Goal: Task Accomplishment & Management: Complete application form

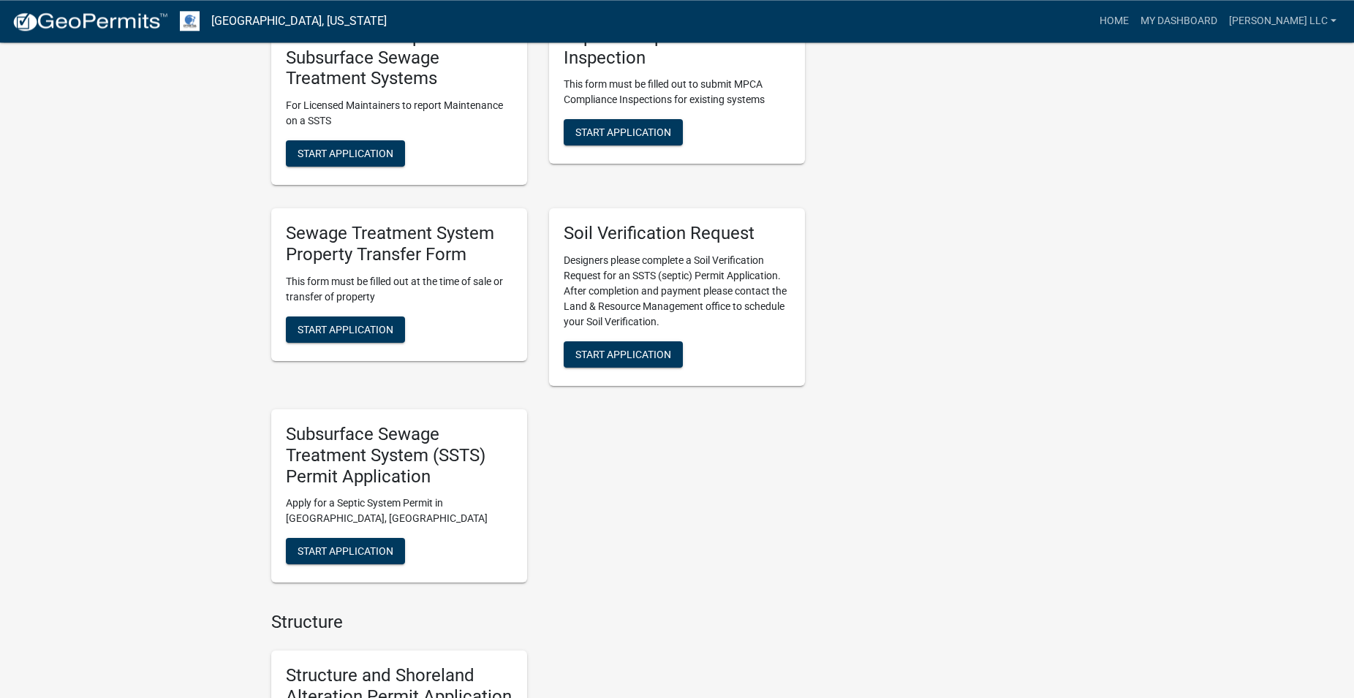
scroll to position [1119, 0]
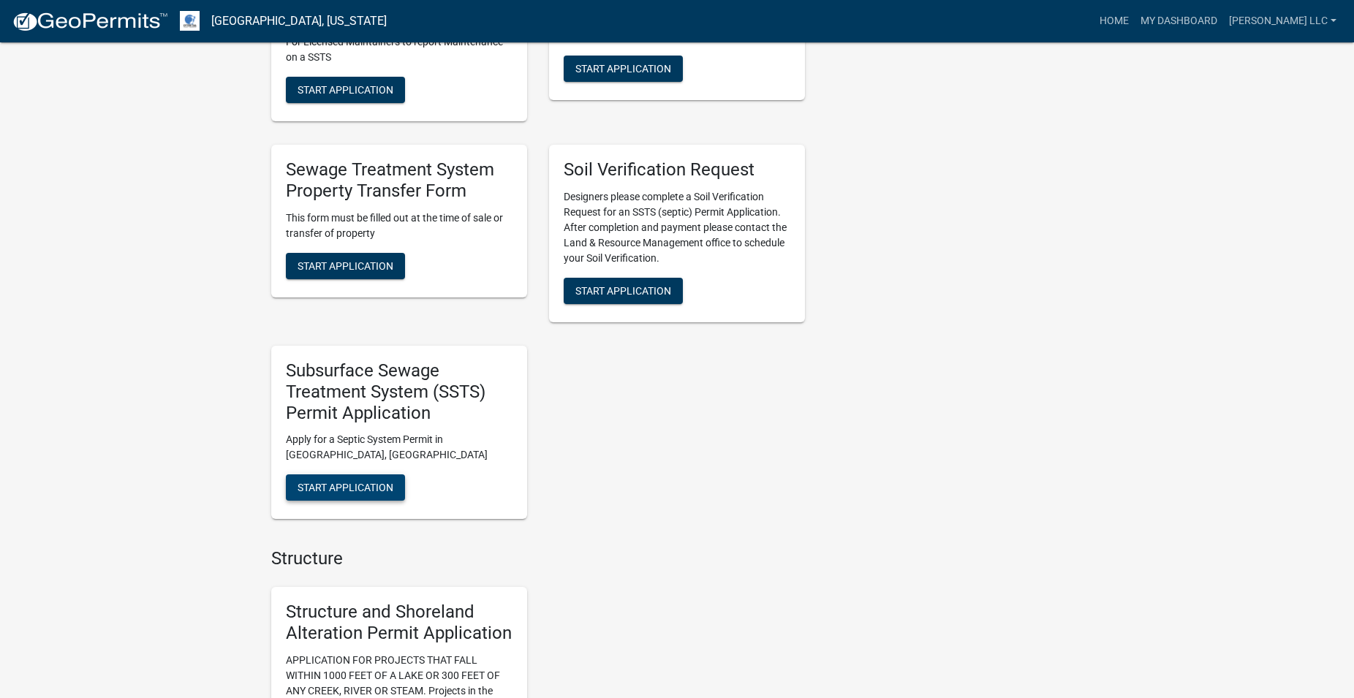
click at [336, 486] on span "Start Application" at bounding box center [346, 488] width 96 height 12
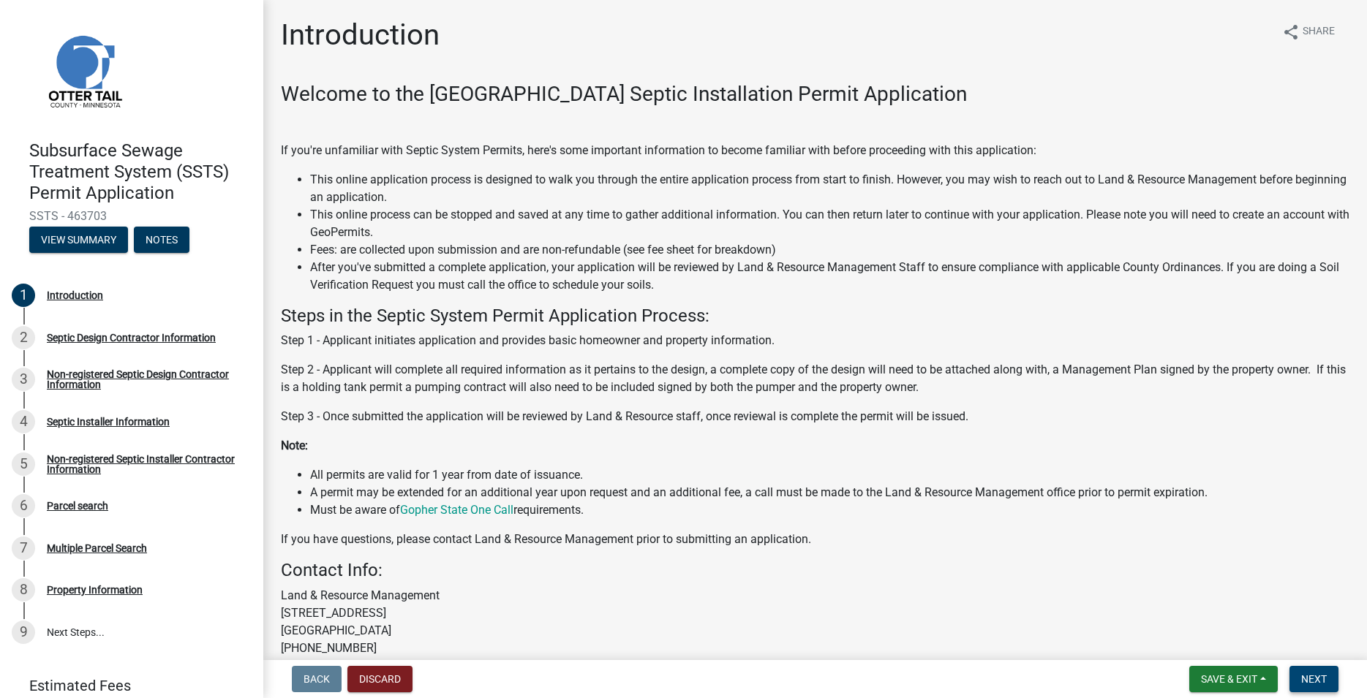
click at [1313, 679] on span "Next" at bounding box center [1314, 680] width 26 height 12
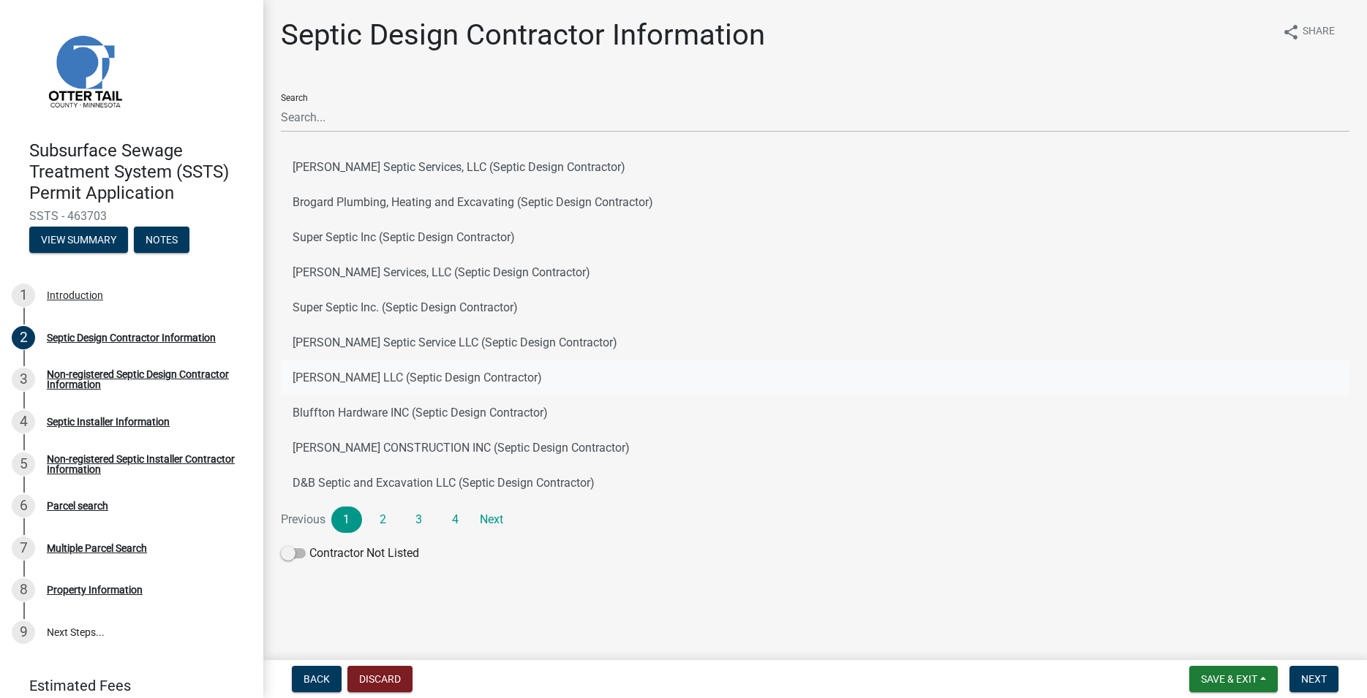
click at [326, 383] on button "Roisum LLC (Septic Design Contractor)" at bounding box center [815, 378] width 1068 height 35
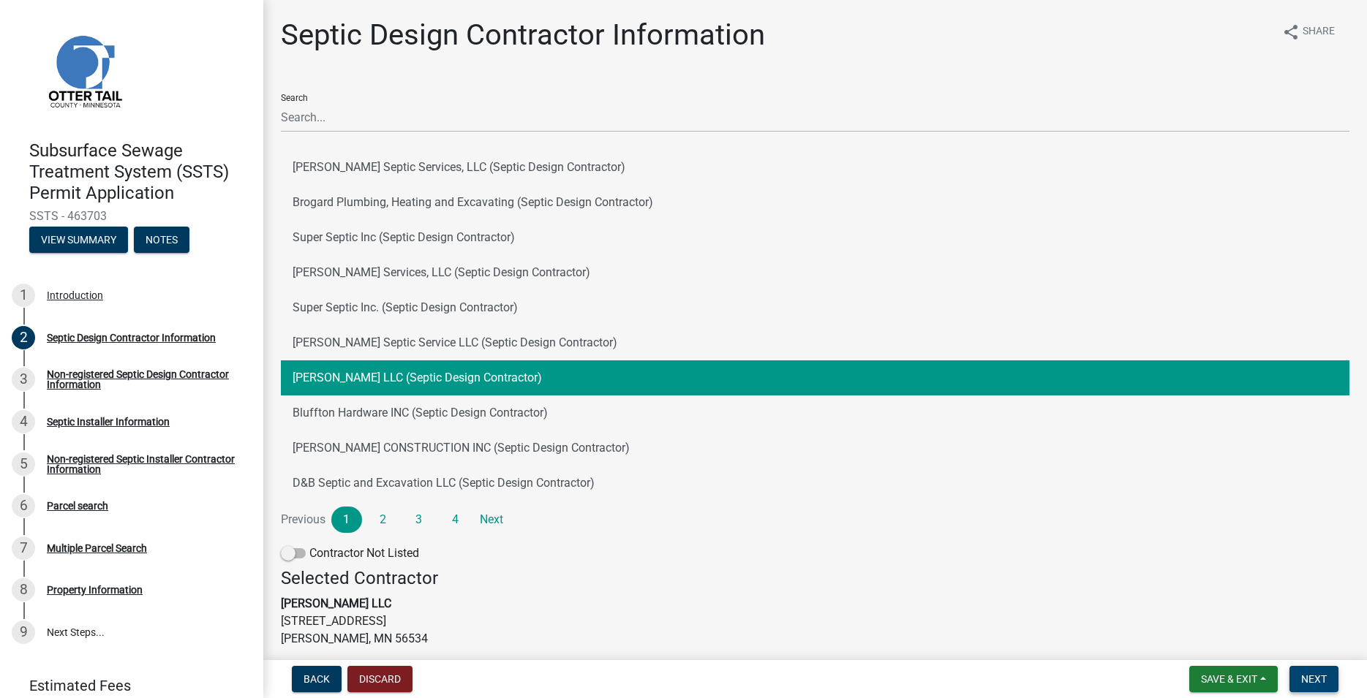
click at [1305, 671] on button "Next" at bounding box center [1313, 679] width 49 height 26
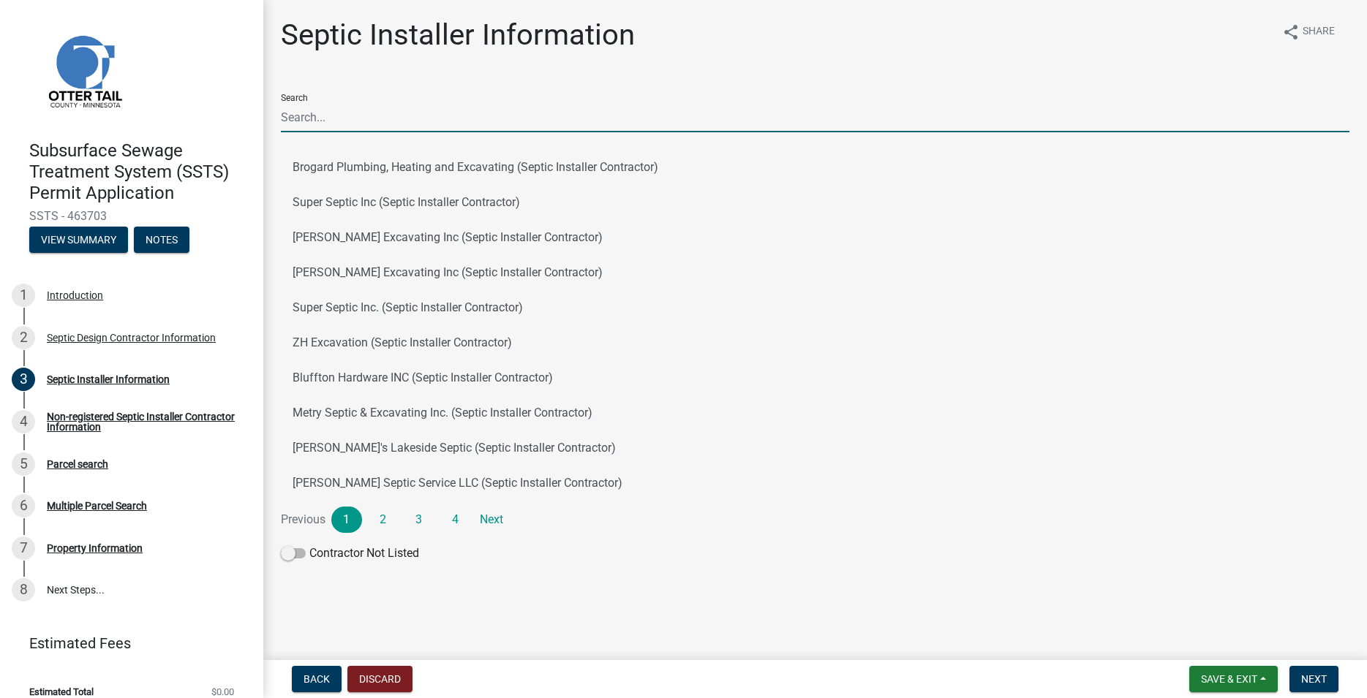
click at [317, 122] on input "Search" at bounding box center [815, 117] width 1068 height 30
type input "t"
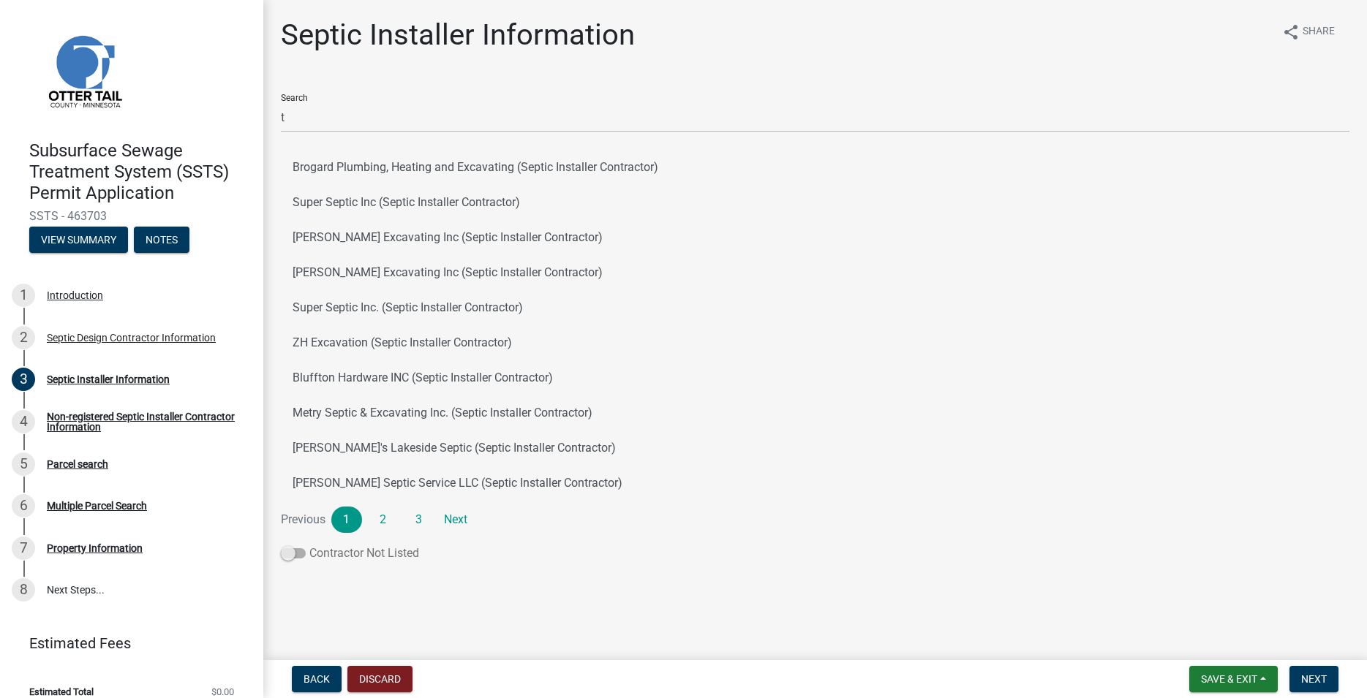
click at [288, 554] on span at bounding box center [293, 554] width 25 height 10
click at [284, 555] on span at bounding box center [293, 554] width 25 height 10
click at [309, 545] on input "Contractor Not Listed" at bounding box center [309, 545] width 0 height 0
click at [1311, 675] on span "Next" at bounding box center [1314, 680] width 26 height 12
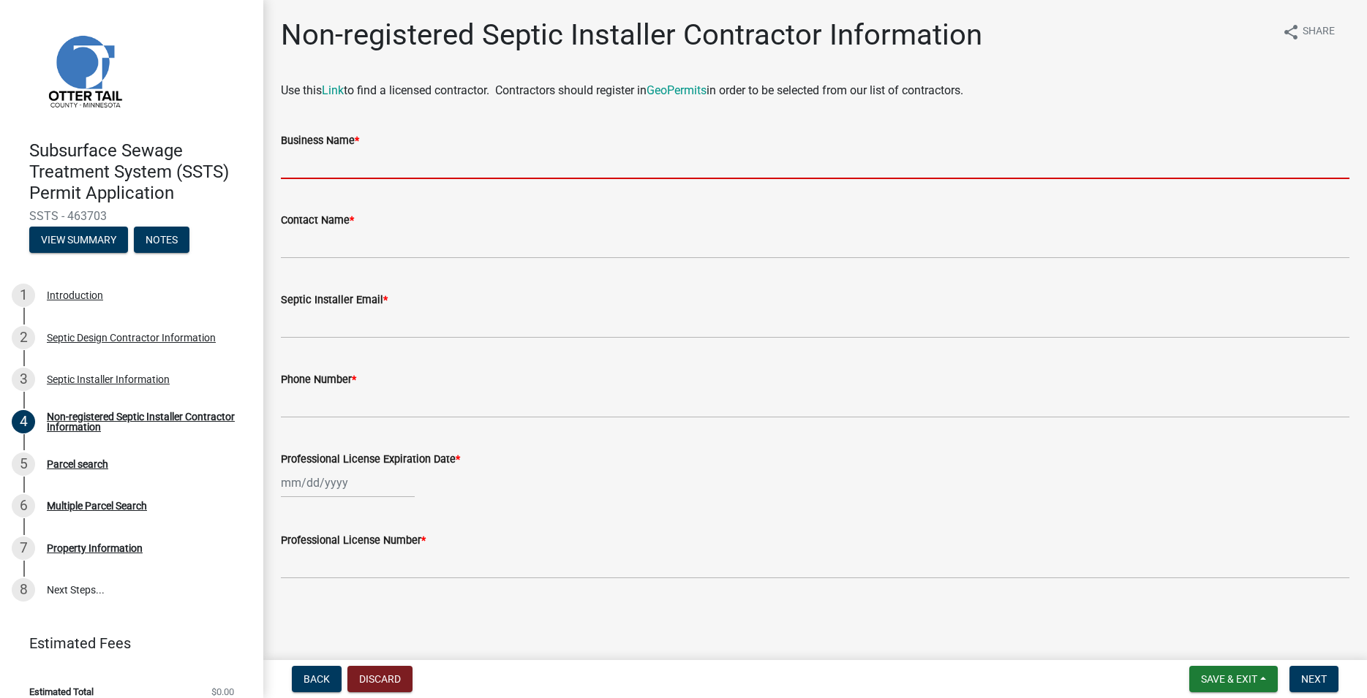
drag, startPoint x: 322, startPoint y: 150, endPoint x: 320, endPoint y: 157, distance: 7.5
click at [321, 152] on input "Business Name *" at bounding box center [815, 164] width 1068 height 30
click at [320, 158] on input "Business Name *" at bounding box center [815, 164] width 1068 height 30
paste input "TP's Septic LLC"
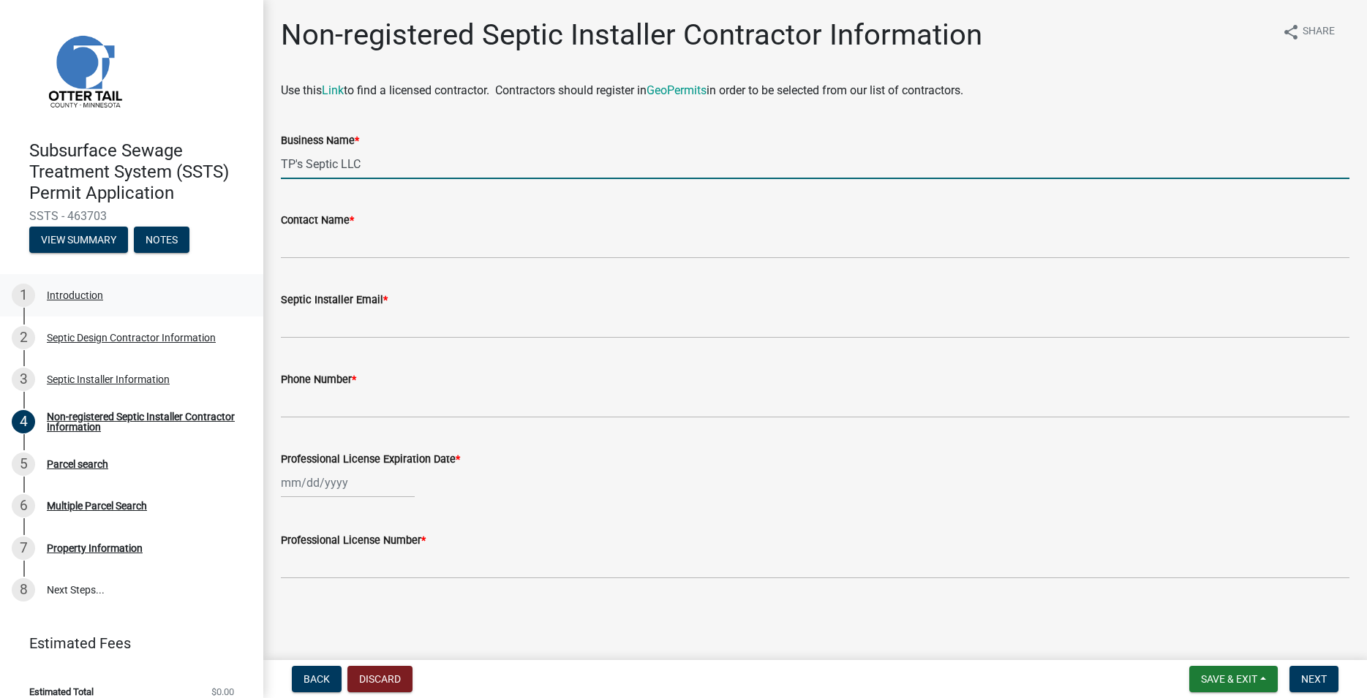
type input "TP's Septic LLC"
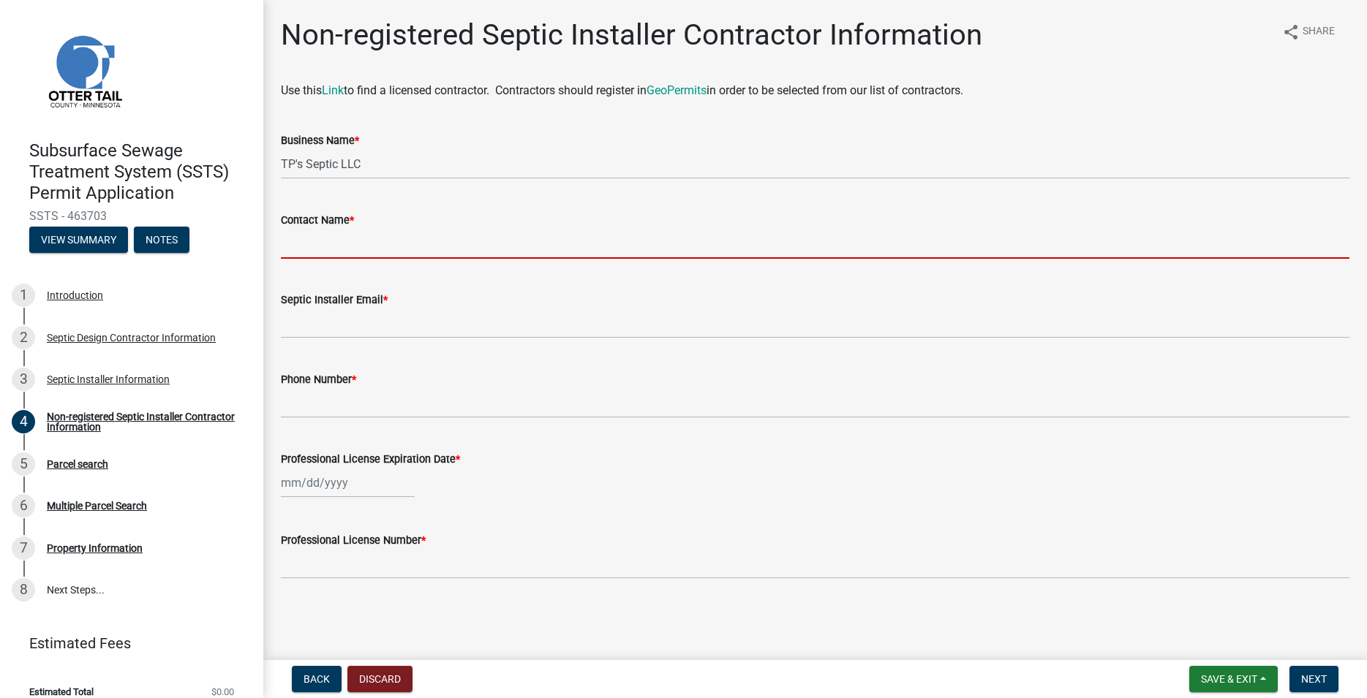
click at [314, 240] on input "Contact Name *" at bounding box center [815, 244] width 1068 height 30
paste input "[PERSON_NAME]"
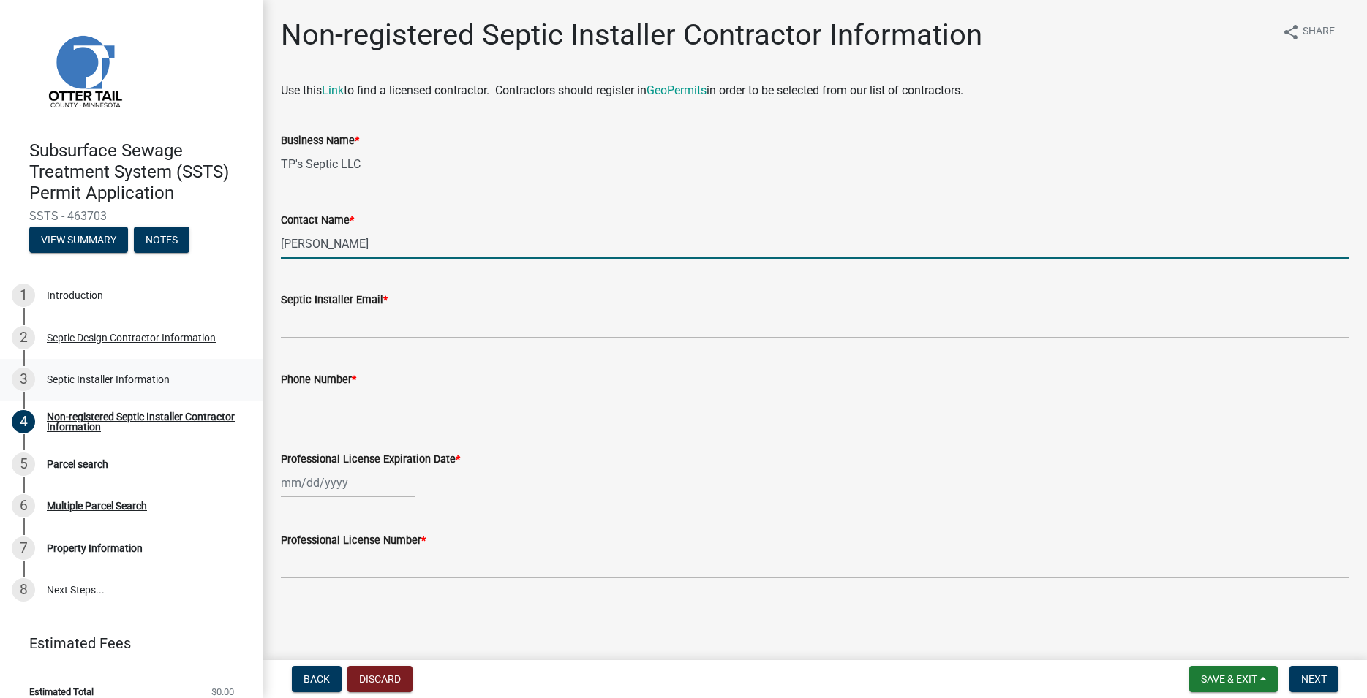
type input "[PERSON_NAME]"
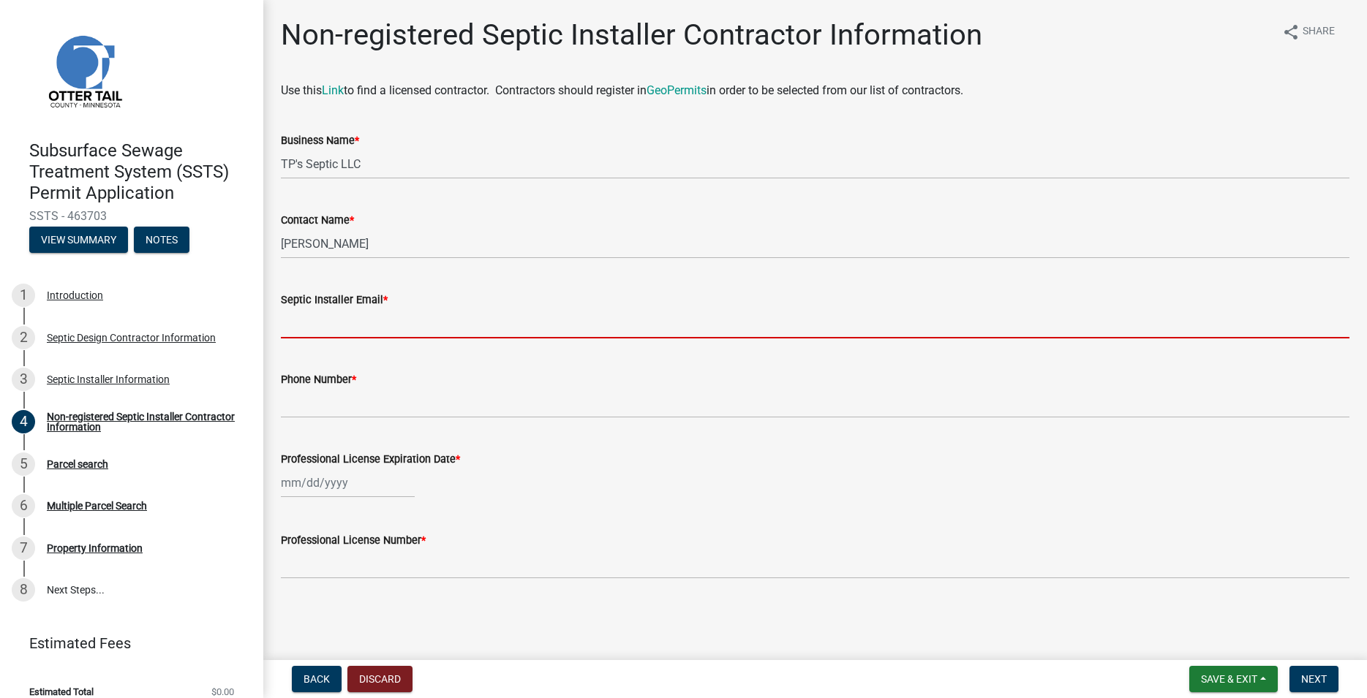
click at [309, 322] on input "Septic Installer Email *" at bounding box center [815, 324] width 1068 height 30
paste input "[EMAIL_ADDRESS][DOMAIN_NAME]"
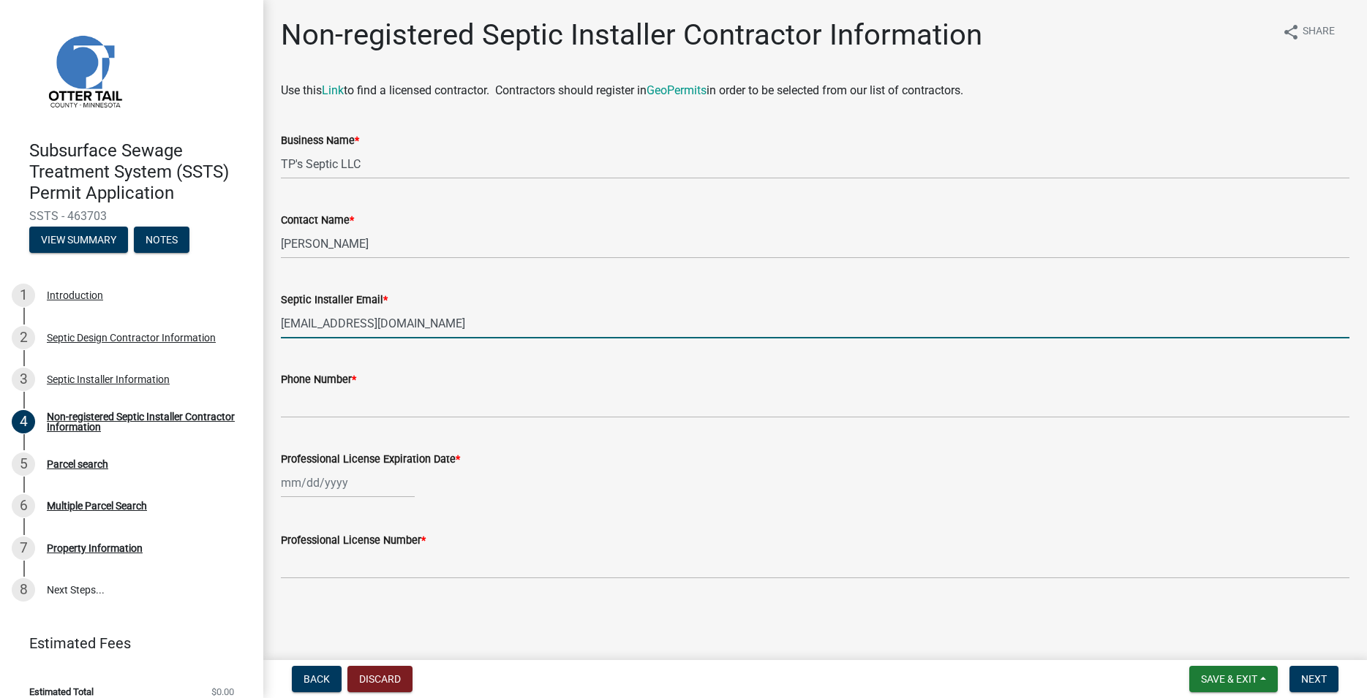
type input "[EMAIL_ADDRESS][DOMAIN_NAME]"
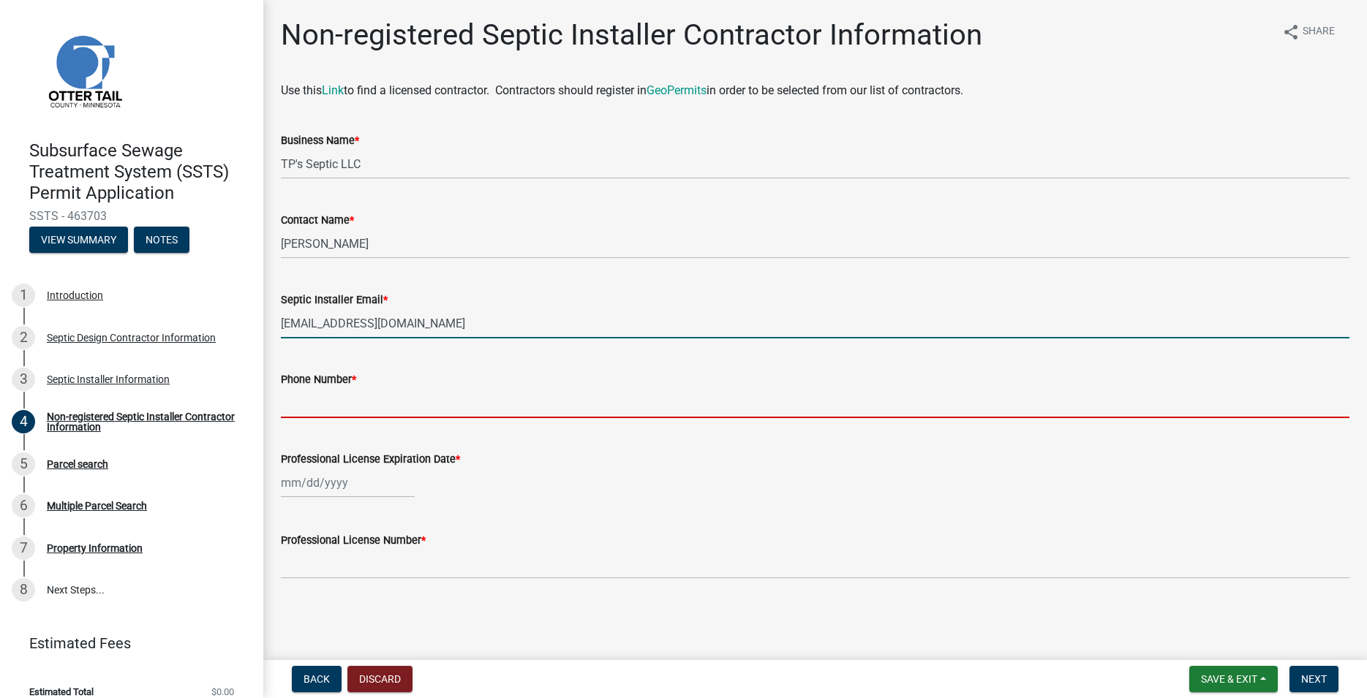
click at [329, 411] on input "Phone Number *" at bounding box center [815, 403] width 1068 height 30
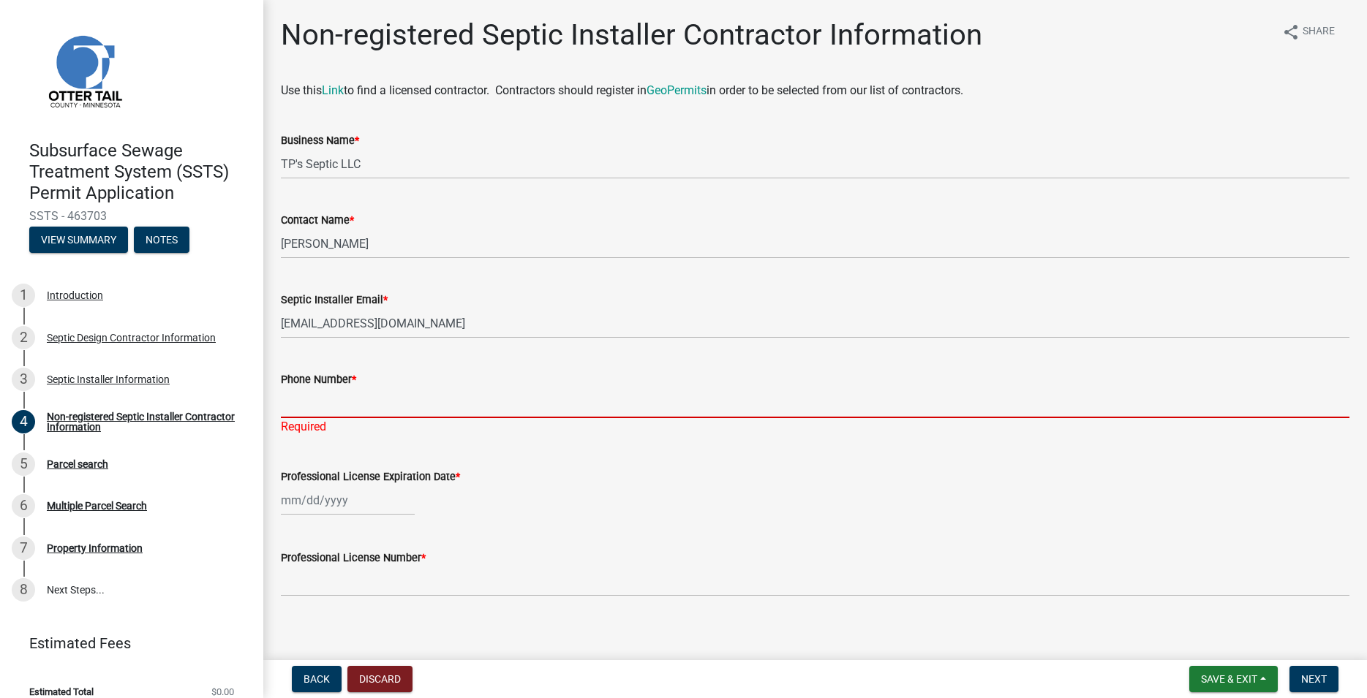
click at [300, 409] on input "Phone Number *" at bounding box center [815, 403] width 1068 height 30
paste input "[PHONE_NUMBER]"
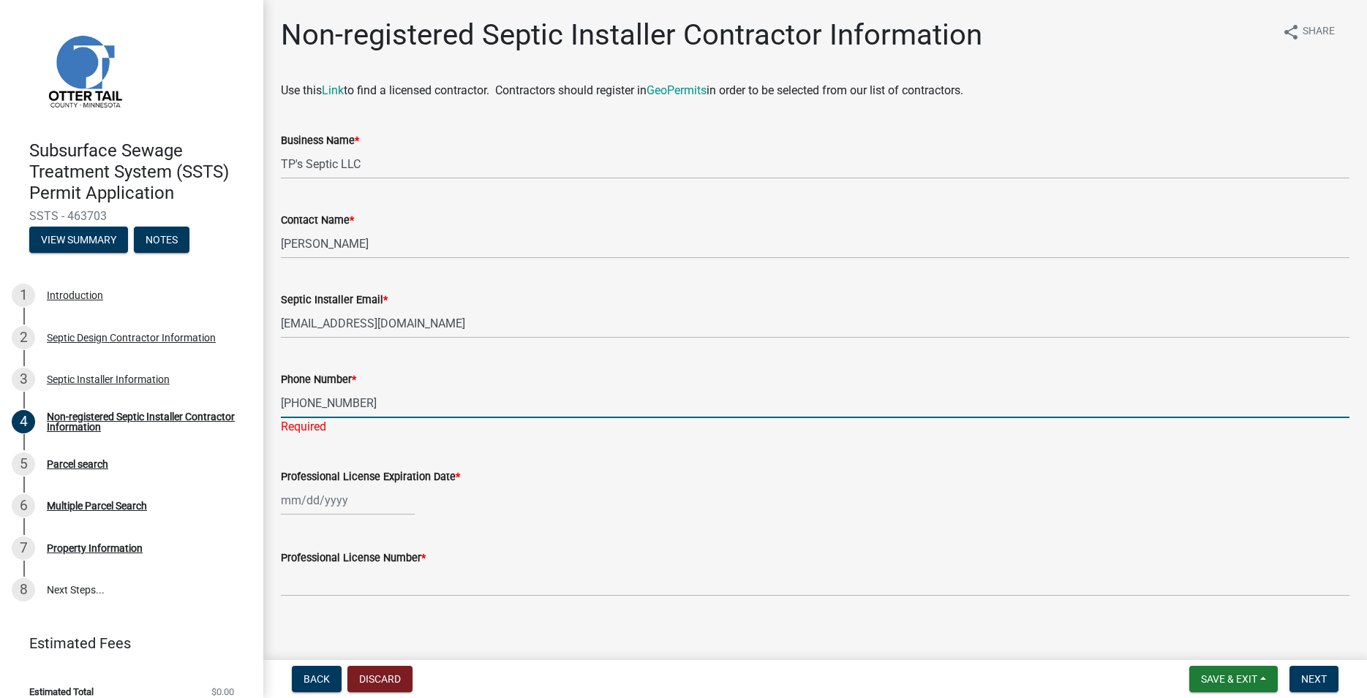
type input "[PHONE_NUMBER]"
click at [331, 505] on input "Professional License Expiration Date *" at bounding box center [348, 501] width 134 height 30
select select "8"
select select "2025"
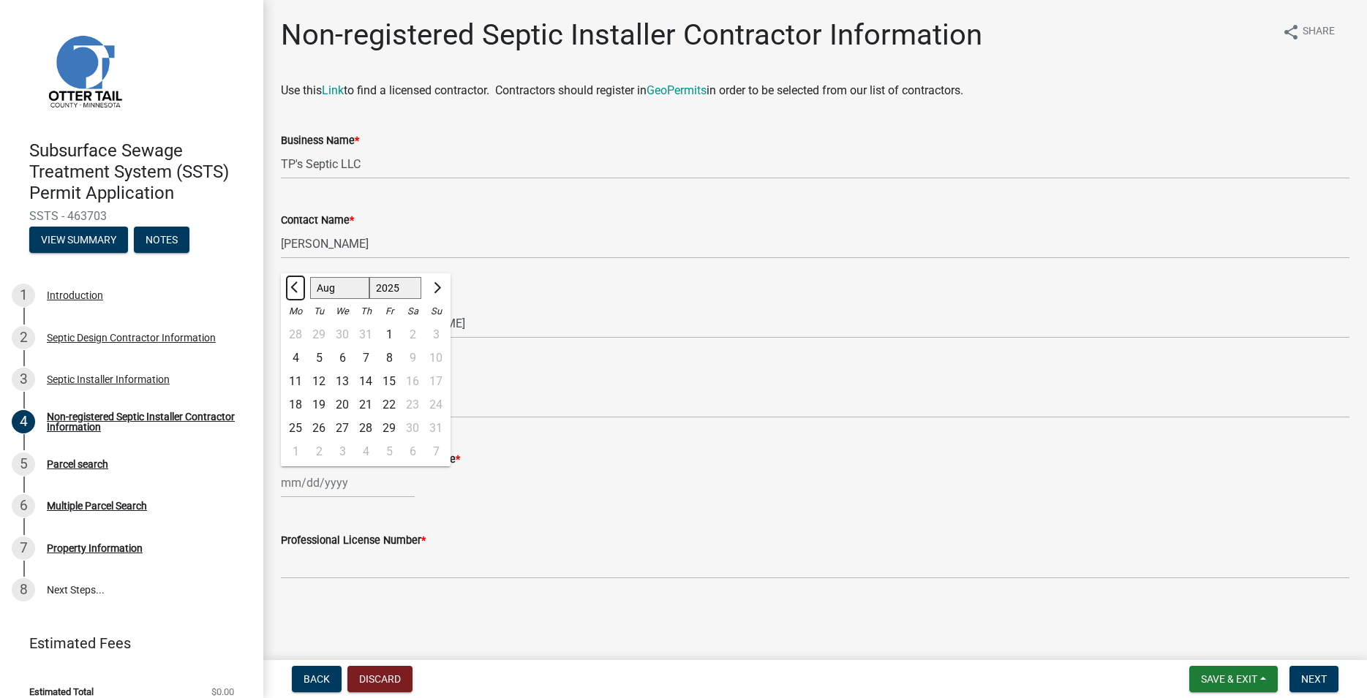
click at [292, 291] on button "Previous month" at bounding box center [296, 287] width 18 height 23
click at [440, 283] on button "Next month" at bounding box center [436, 287] width 18 height 23
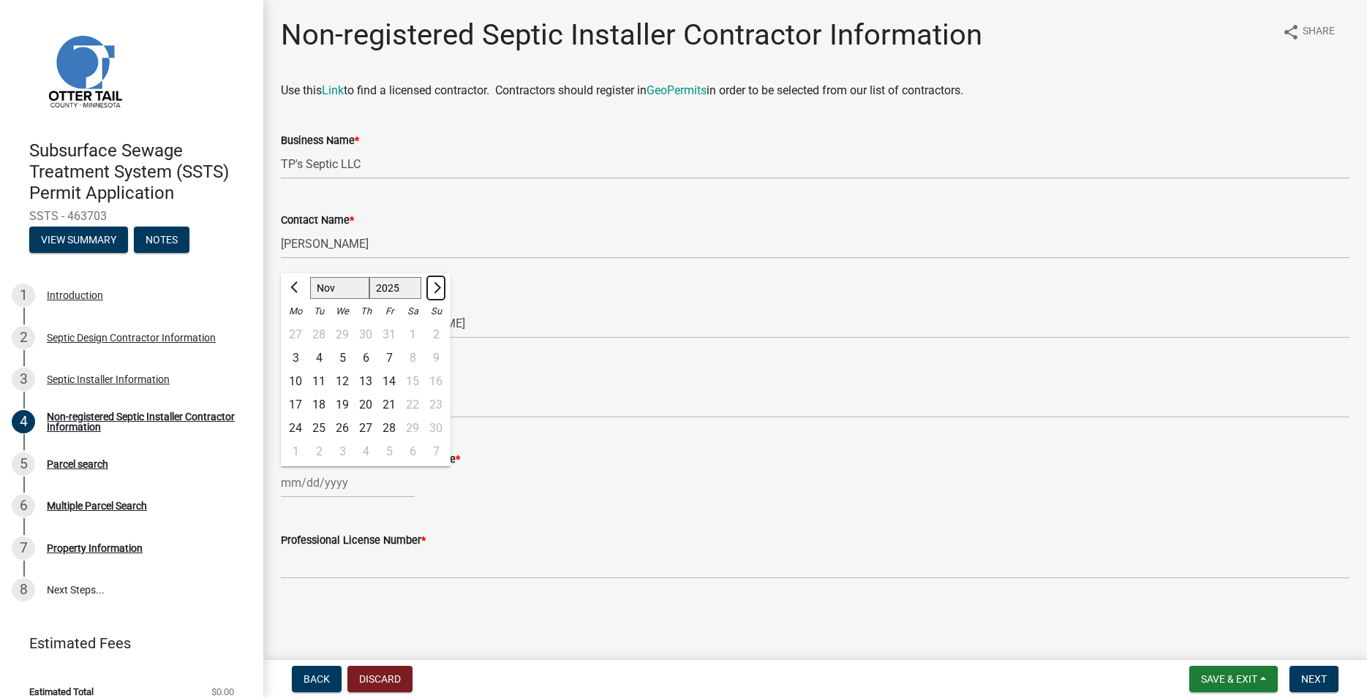
click at [440, 283] on button "Next month" at bounding box center [436, 287] width 18 height 23
select select "1"
select select "2026"
click at [440, 283] on button "Next month" at bounding box center [436, 287] width 18 height 23
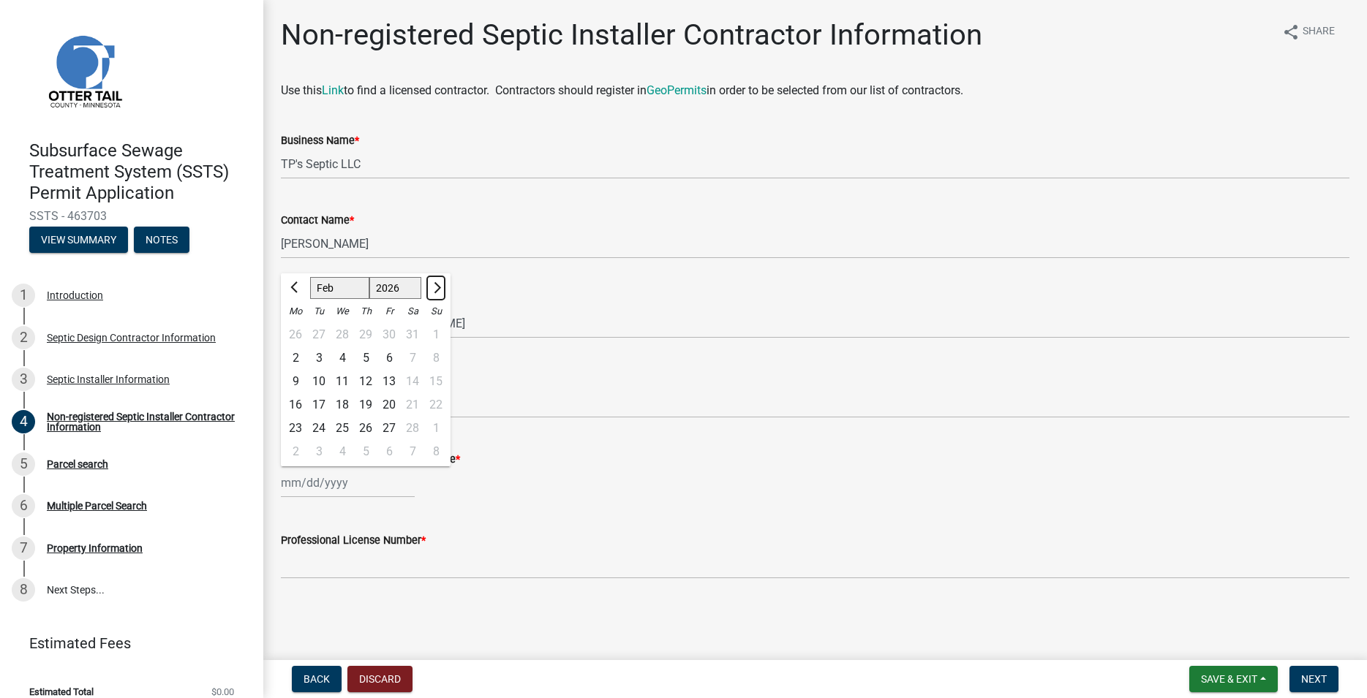
click at [440, 283] on button "Next month" at bounding box center [436, 287] width 18 height 23
click at [440, 284] on button "Next month" at bounding box center [436, 287] width 18 height 23
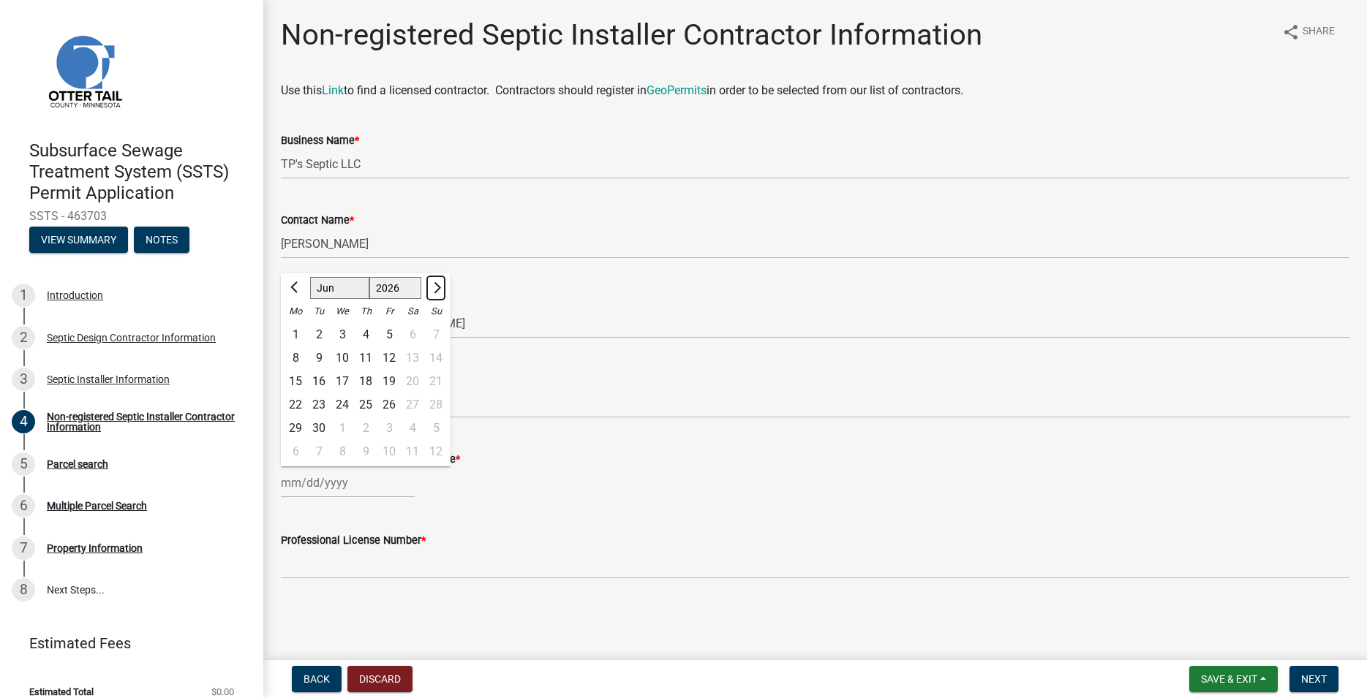
select select "7"
click at [345, 331] on div "1" at bounding box center [342, 334] width 23 height 23
type input "[DATE]"
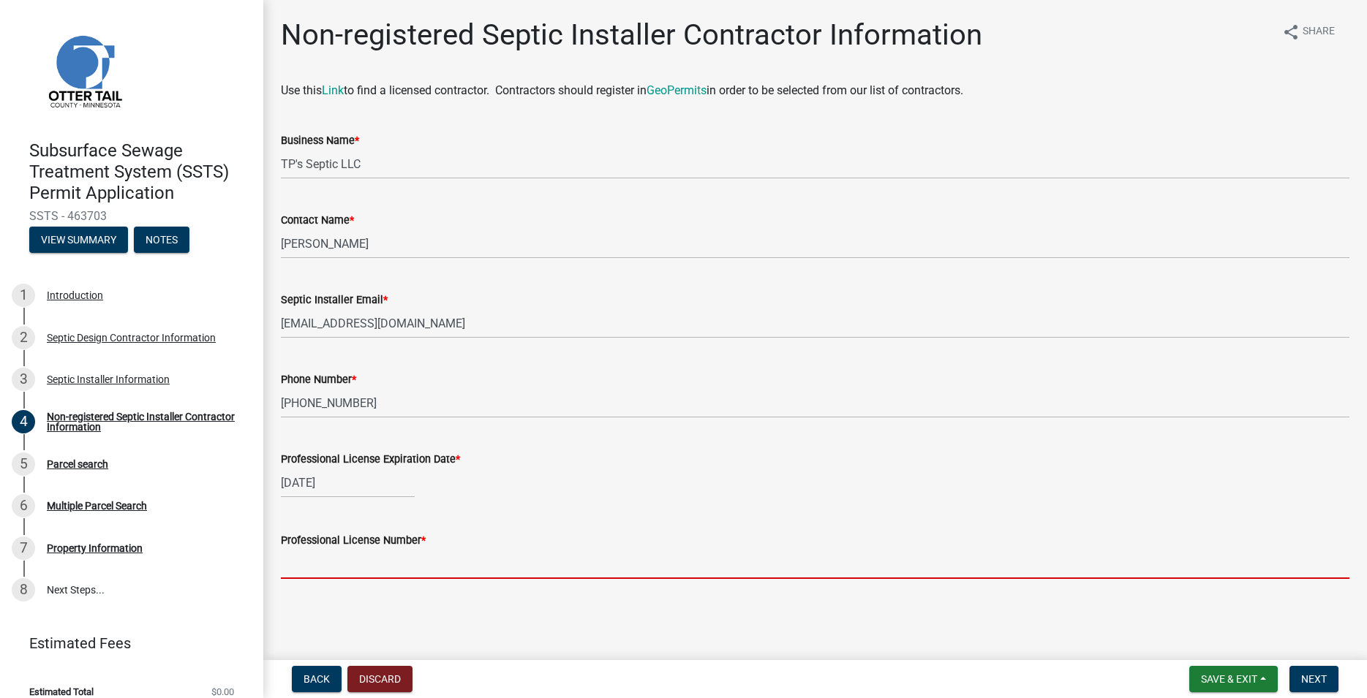
click at [355, 559] on input "Professional License Number *" at bounding box center [815, 564] width 1068 height 30
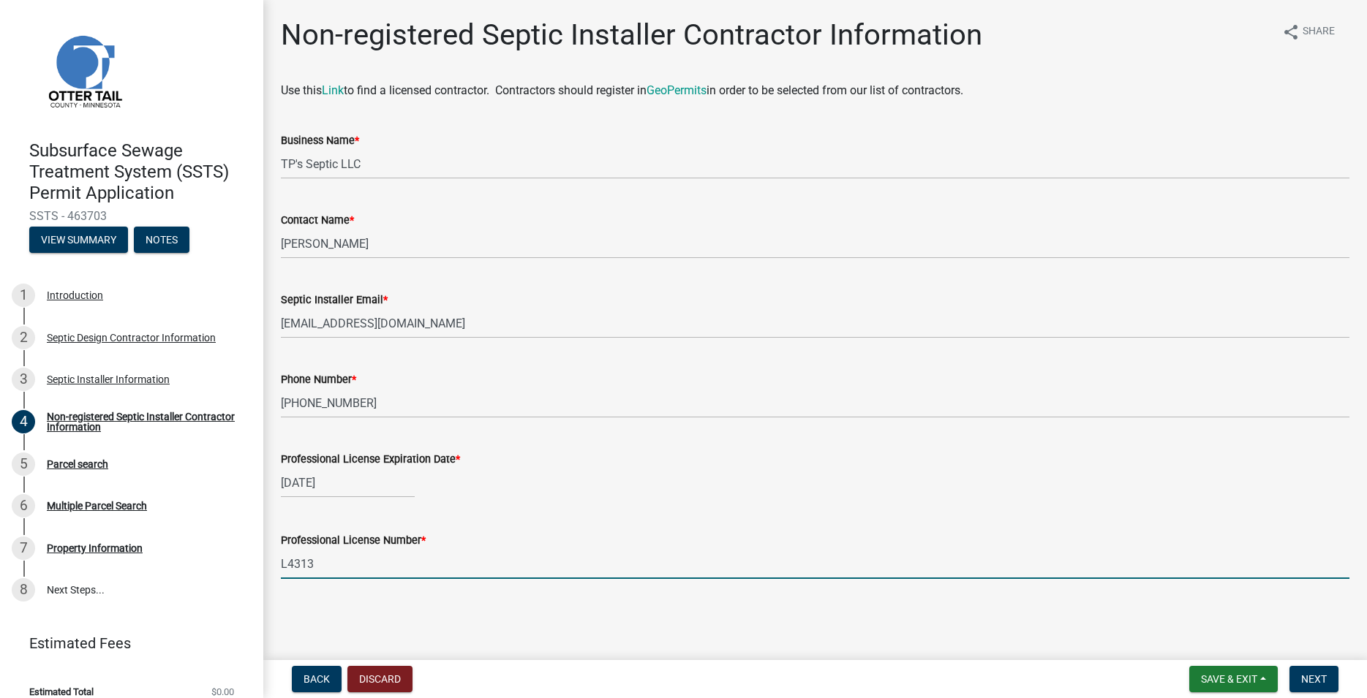
type input "L4313"
click at [495, 608] on main "Non-registered Septic Installer Contractor Information share Share Use this Lin…" at bounding box center [815, 327] width 1104 height 655
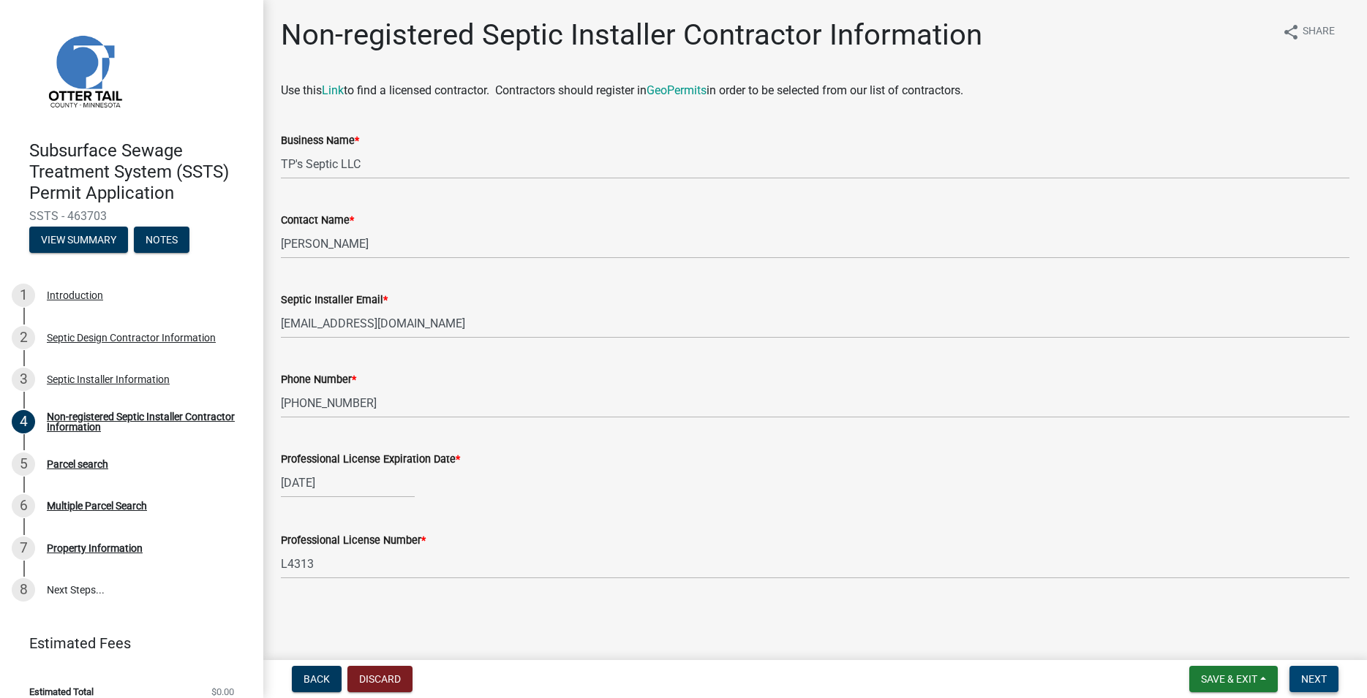
click at [1314, 679] on span "Next" at bounding box center [1314, 680] width 26 height 12
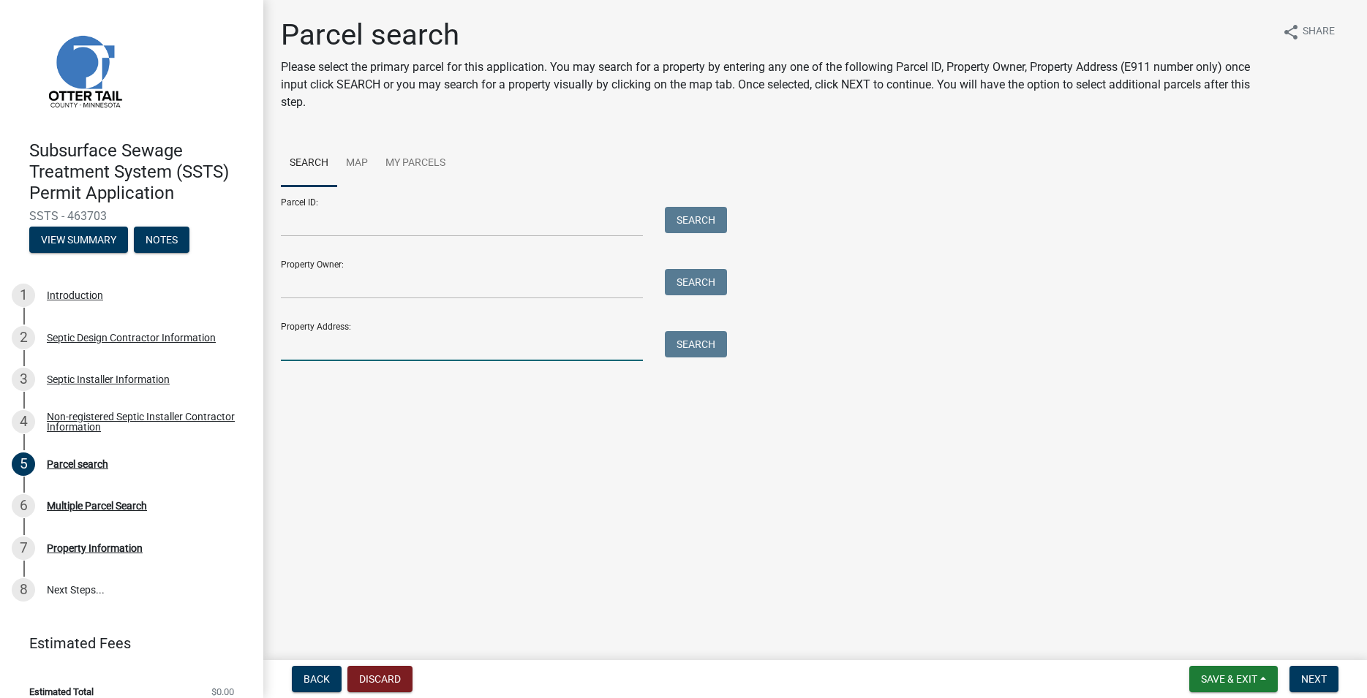
click at [328, 349] on input "Property Address:" at bounding box center [462, 346] width 362 height 30
type input "38583"
click at [689, 350] on button "Search" at bounding box center [696, 344] width 62 height 26
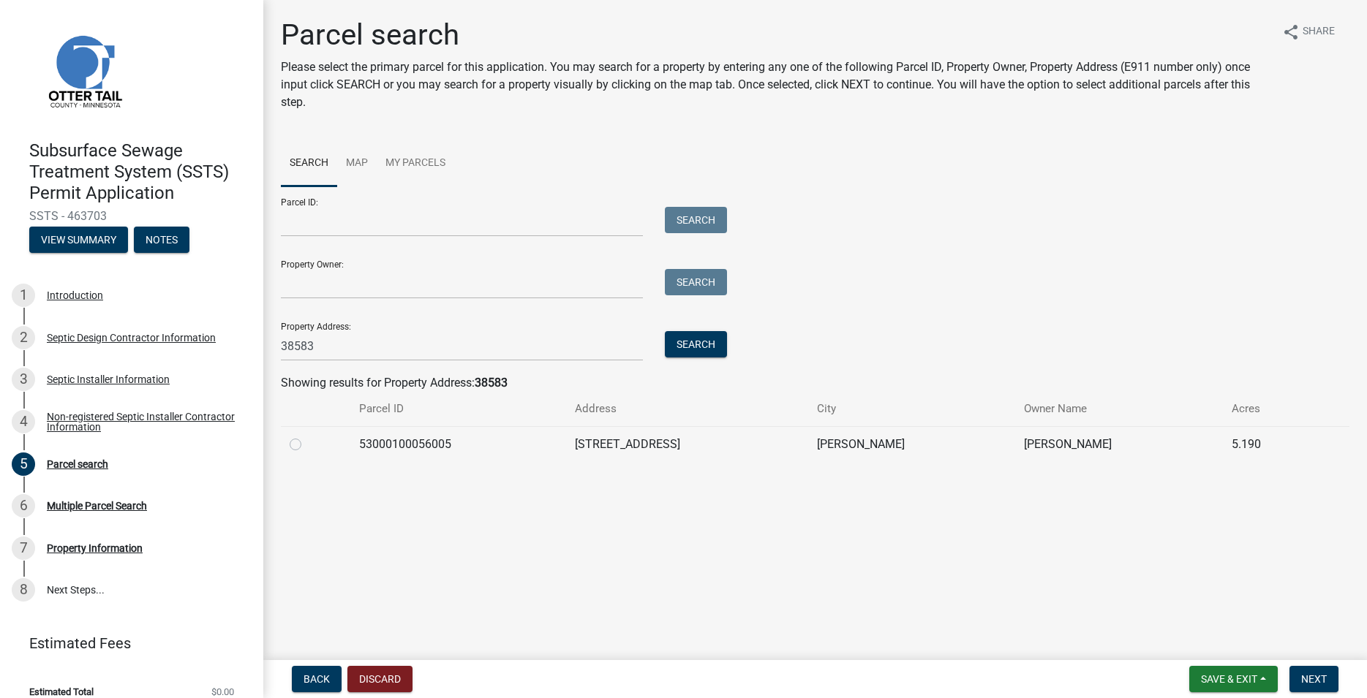
click at [307, 436] on label at bounding box center [307, 436] width 0 height 0
click at [307, 442] on input "radio" at bounding box center [312, 441] width 10 height 10
radio input "true"
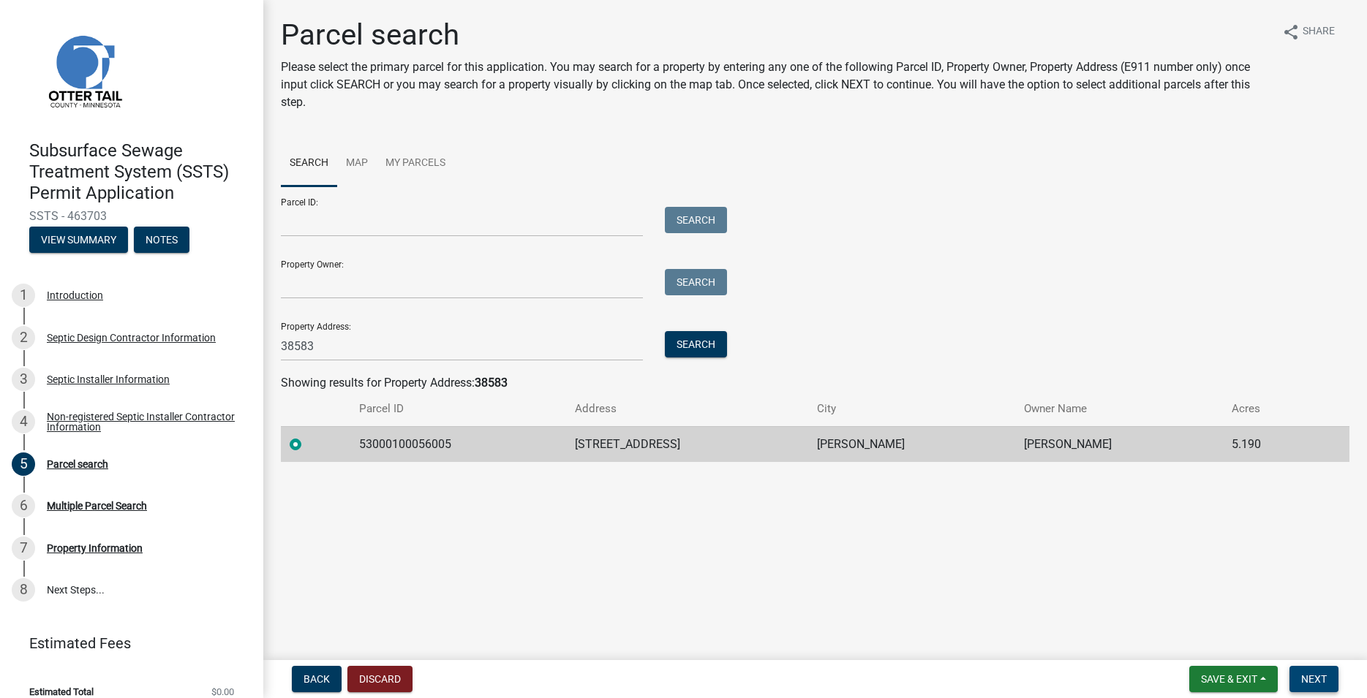
click at [1325, 676] on span "Next" at bounding box center [1314, 680] width 26 height 12
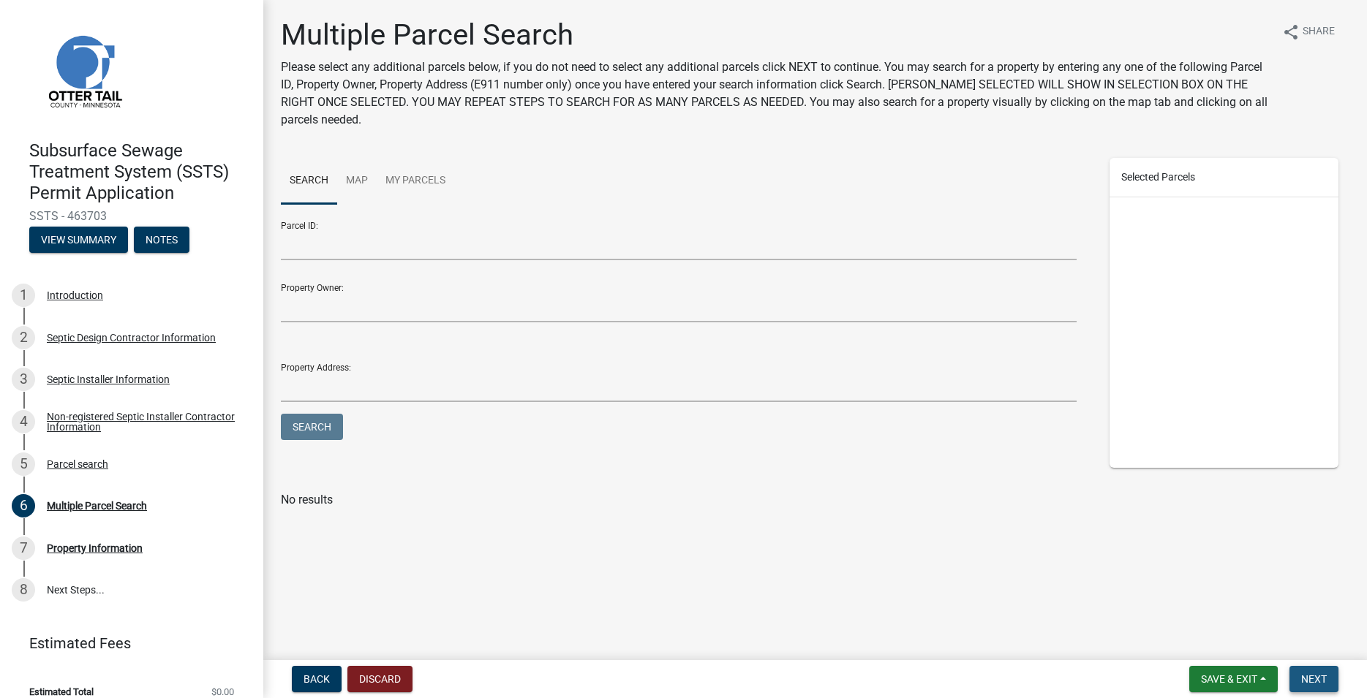
drag, startPoint x: 1322, startPoint y: 671, endPoint x: 1216, endPoint y: 630, distance: 113.9
click at [1322, 671] on button "Next" at bounding box center [1313, 679] width 49 height 26
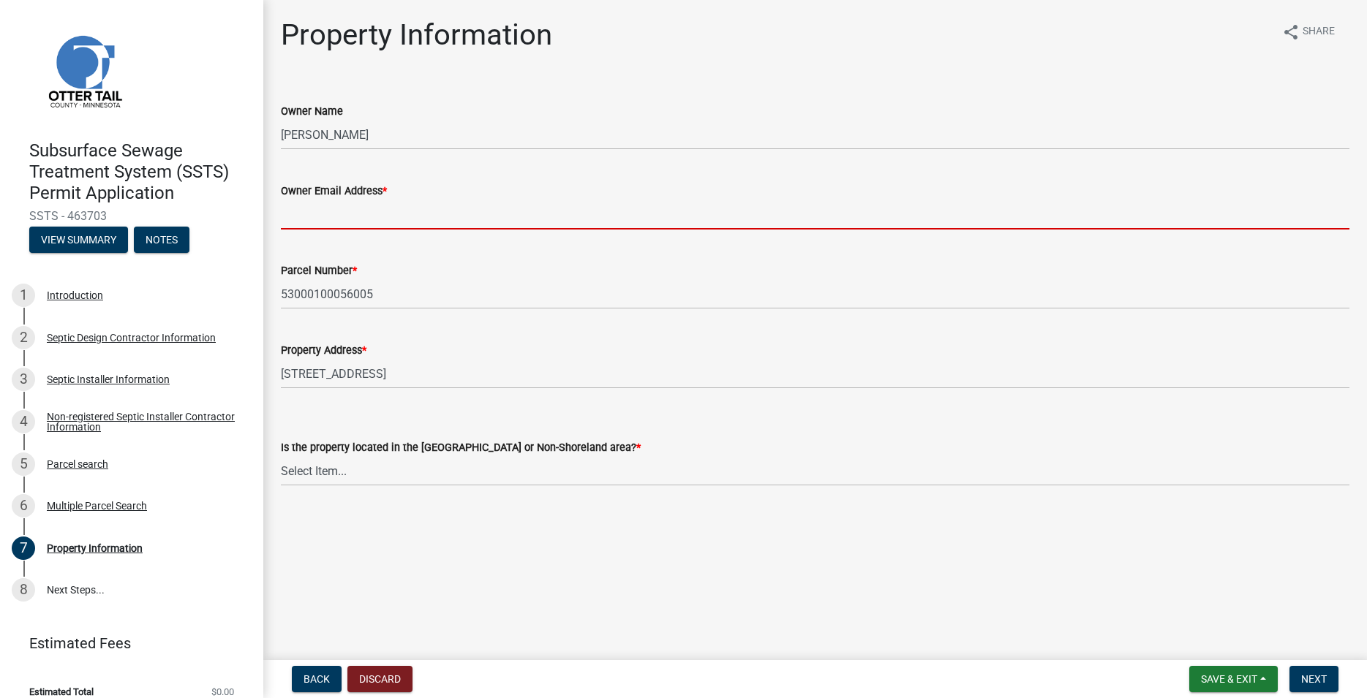
click at [306, 202] on input "Owner Email Address *" at bounding box center [815, 215] width 1068 height 30
click at [305, 207] on input "Owner Email Address *" at bounding box center [815, 215] width 1068 height 30
paste input "[EMAIL_ADDRESS][PERSON_NAME][DOMAIN_NAME]"
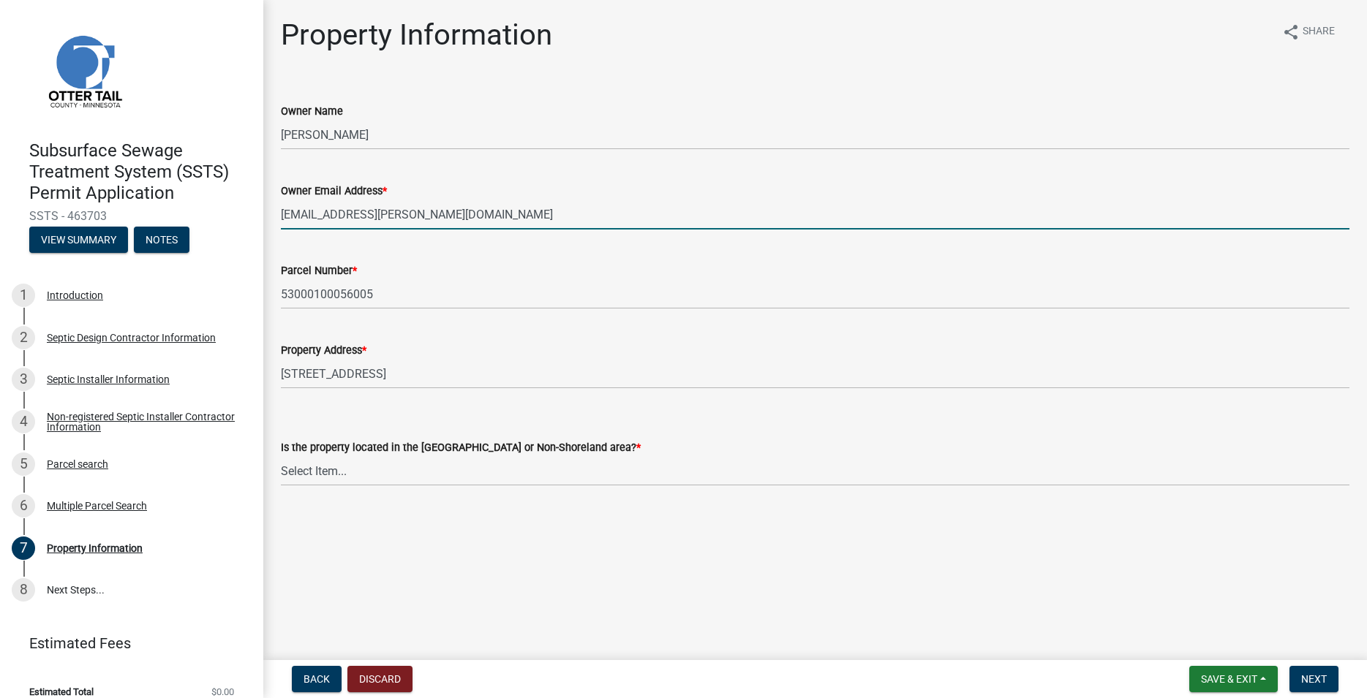
type input "[EMAIL_ADDRESS][PERSON_NAME][DOMAIN_NAME]"
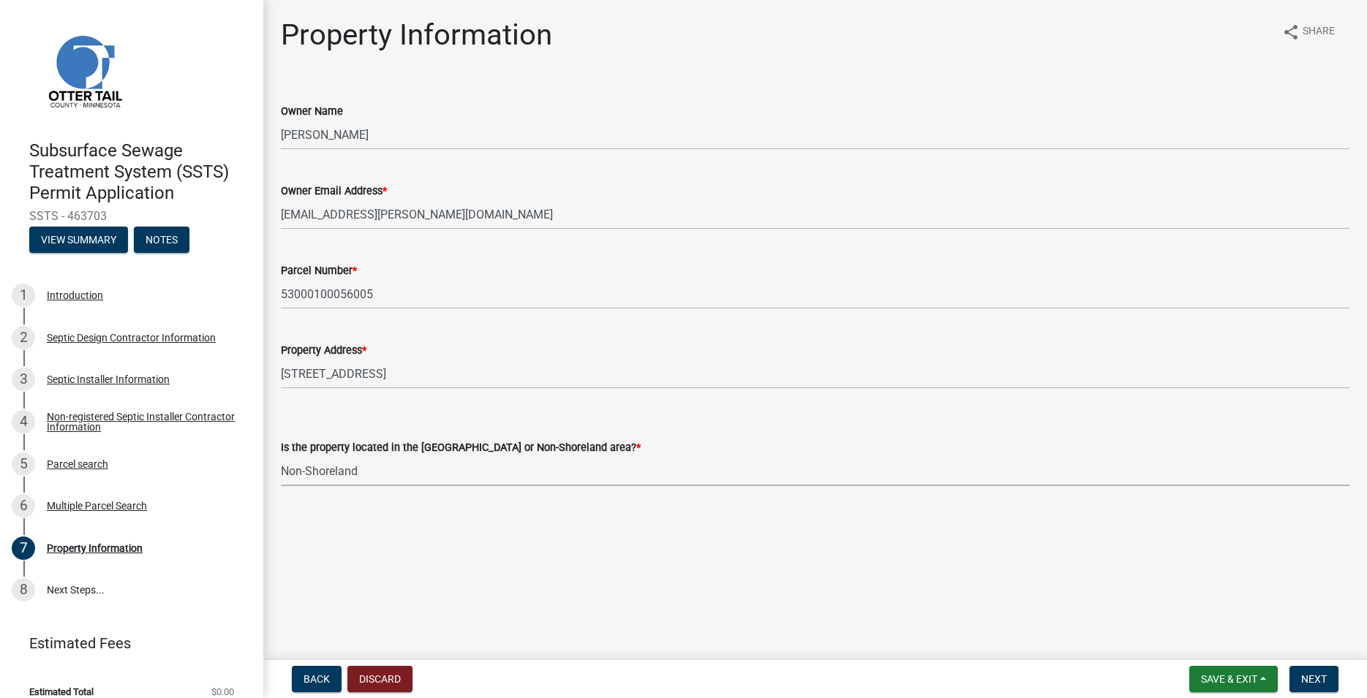
click option "Non-Shoreland" at bounding box center [0, 0] width 0 height 0
select select "5ed11e82-653f-4fcc-a472-8d95af57556c"
click at [1303, 679] on span "Next" at bounding box center [1314, 680] width 26 height 12
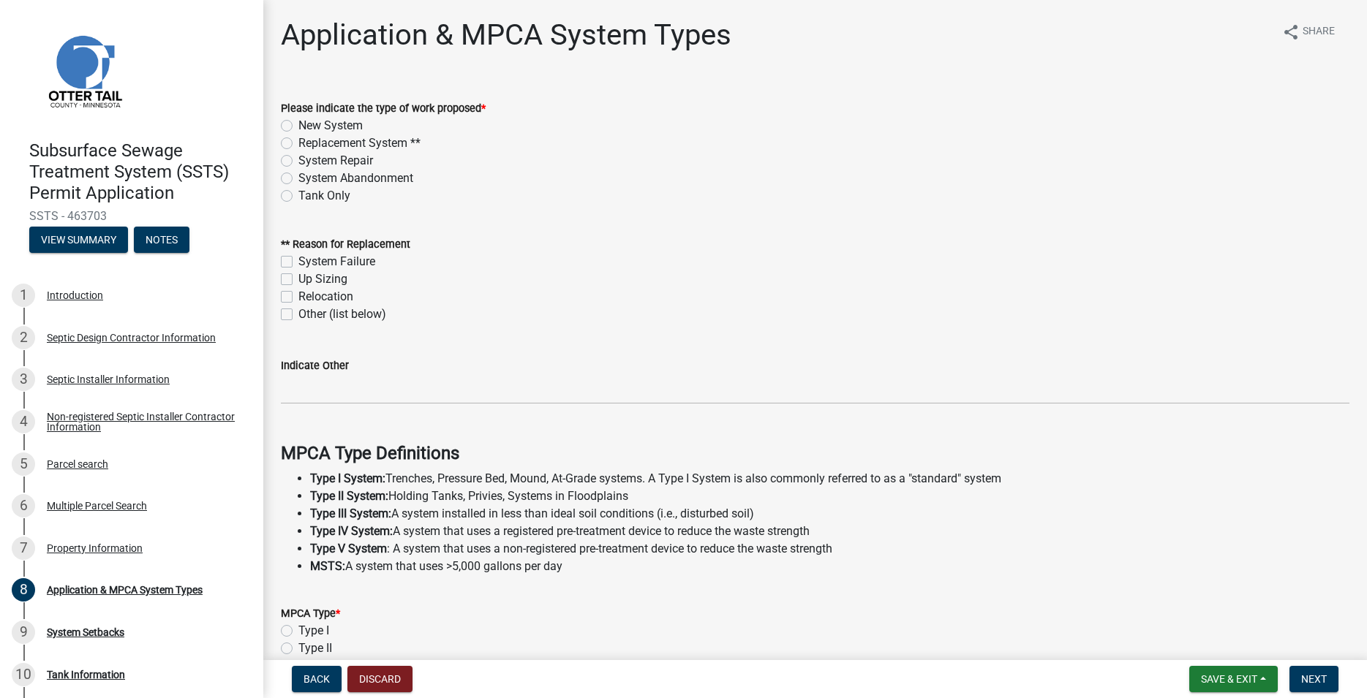
click at [298, 143] on label "Replacement System **" at bounding box center [359, 144] width 122 height 18
click at [298, 143] on input "Replacement System **" at bounding box center [303, 140] width 10 height 10
radio input "true"
click at [298, 263] on label "System Failure" at bounding box center [336, 262] width 77 height 18
click at [298, 263] on input "System Failure" at bounding box center [303, 258] width 10 height 10
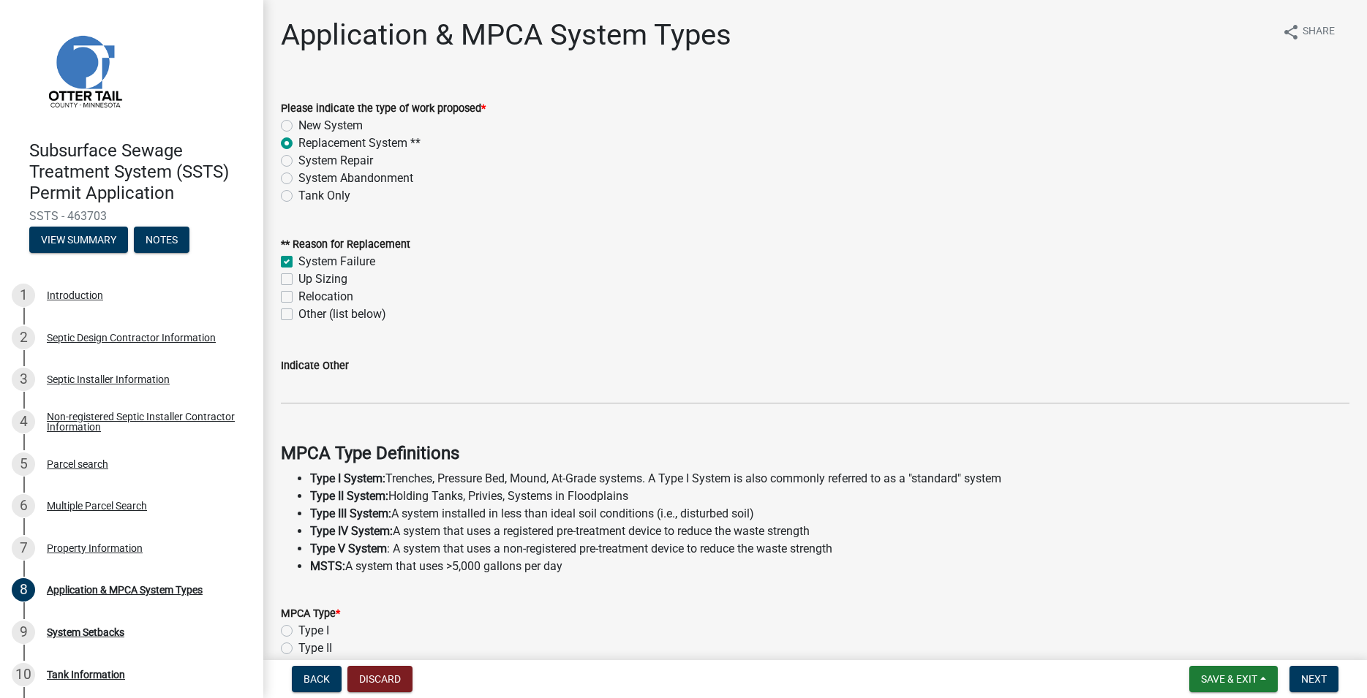
checkbox input "true"
checkbox input "false"
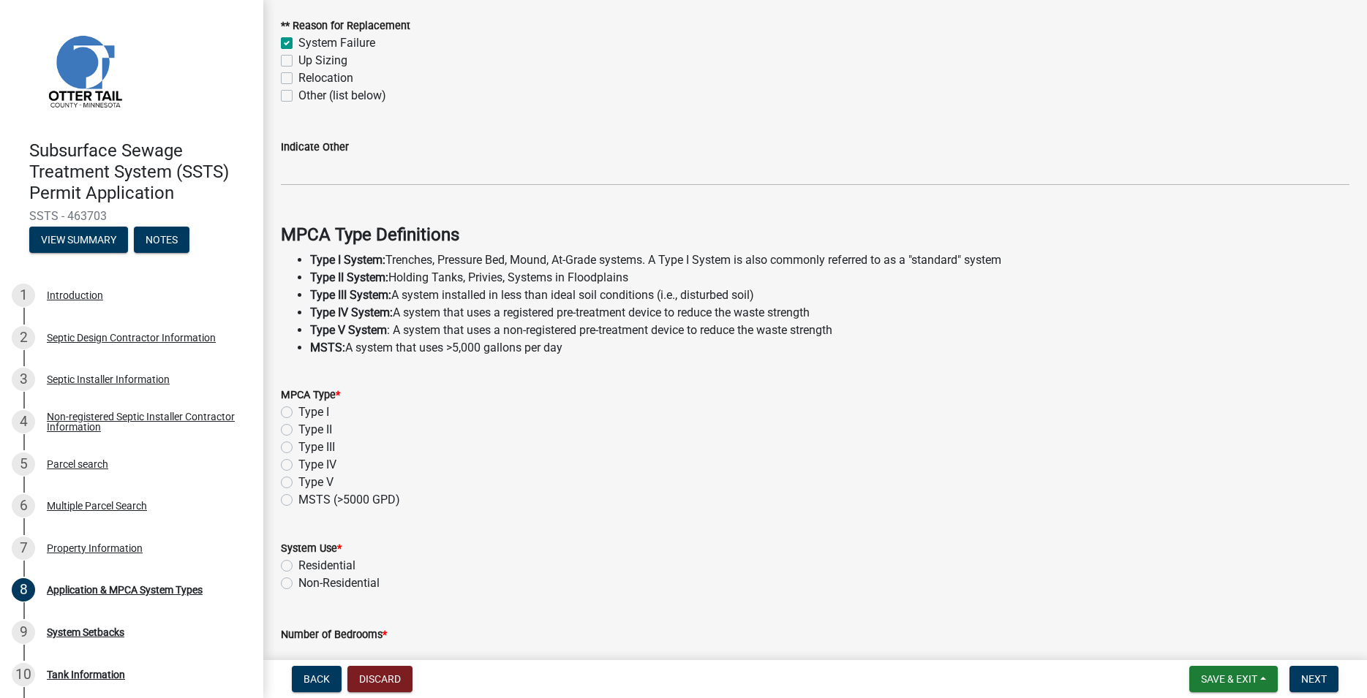
scroll to position [250, 0]
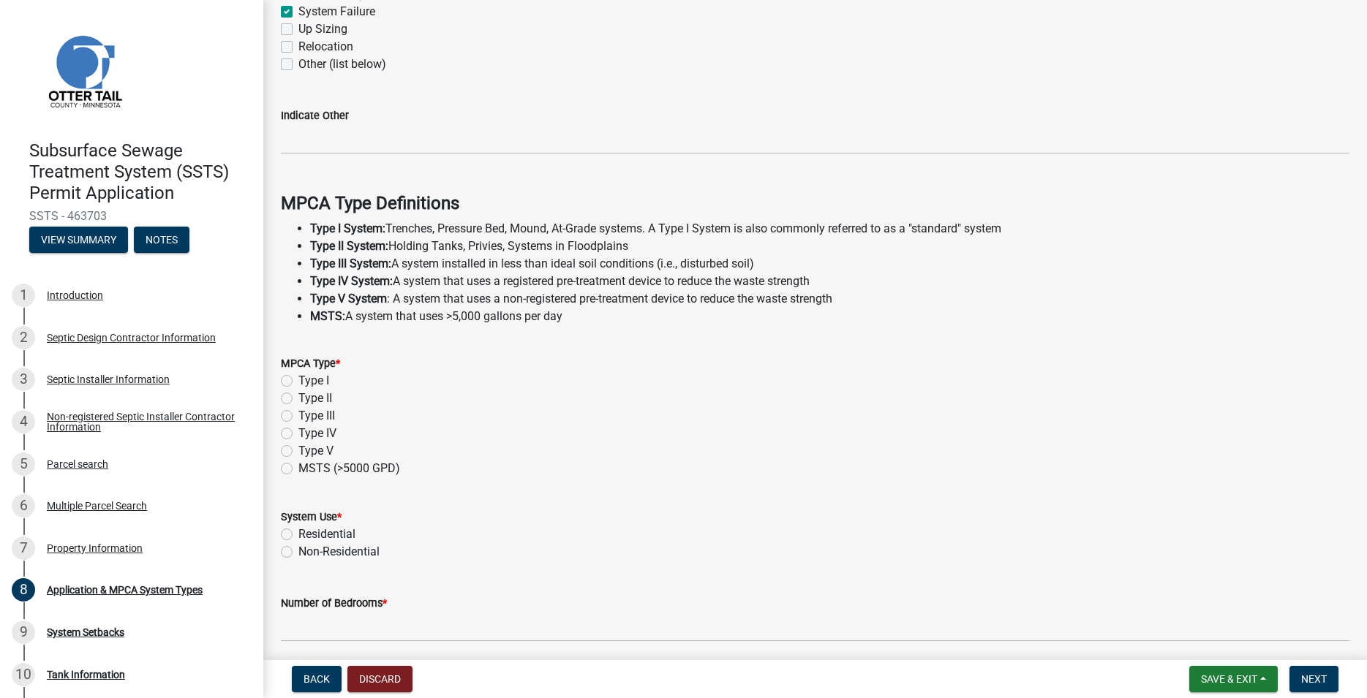
click at [298, 382] on label "Type I" at bounding box center [313, 381] width 31 height 18
click at [298, 382] on input "Type I" at bounding box center [303, 377] width 10 height 10
radio input "true"
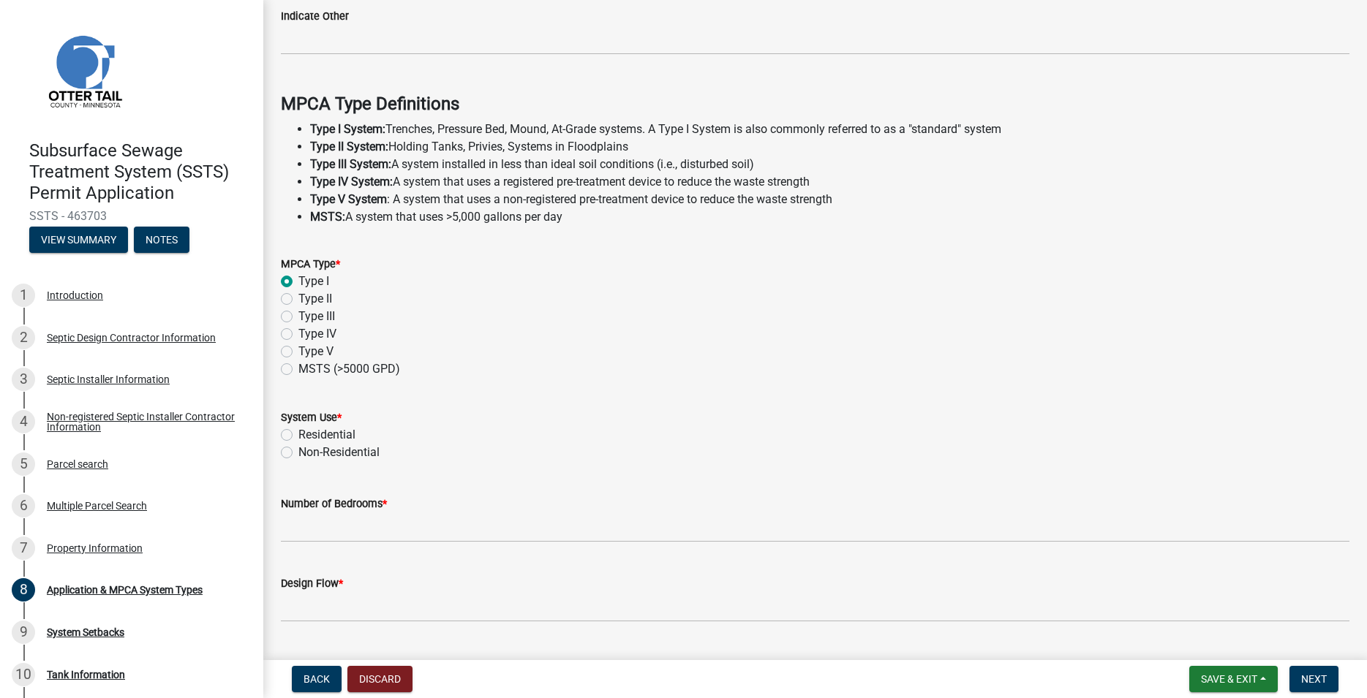
scroll to position [388, 0]
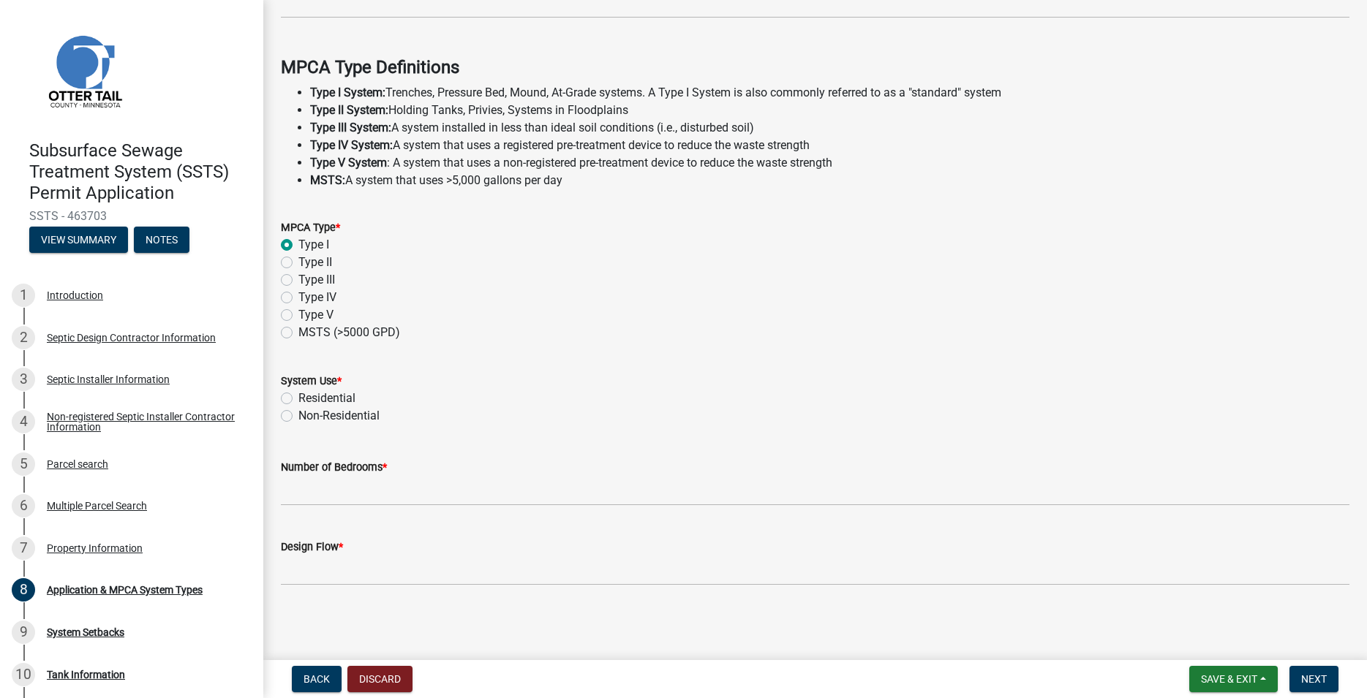
click at [298, 399] on label "Residential" at bounding box center [326, 399] width 57 height 18
click at [298, 399] on input "Residential" at bounding box center [303, 395] width 10 height 10
radio input "true"
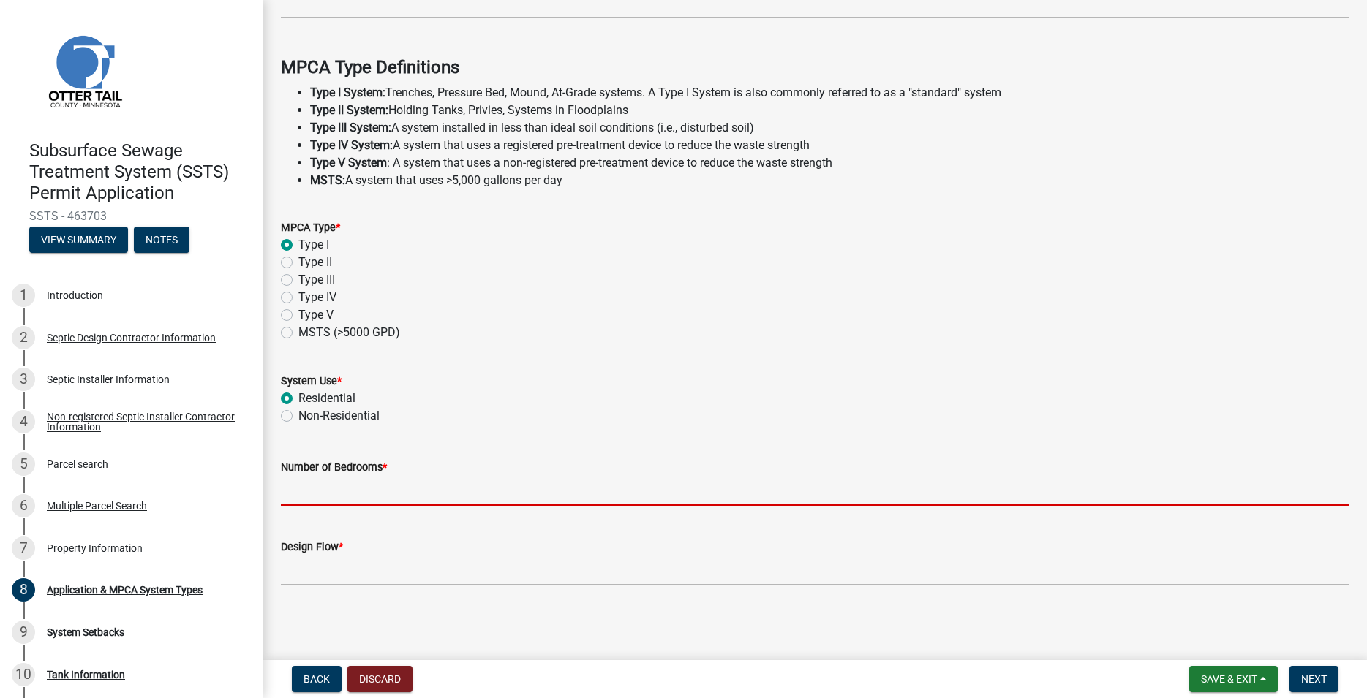
click at [309, 495] on input "Number of Bedrooms *" at bounding box center [815, 491] width 1068 height 30
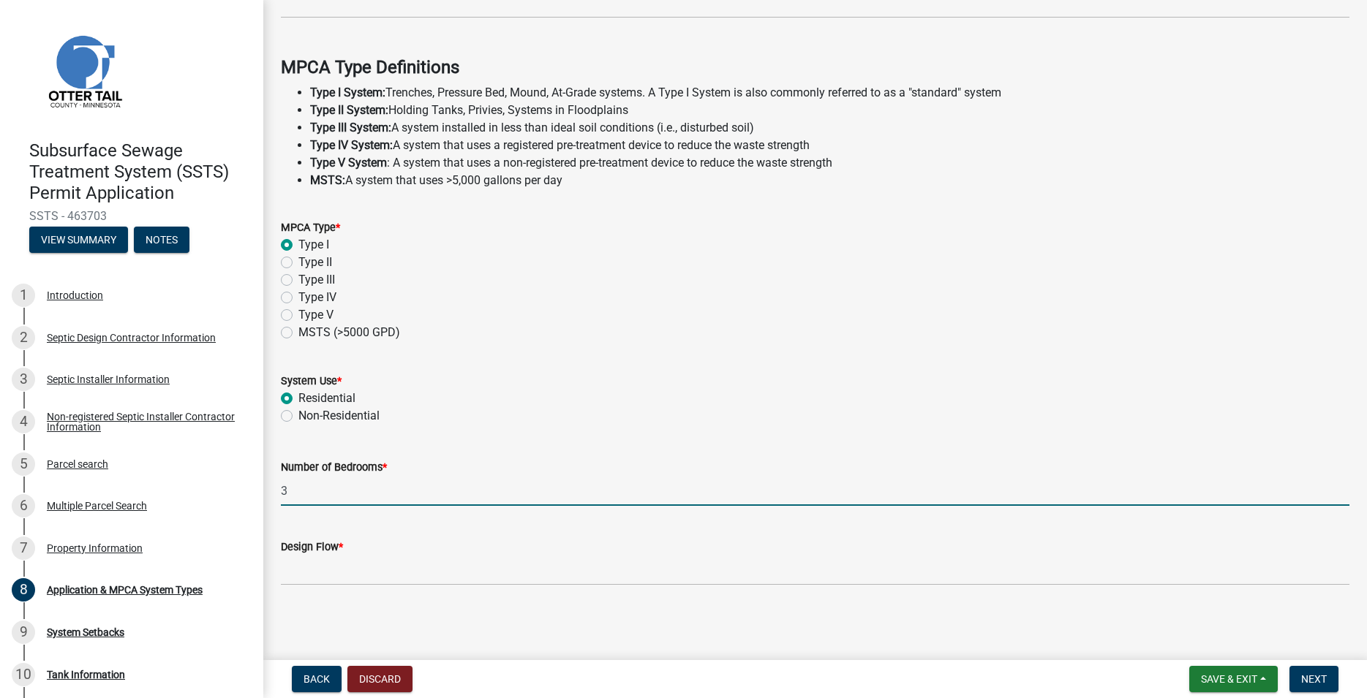
type input "3"
click at [328, 553] on label "Design Flow *" at bounding box center [312, 548] width 62 height 10
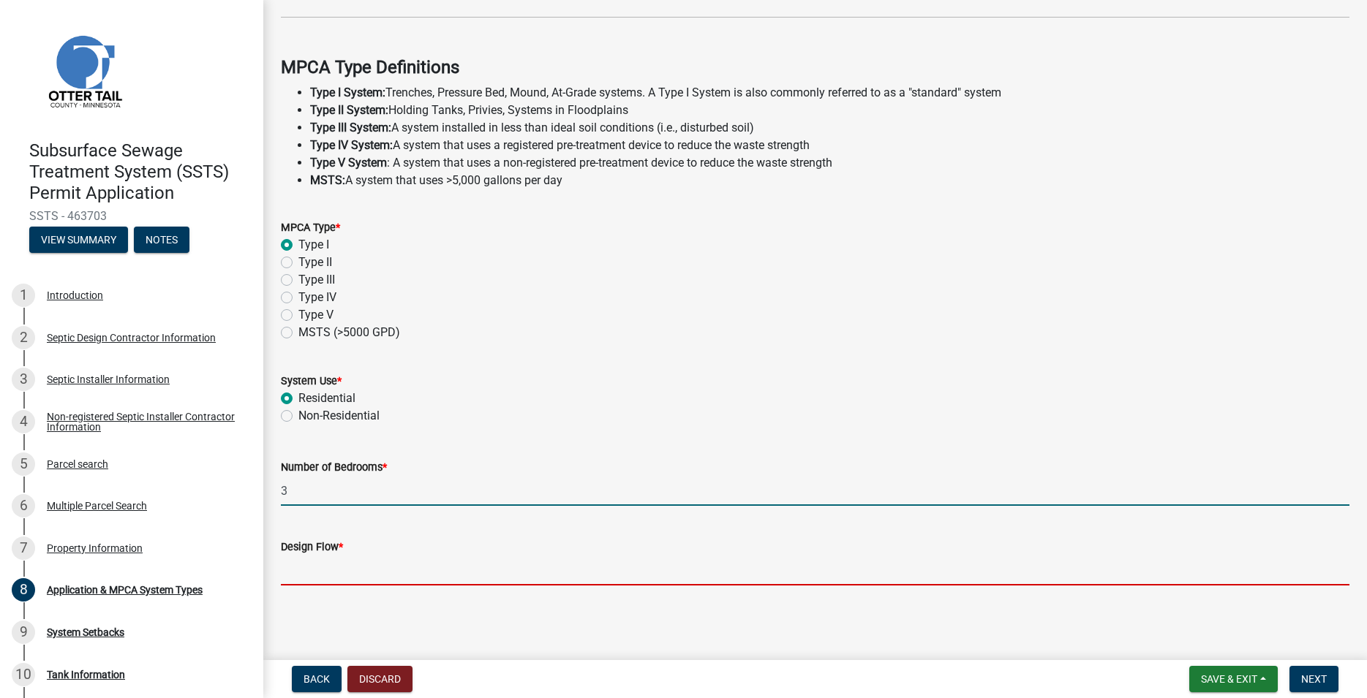
click at [328, 556] on input "Design Flow *" at bounding box center [815, 571] width 1068 height 30
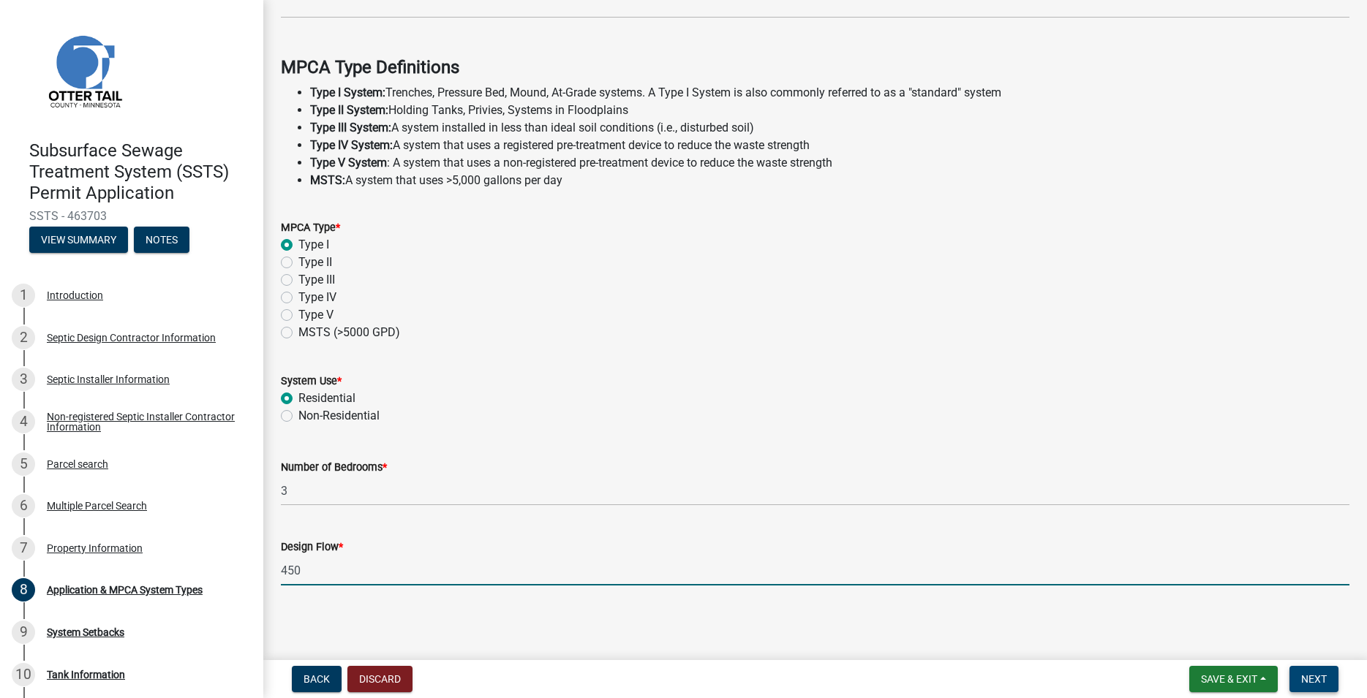
type input "450"
click at [1306, 683] on span "Next" at bounding box center [1314, 680] width 26 height 12
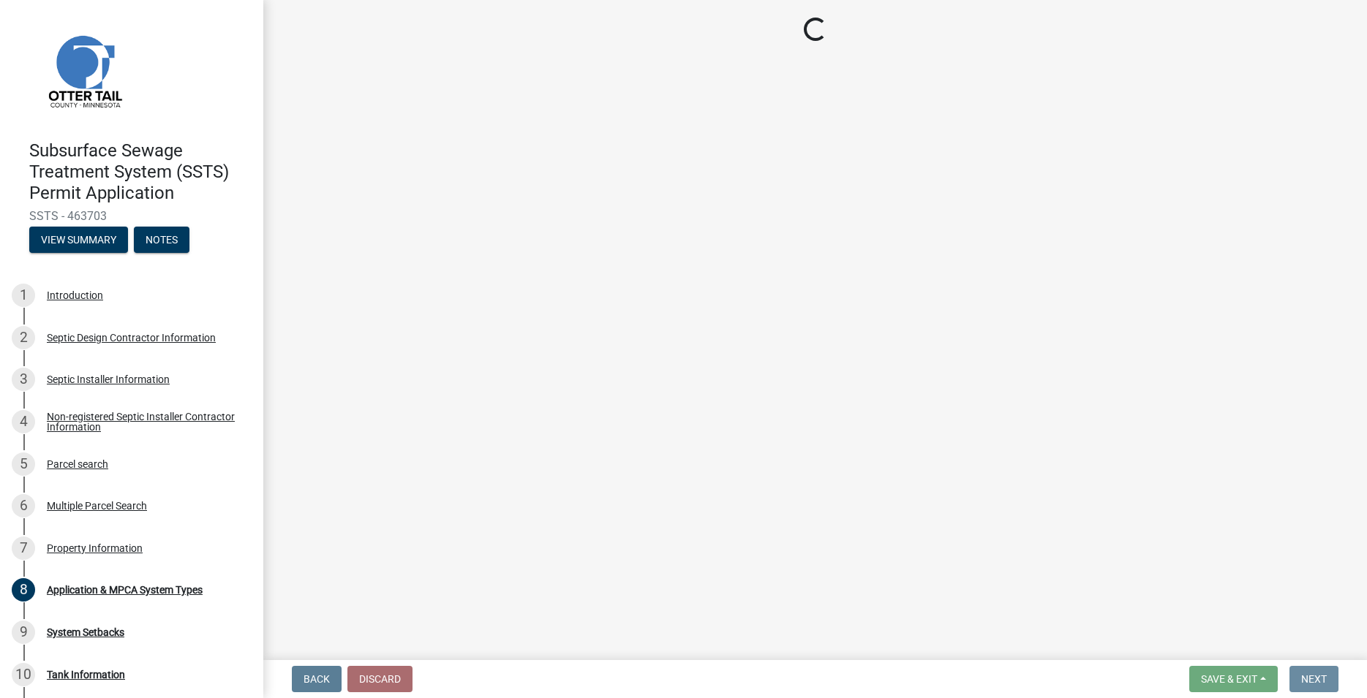
scroll to position [0, 0]
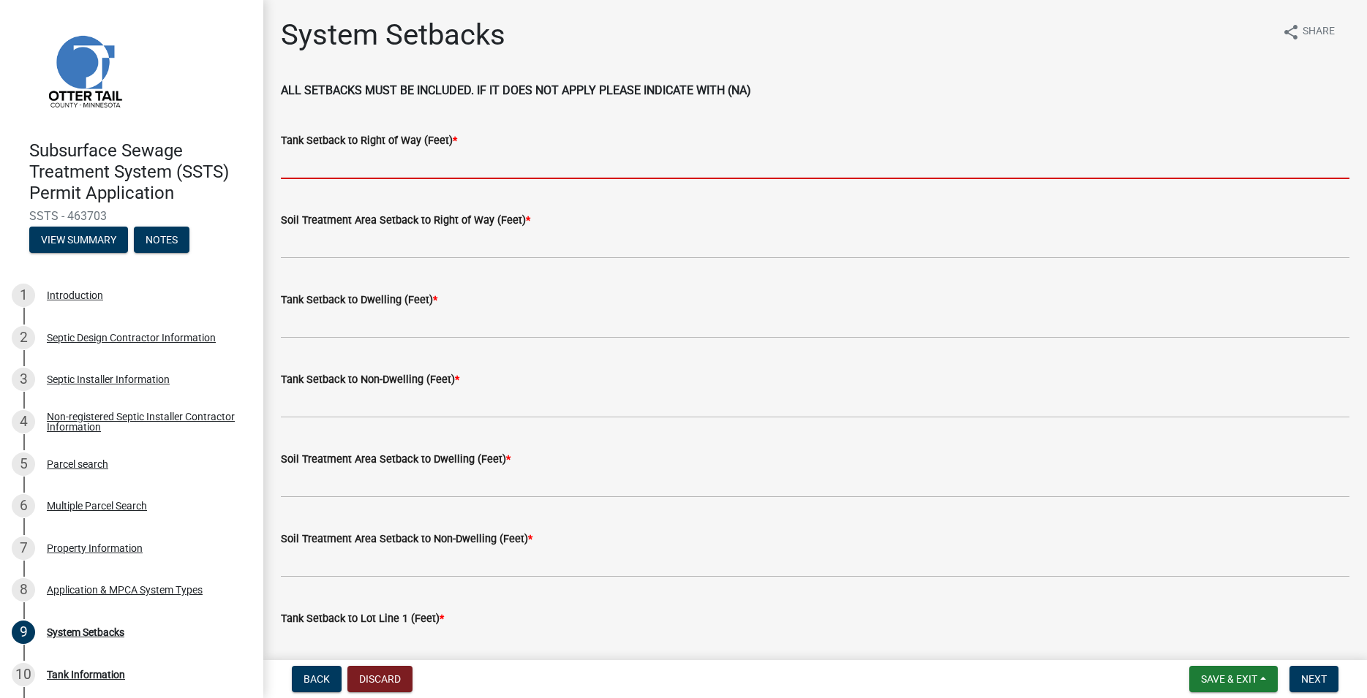
click at [309, 169] on input "Tank Setback to Right of Way (Feet) *" at bounding box center [815, 164] width 1068 height 30
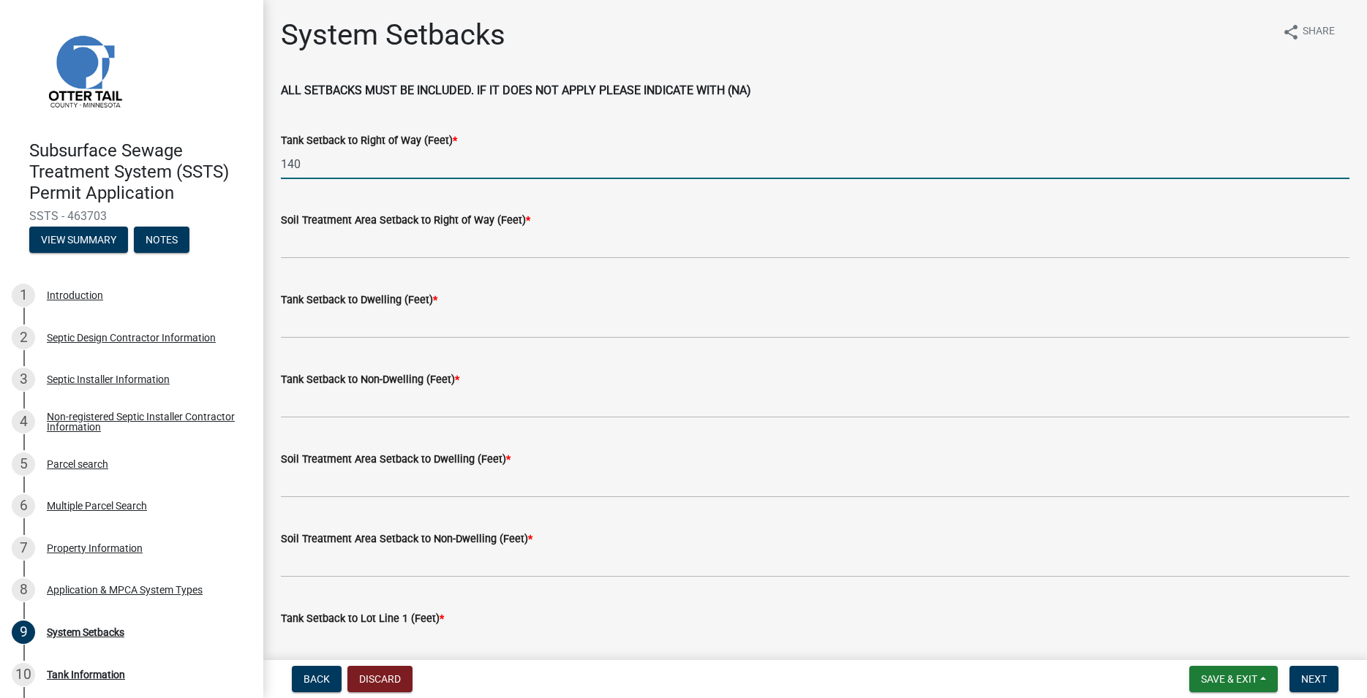
type input "140"
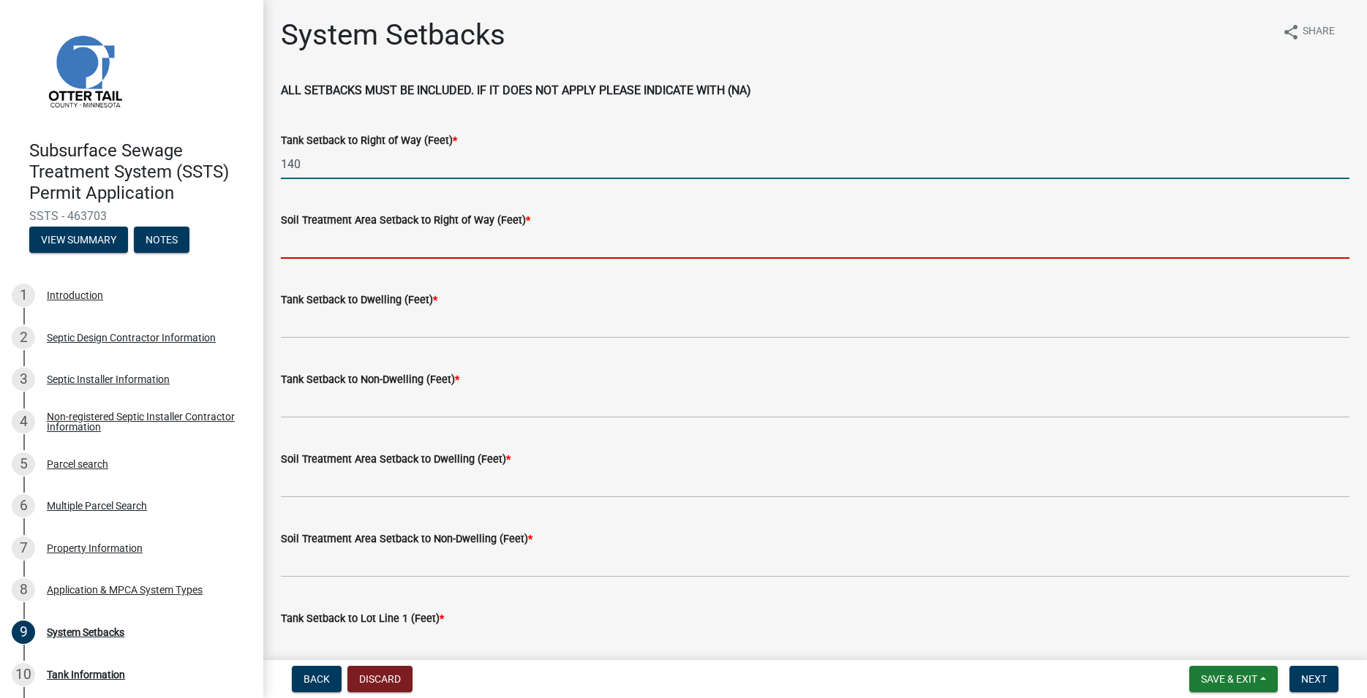
click at [317, 238] on input "Soil Treatment Area Setback to Right of Way (Feet) *" at bounding box center [815, 244] width 1068 height 30
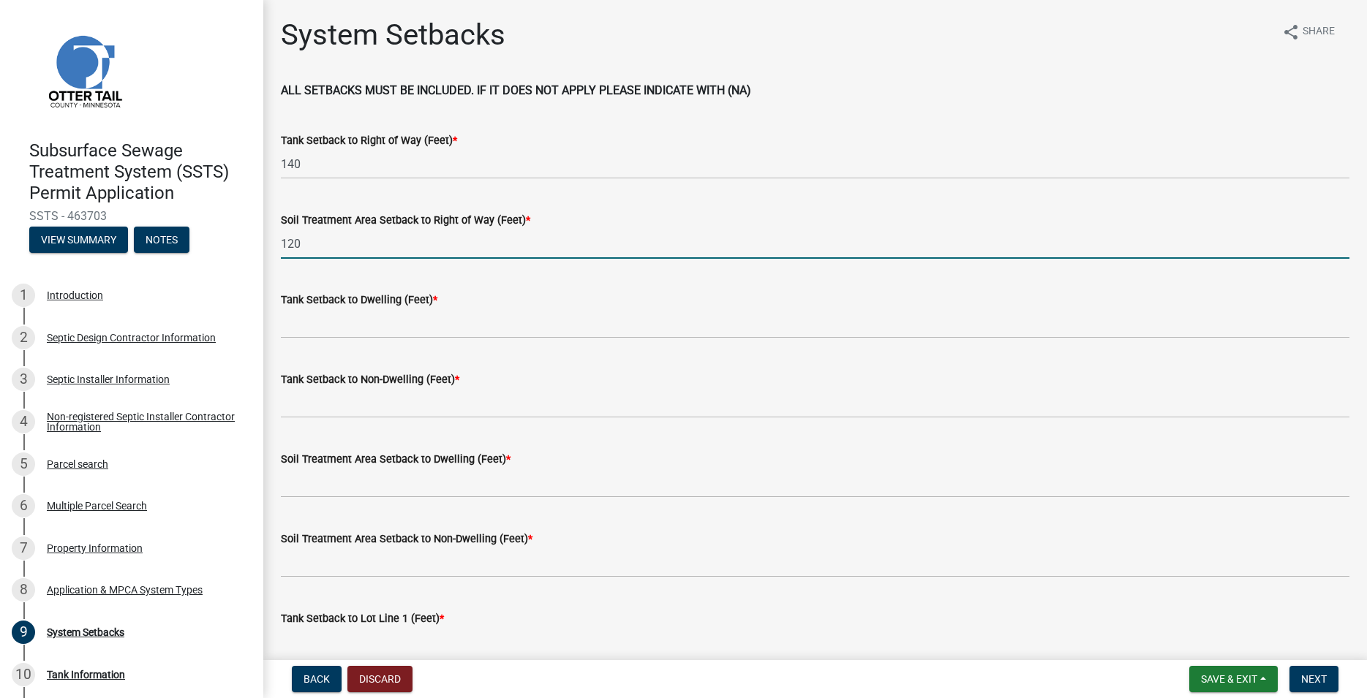
type input "120"
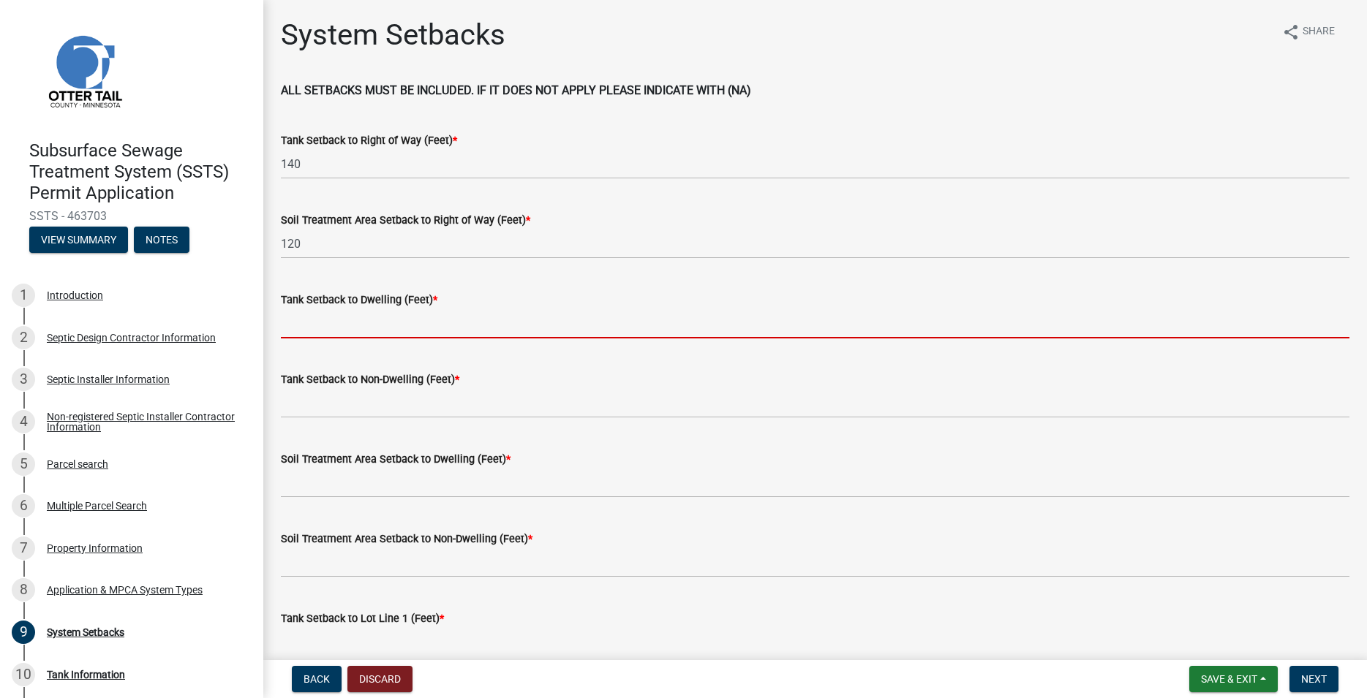
click at [309, 321] on input "Tank Setback to Dwelling (Feet) *" at bounding box center [815, 324] width 1068 height 30
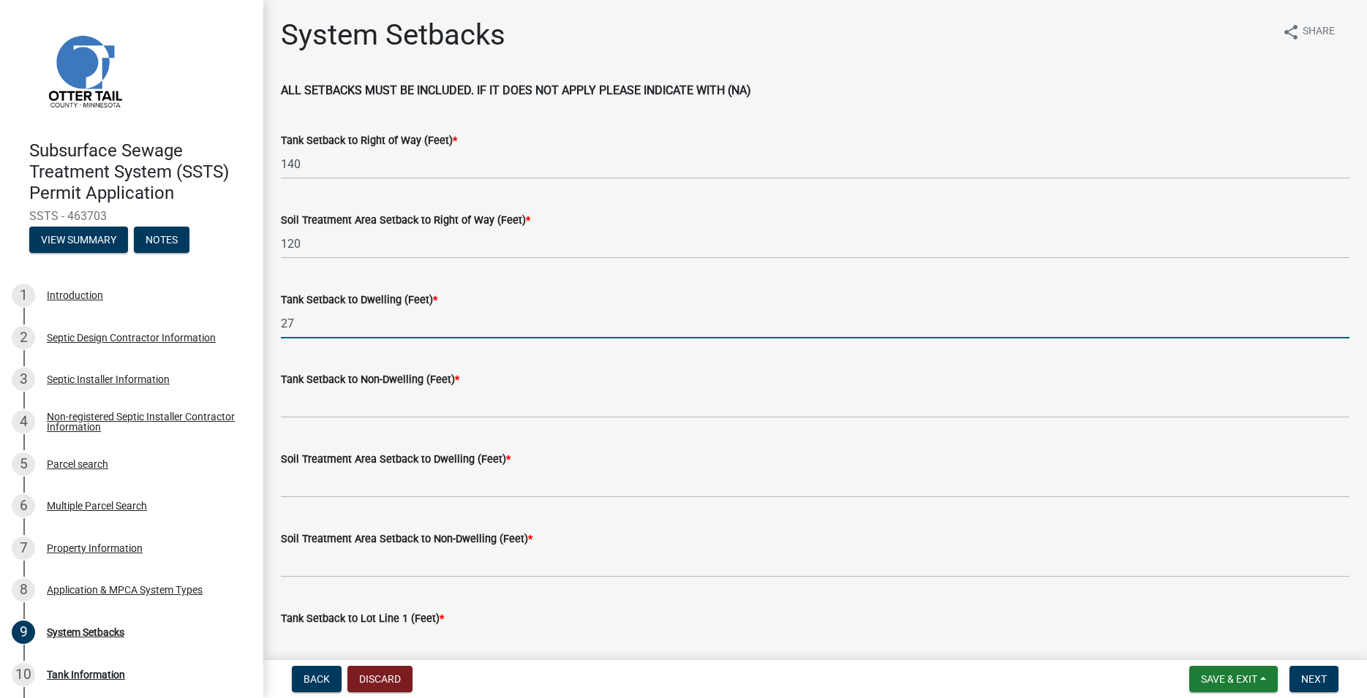
type input "27"
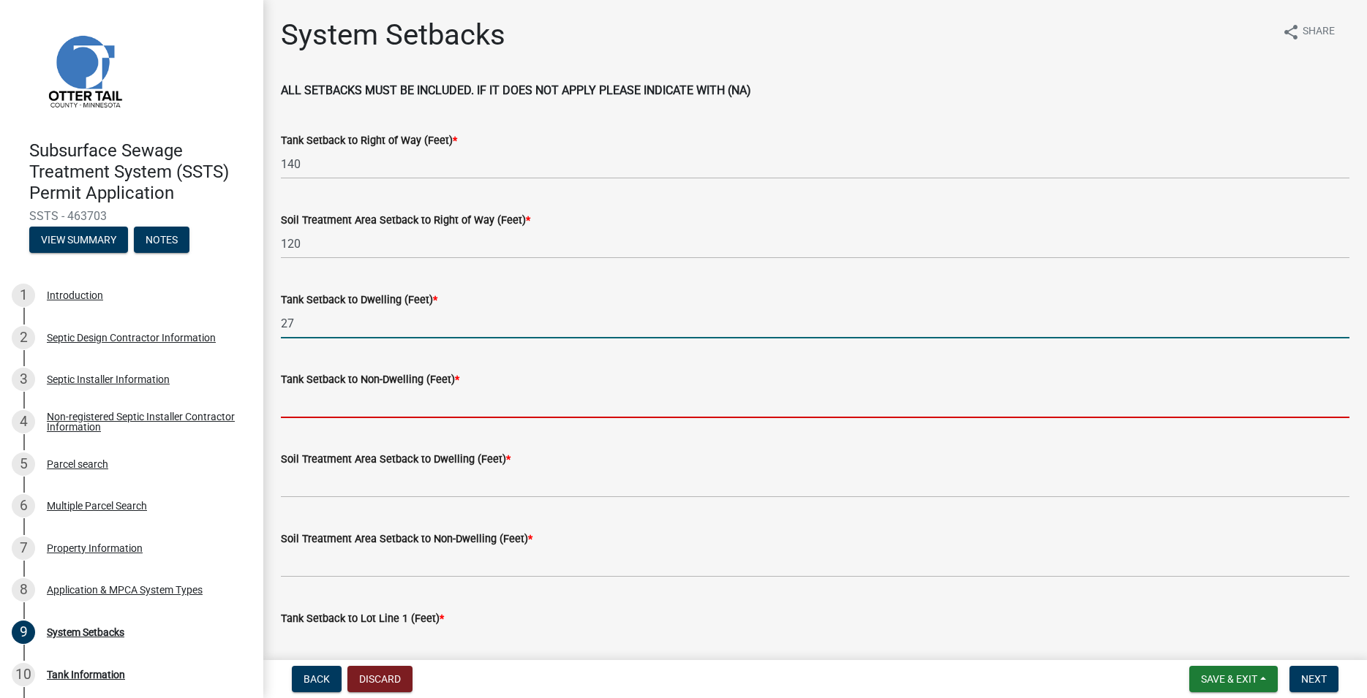
click at [295, 404] on input "Tank Setback to Non-Dwelling (Feet) *" at bounding box center [815, 403] width 1068 height 30
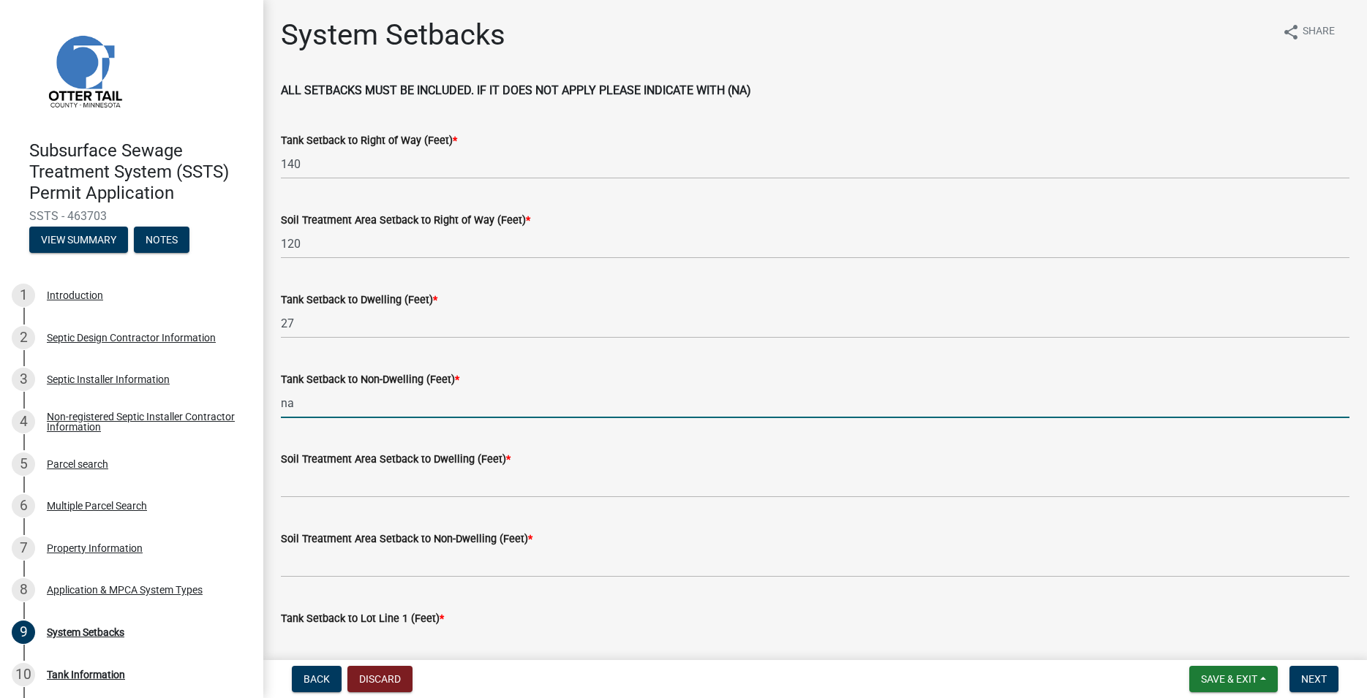
type input "na"
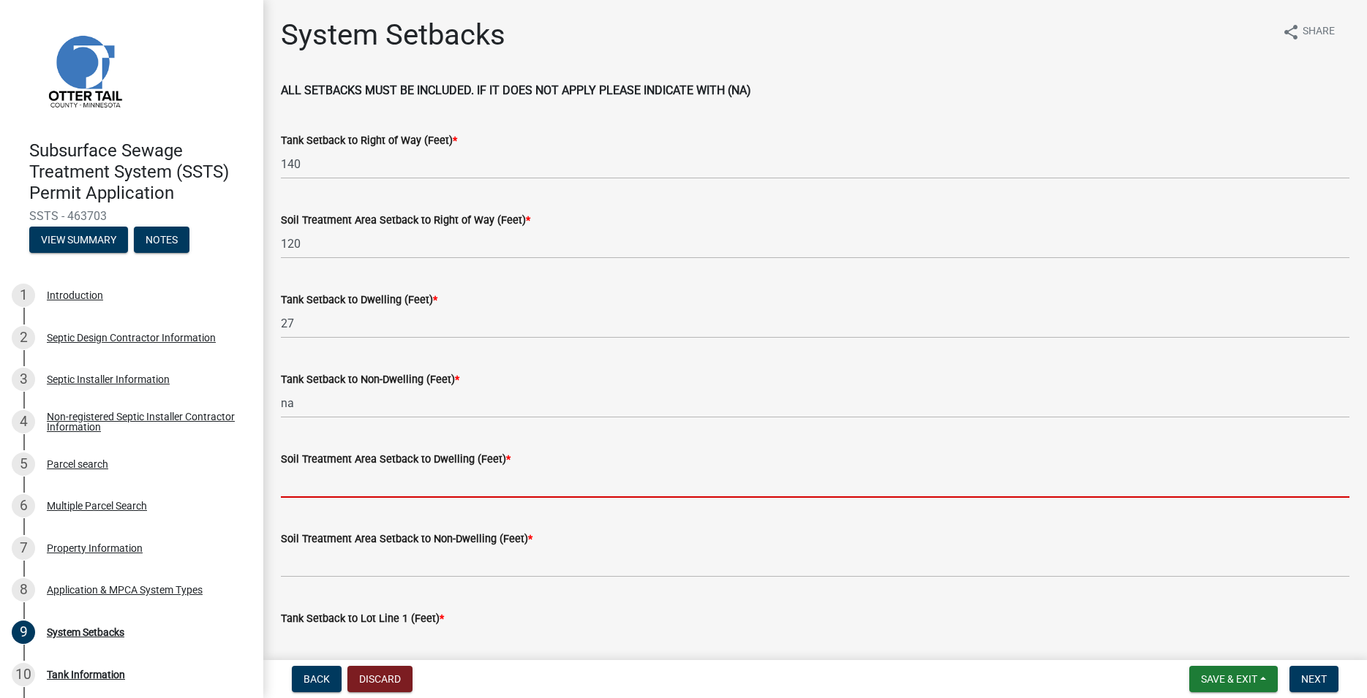
click at [297, 470] on input "Soil Treatment Area Setback to Dwelling (Feet) *" at bounding box center [815, 483] width 1068 height 30
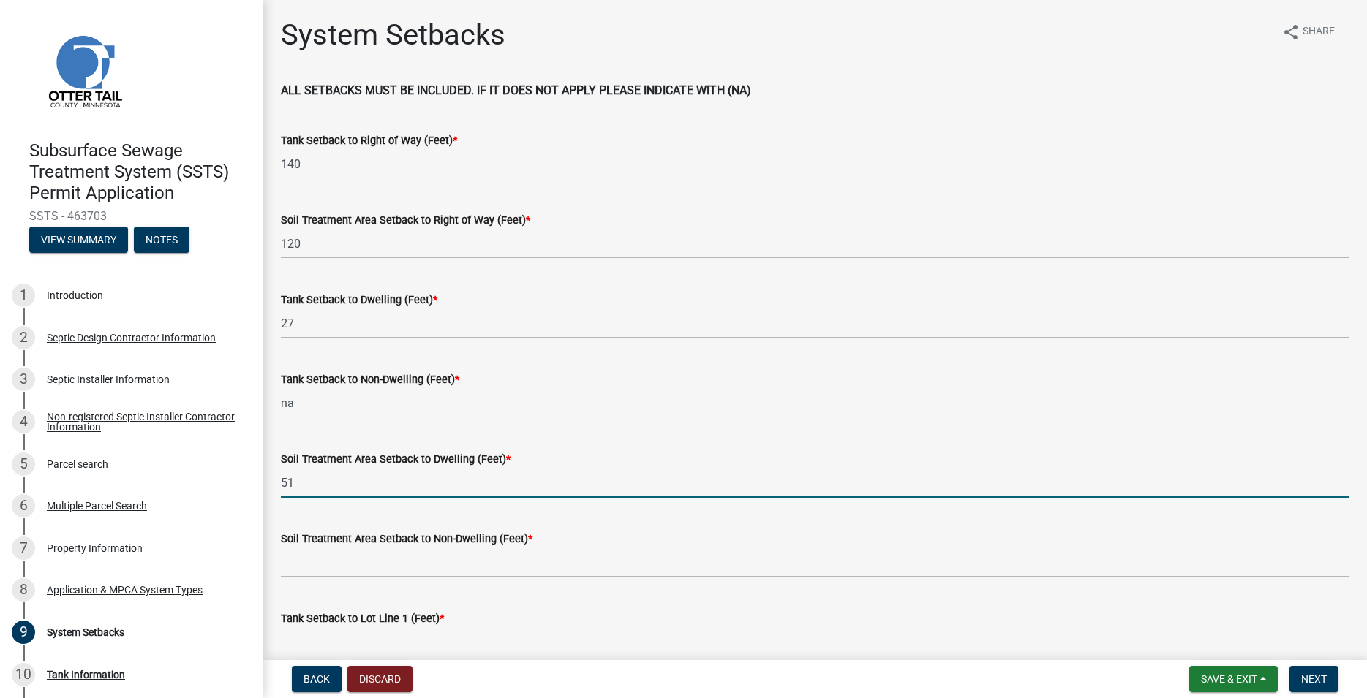
type input "51"
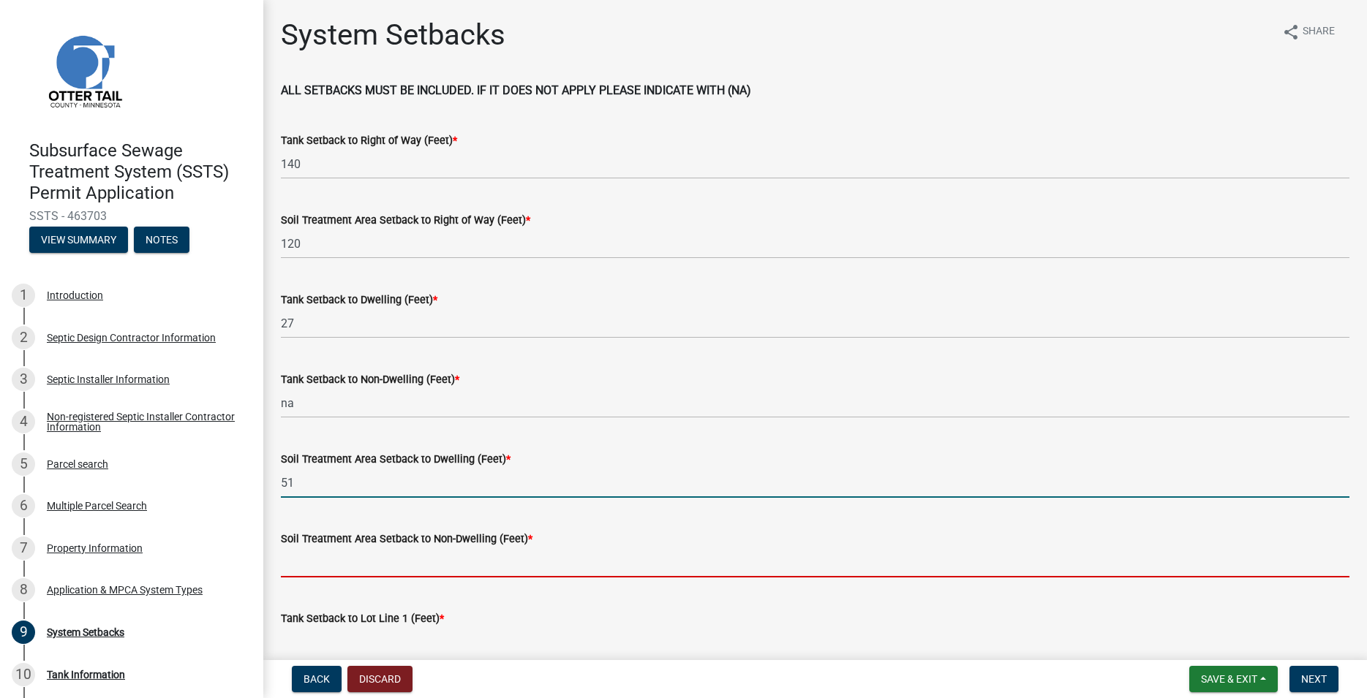
click at [309, 562] on input "Soil Treatment Area Setback to Non-Dwelling (Feet) *" at bounding box center [815, 563] width 1068 height 30
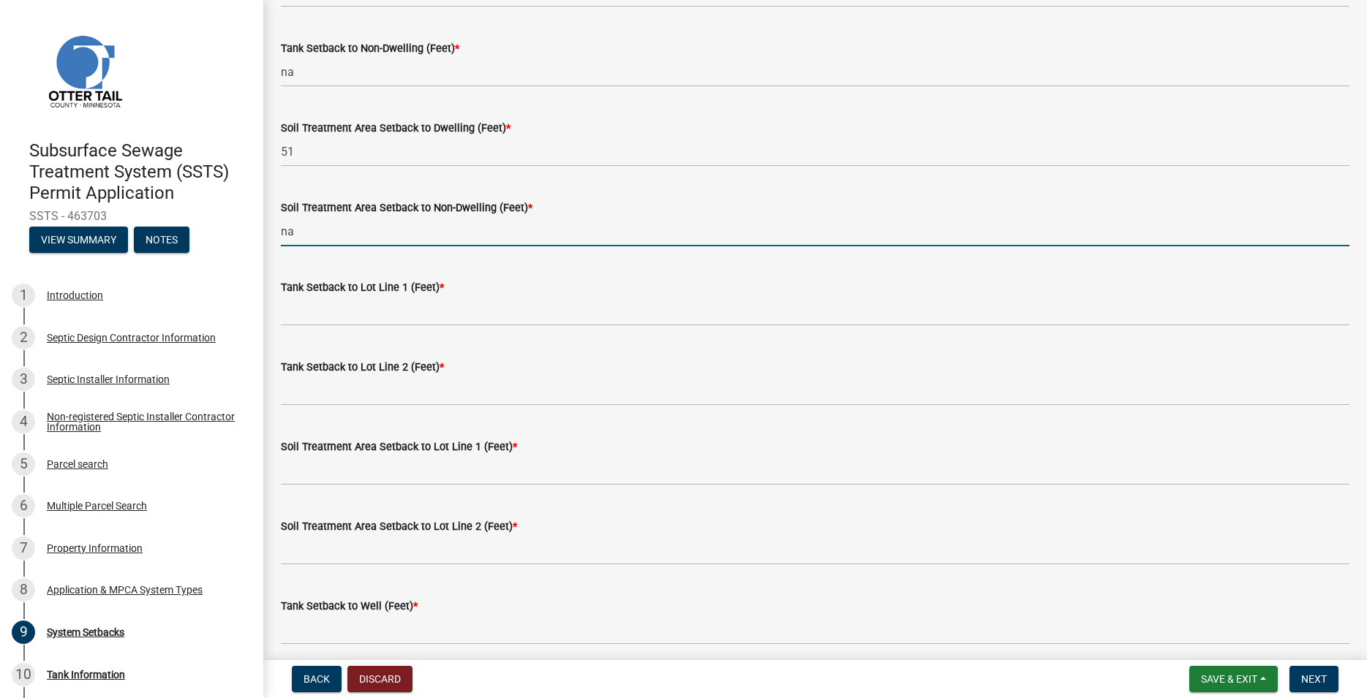
scroll to position [333, 0]
type input "na"
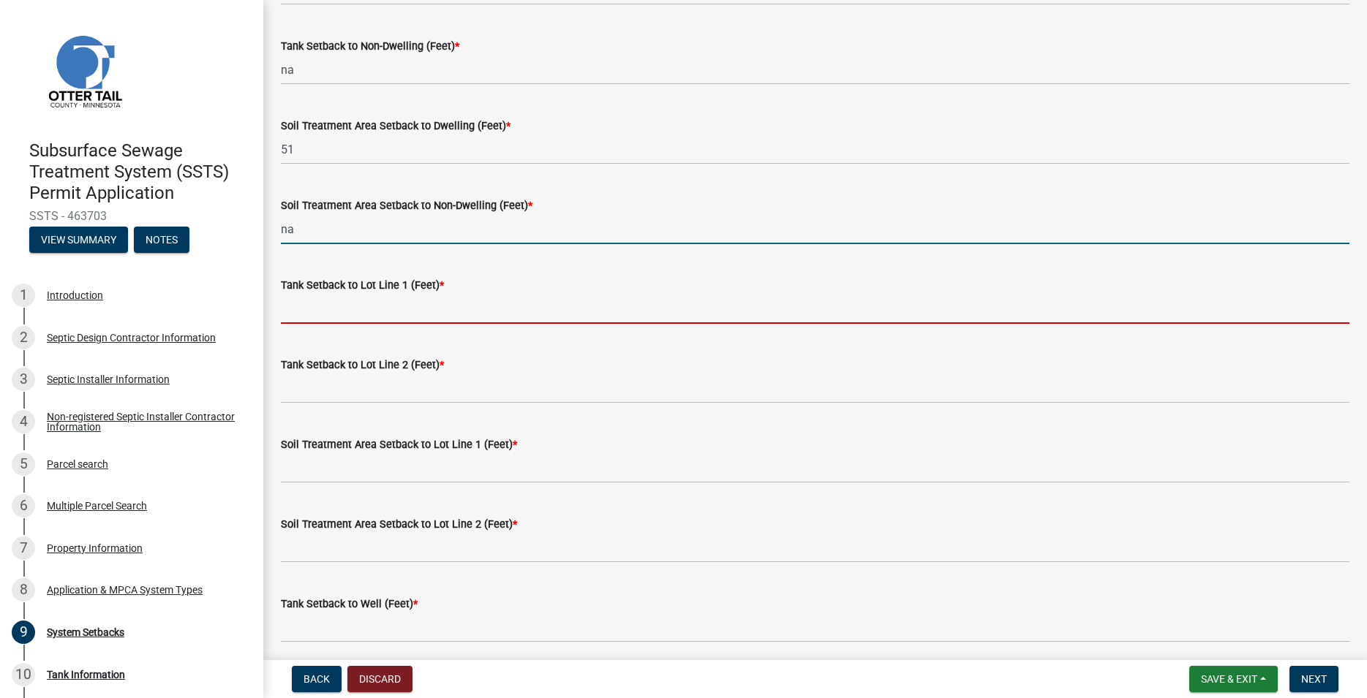
click at [399, 304] on input "Tank Setback to Lot Line 1 (Feet) *" at bounding box center [815, 309] width 1068 height 30
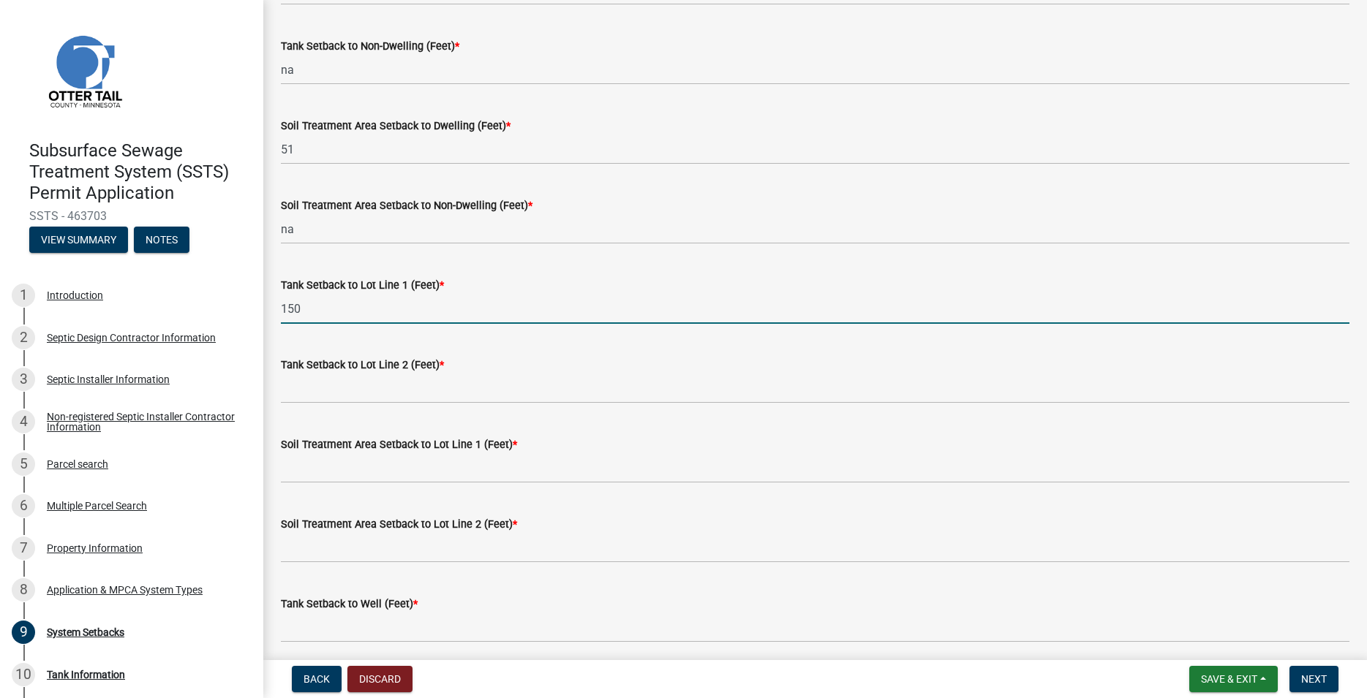
type input "150"
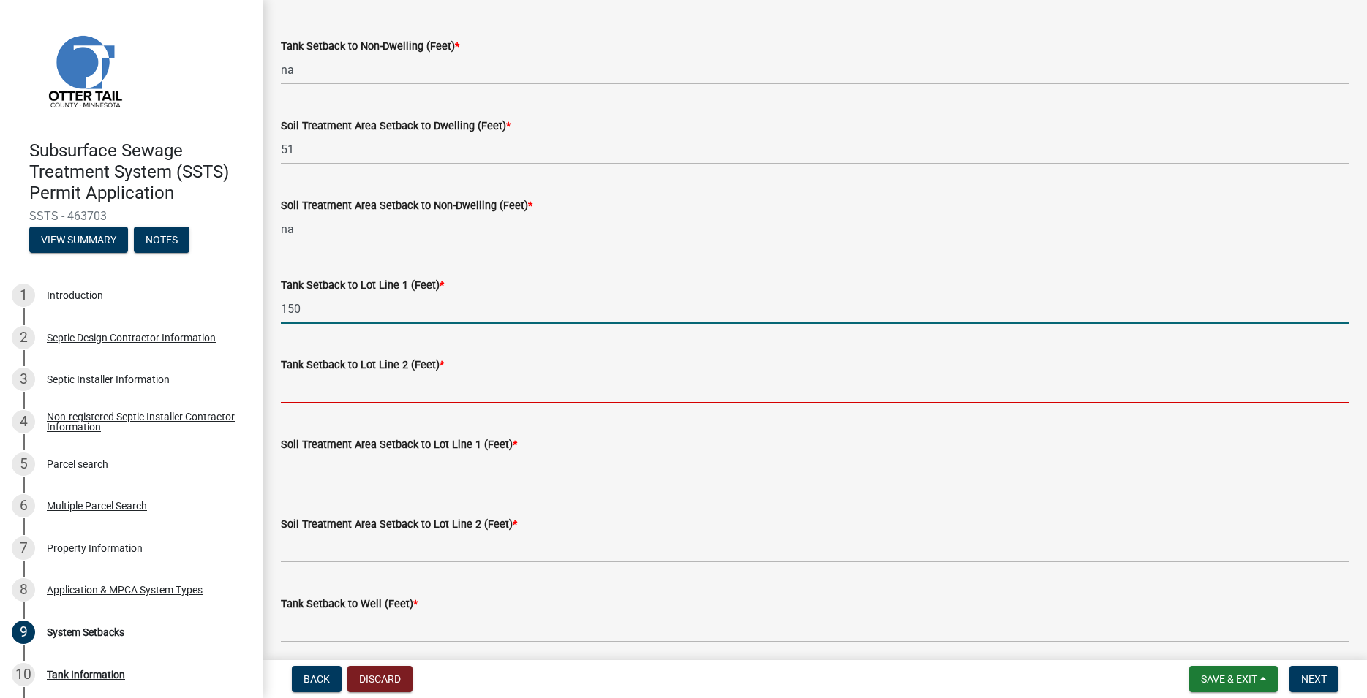
click at [381, 393] on input "Tank Setback to Lot Line 2 (Feet) *" at bounding box center [815, 389] width 1068 height 30
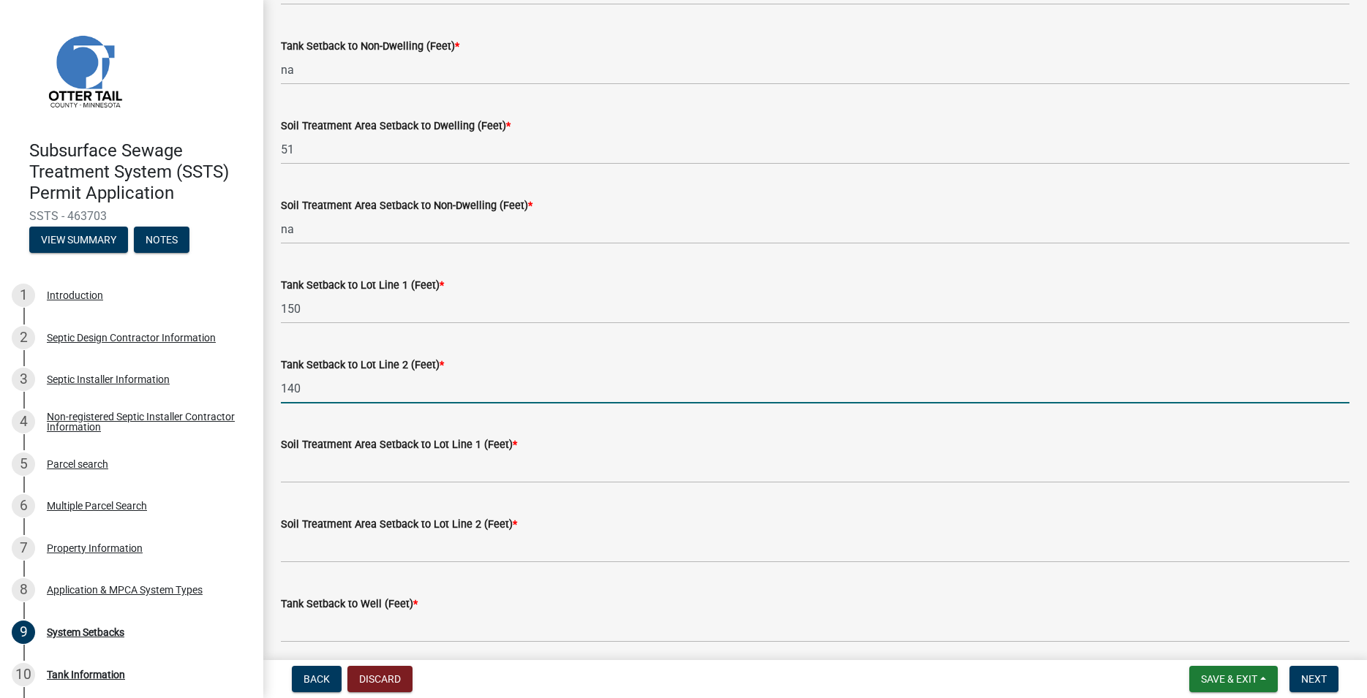
type input "140"
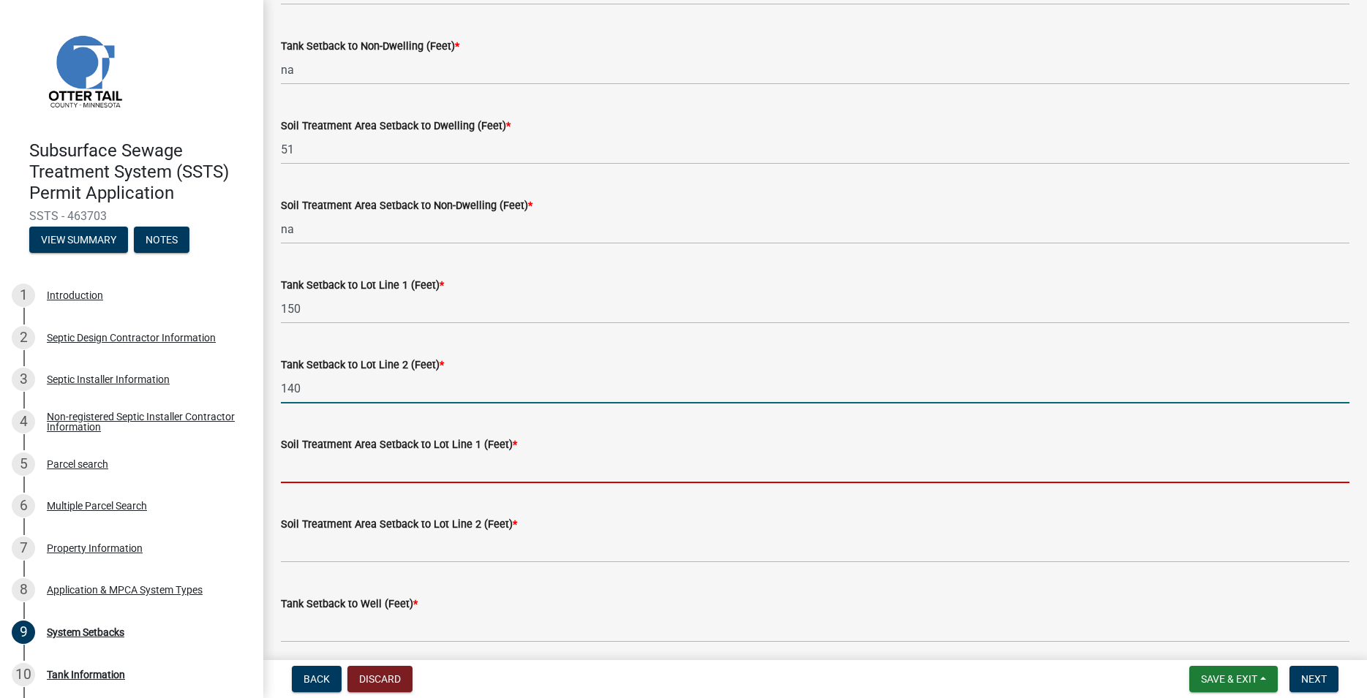
click at [355, 465] on input "Soil Treatment Area Setback to Lot Line 1 (Feet) *" at bounding box center [815, 468] width 1068 height 30
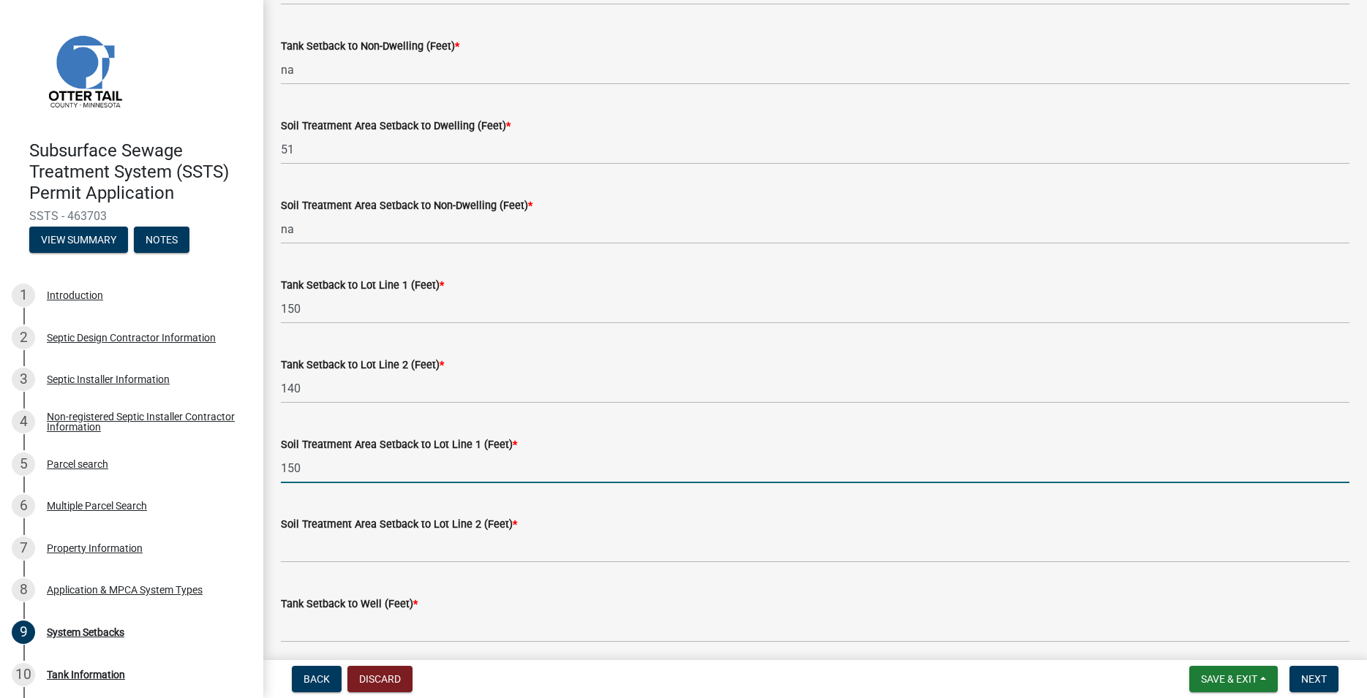
type input "150"
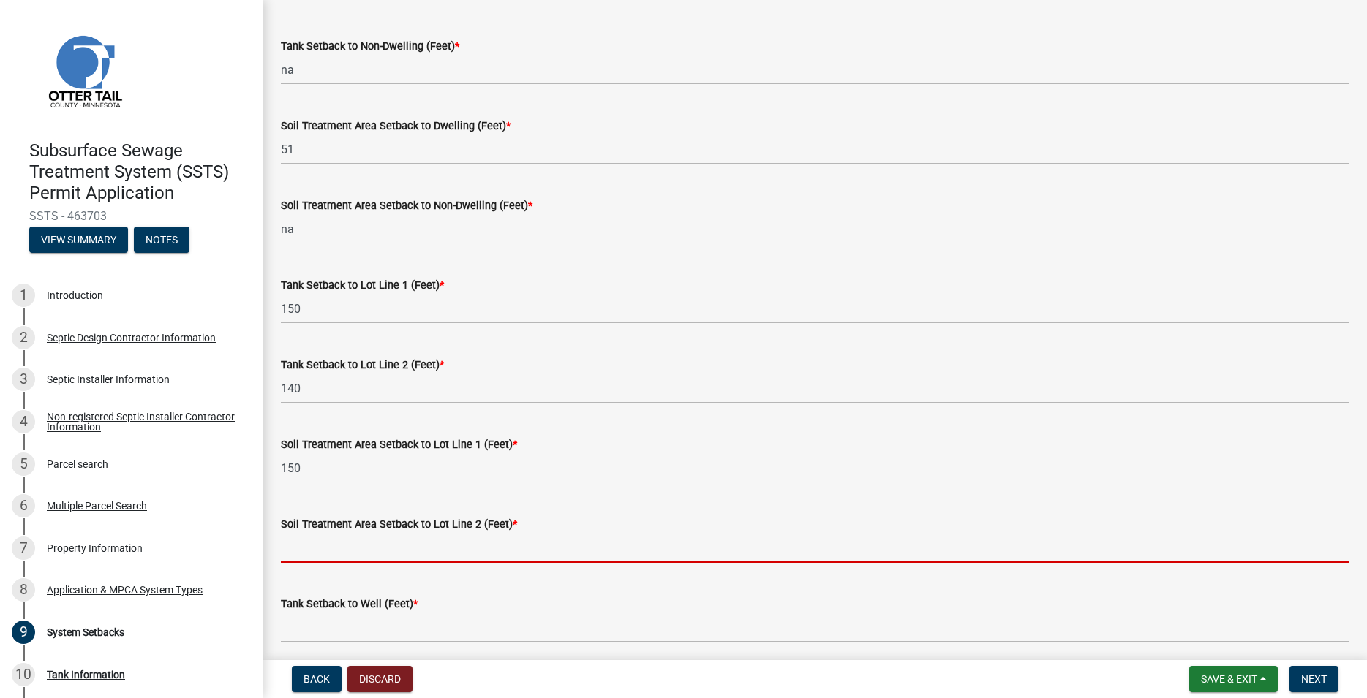
click at [333, 549] on input "Soil Treatment Area Setback to Lot Line 2 (Feet) *" at bounding box center [815, 548] width 1068 height 30
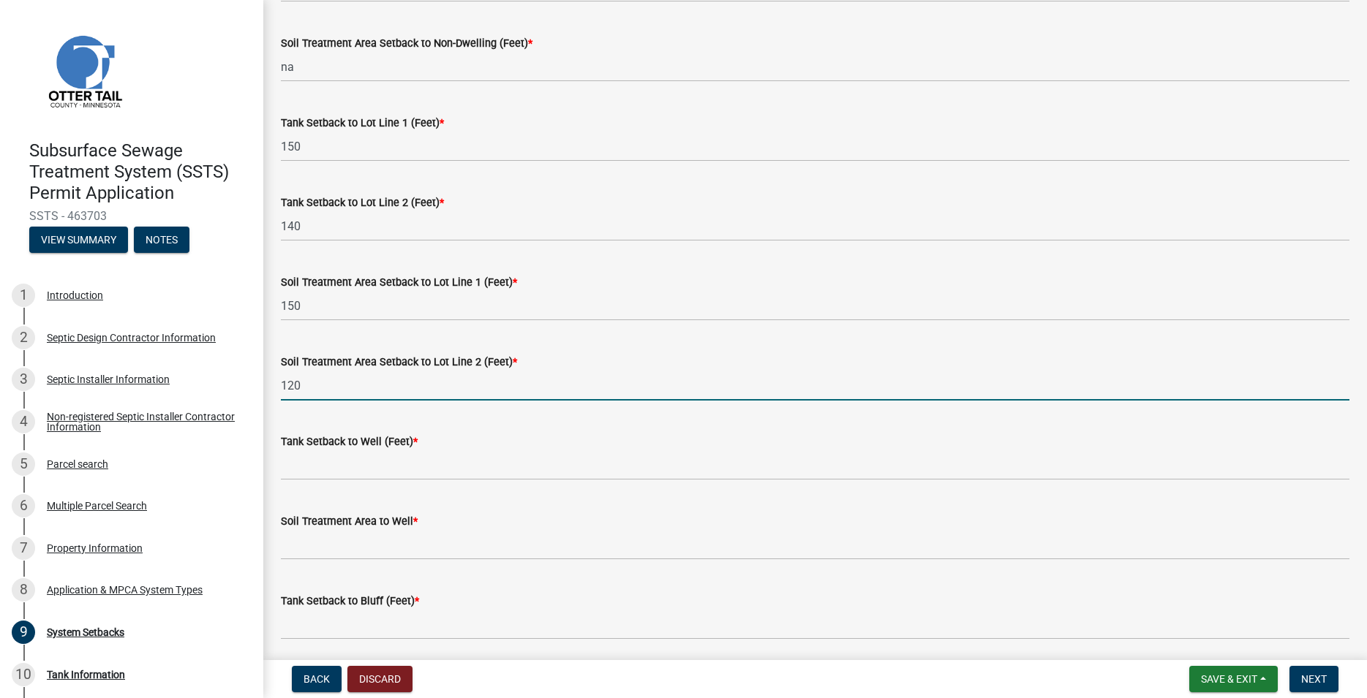
scroll to position [500, 0]
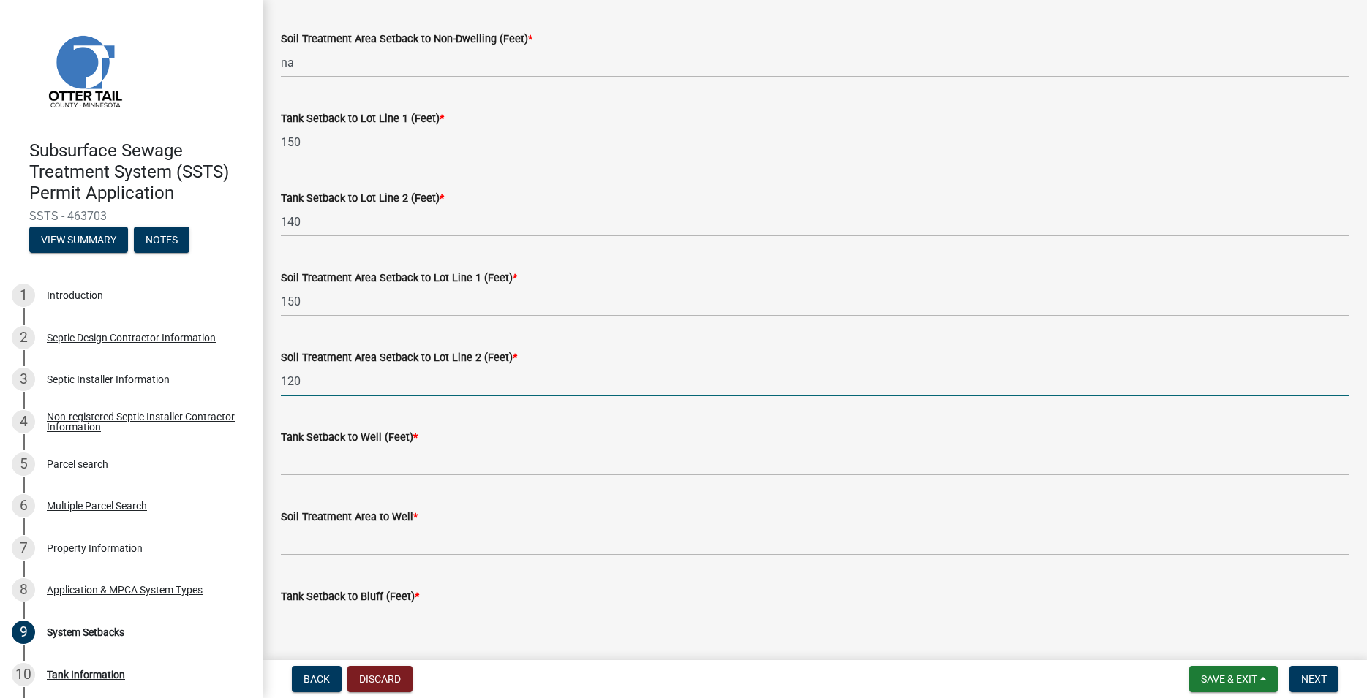
type input "120"
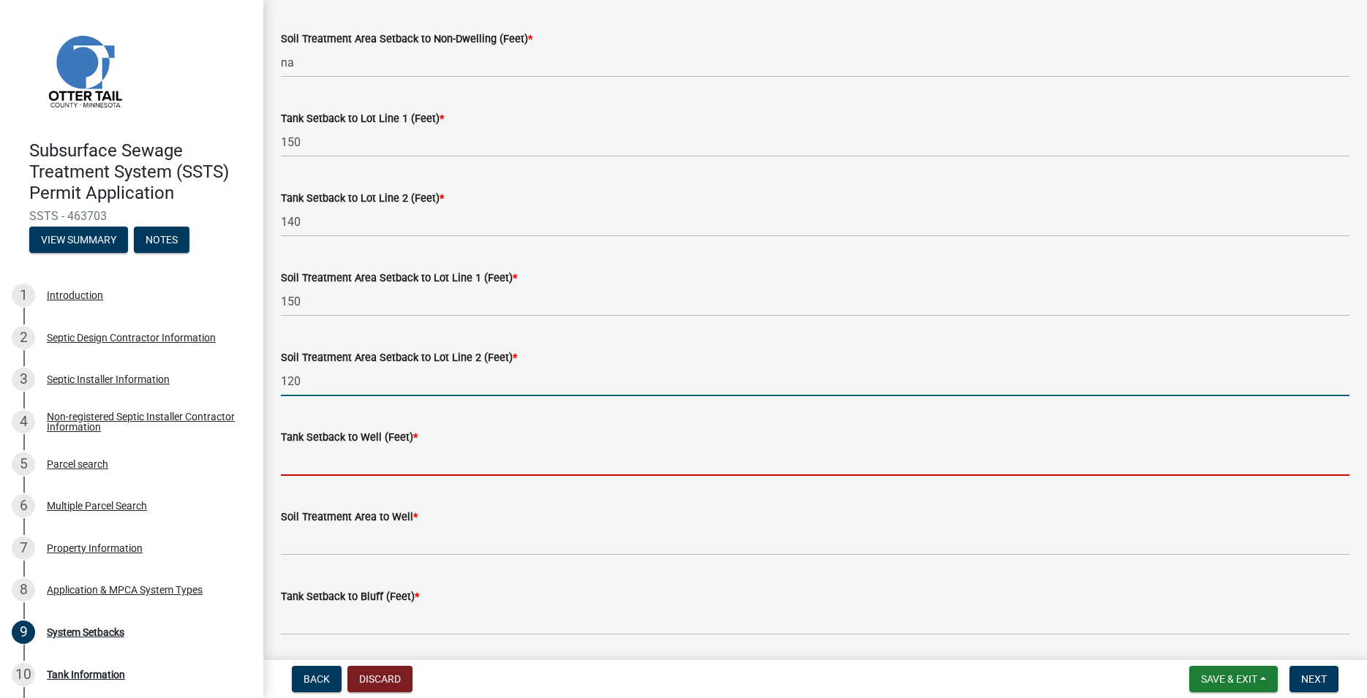
click at [350, 463] on input "Tank Setback to Well (Feet) *" at bounding box center [815, 461] width 1068 height 30
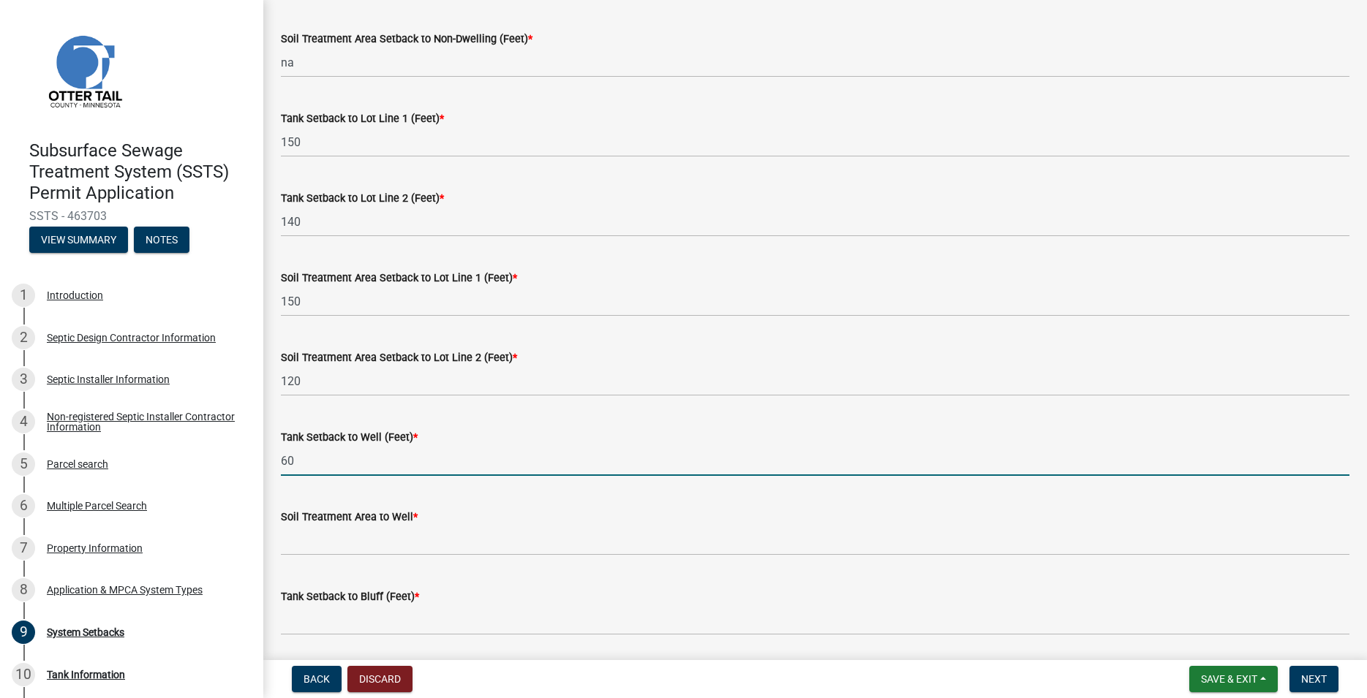
type input "60"
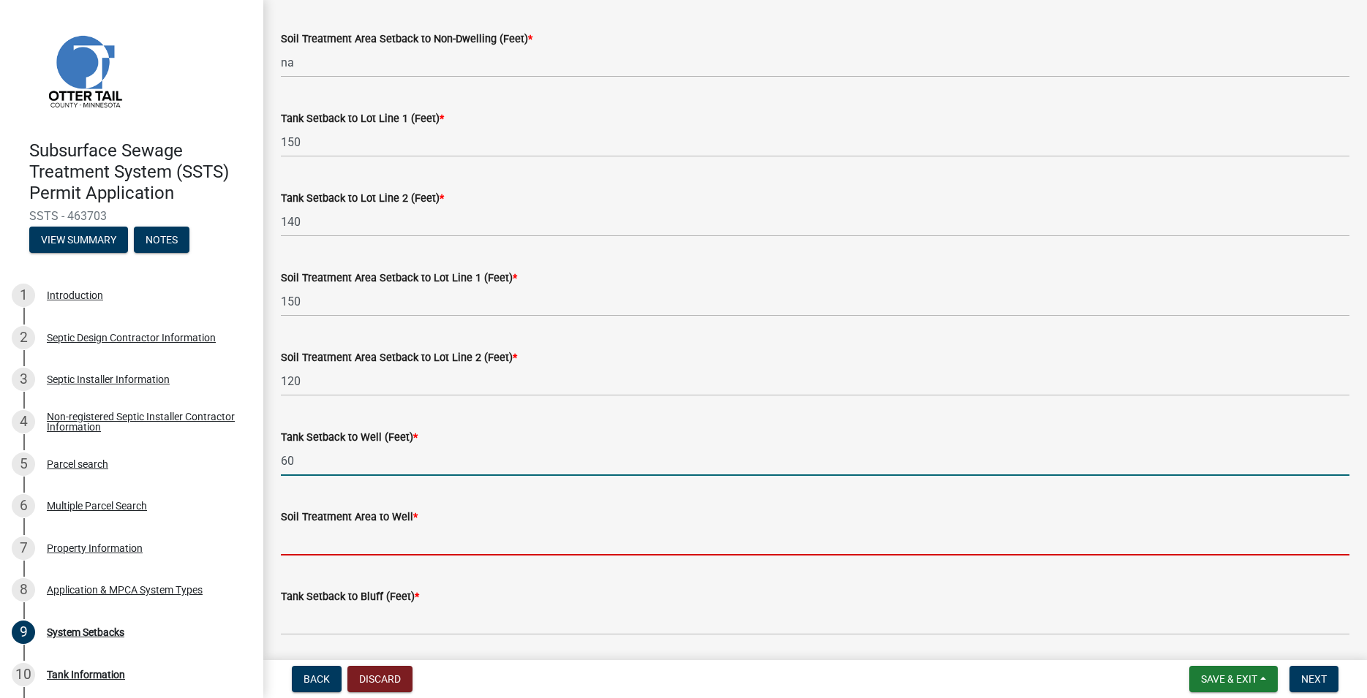
click at [324, 535] on input "Soil Treatment Area to Well *" at bounding box center [815, 541] width 1068 height 30
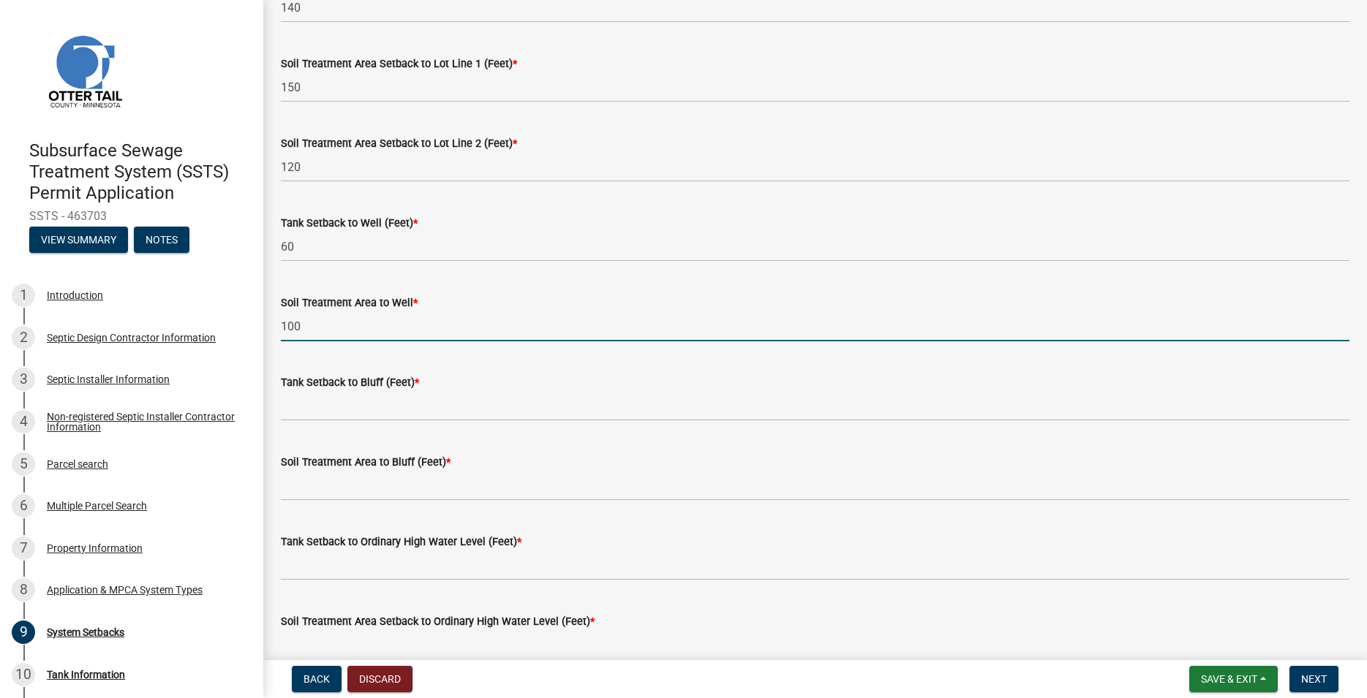
scroll to position [750, 0]
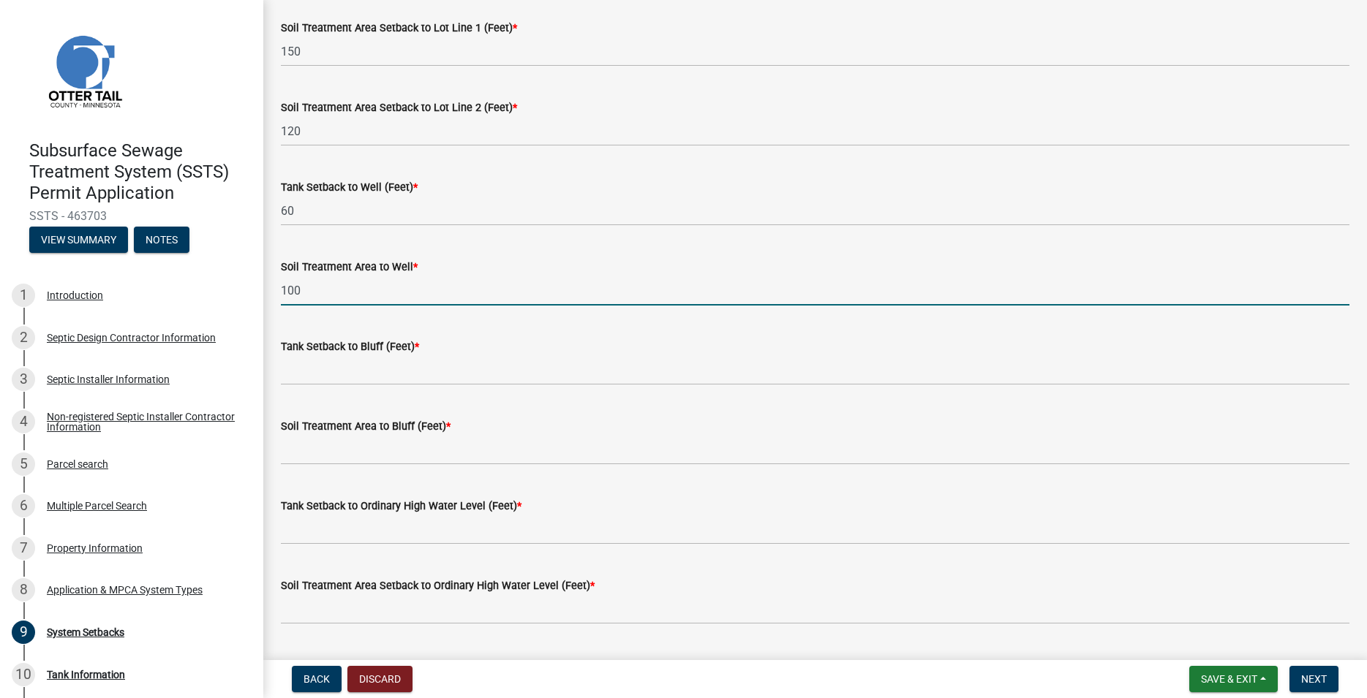
type input "100"
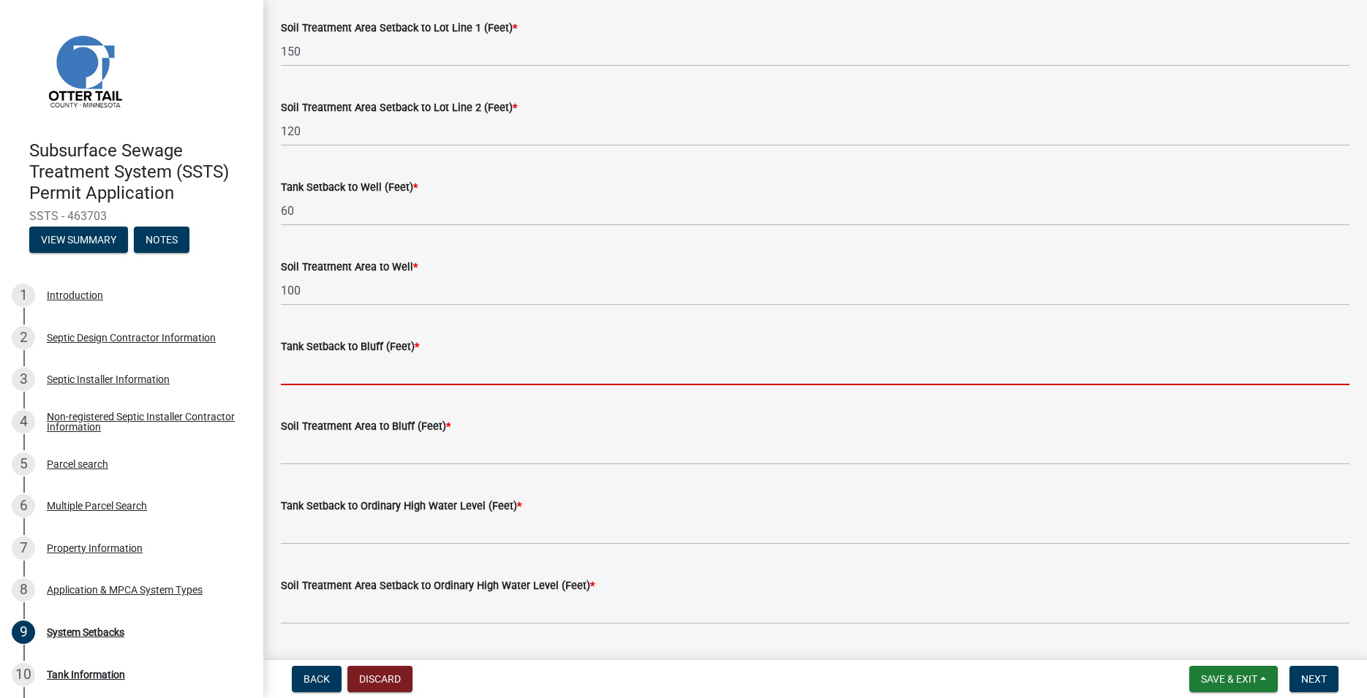
click at [330, 377] on input "Tank Setback to Bluff (Feet) *" at bounding box center [815, 370] width 1068 height 30
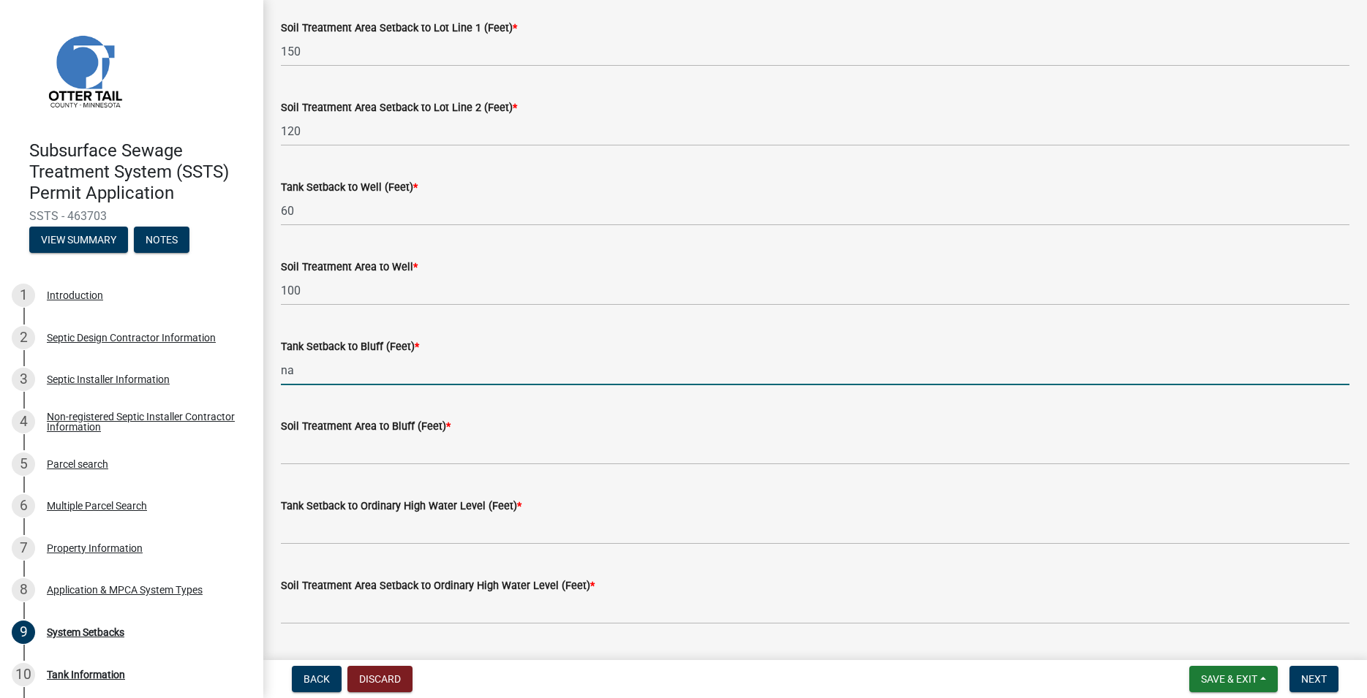
type input "na"
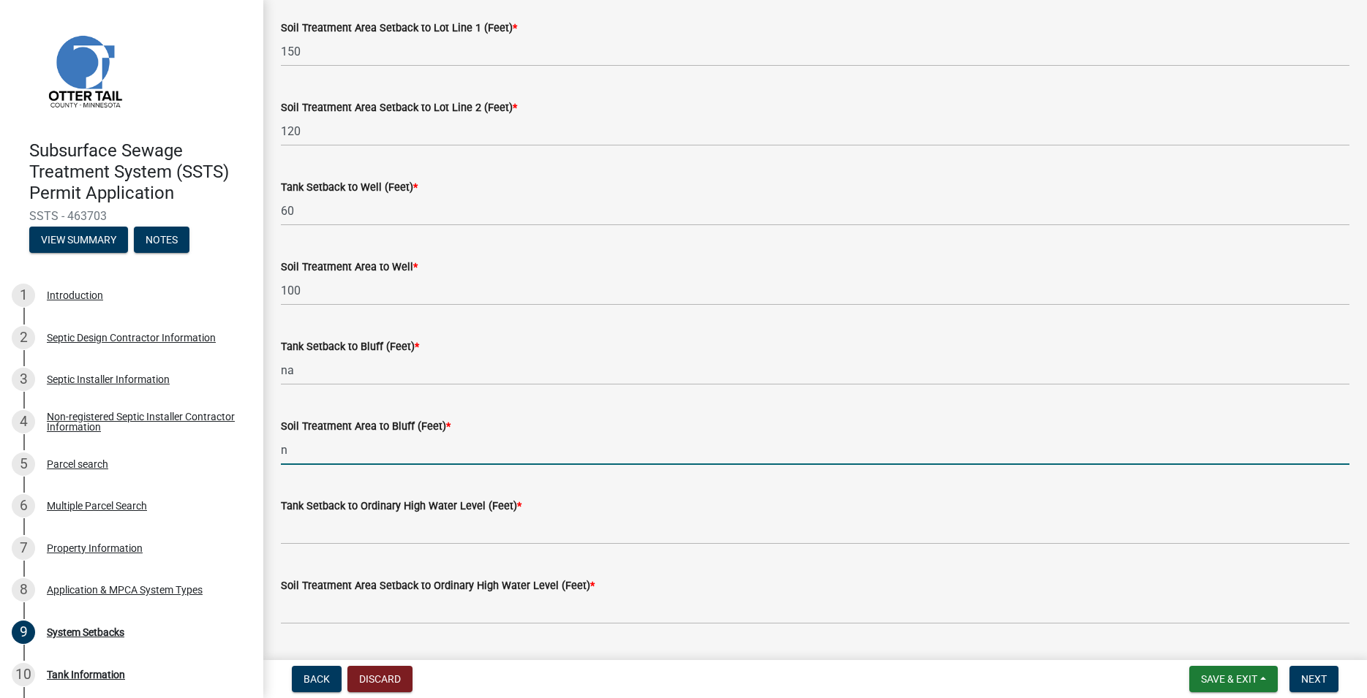
click at [317, 456] on input "n" at bounding box center [815, 450] width 1068 height 30
type input "na"
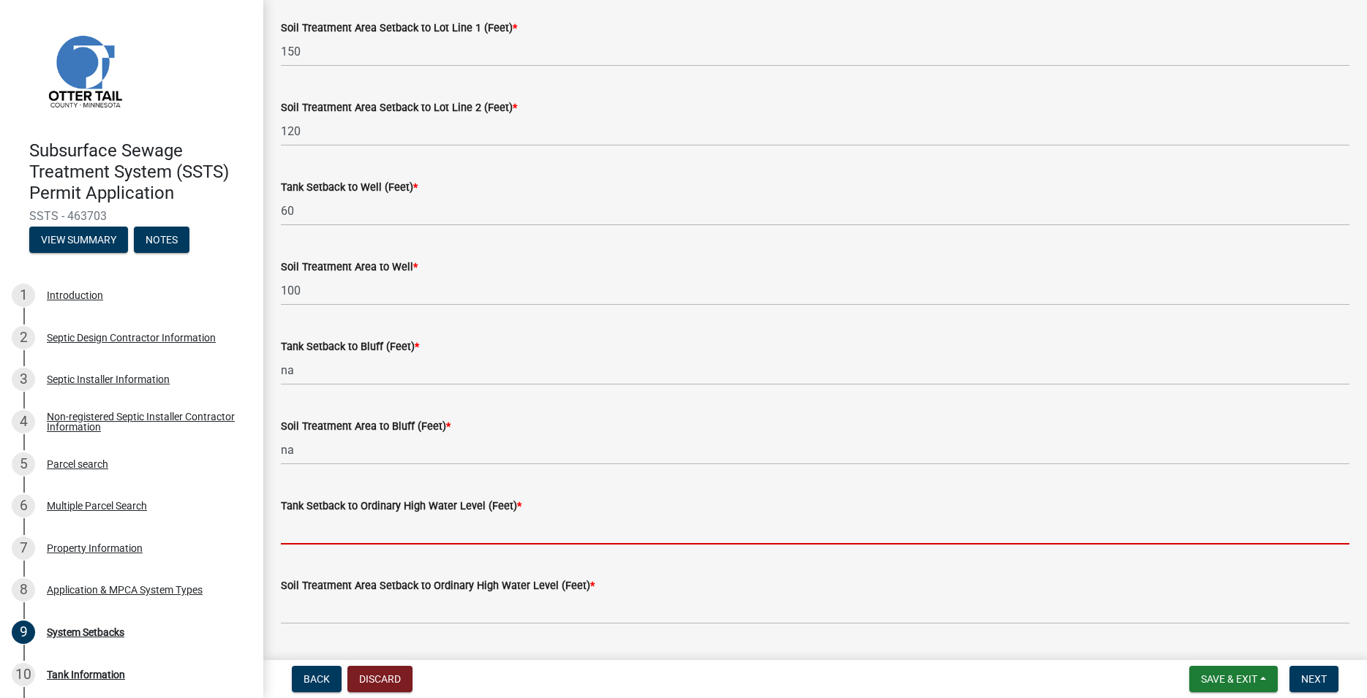
click at [318, 516] on input "Tank Setback to Ordinary High Water Level (Feet) *" at bounding box center [815, 530] width 1068 height 30
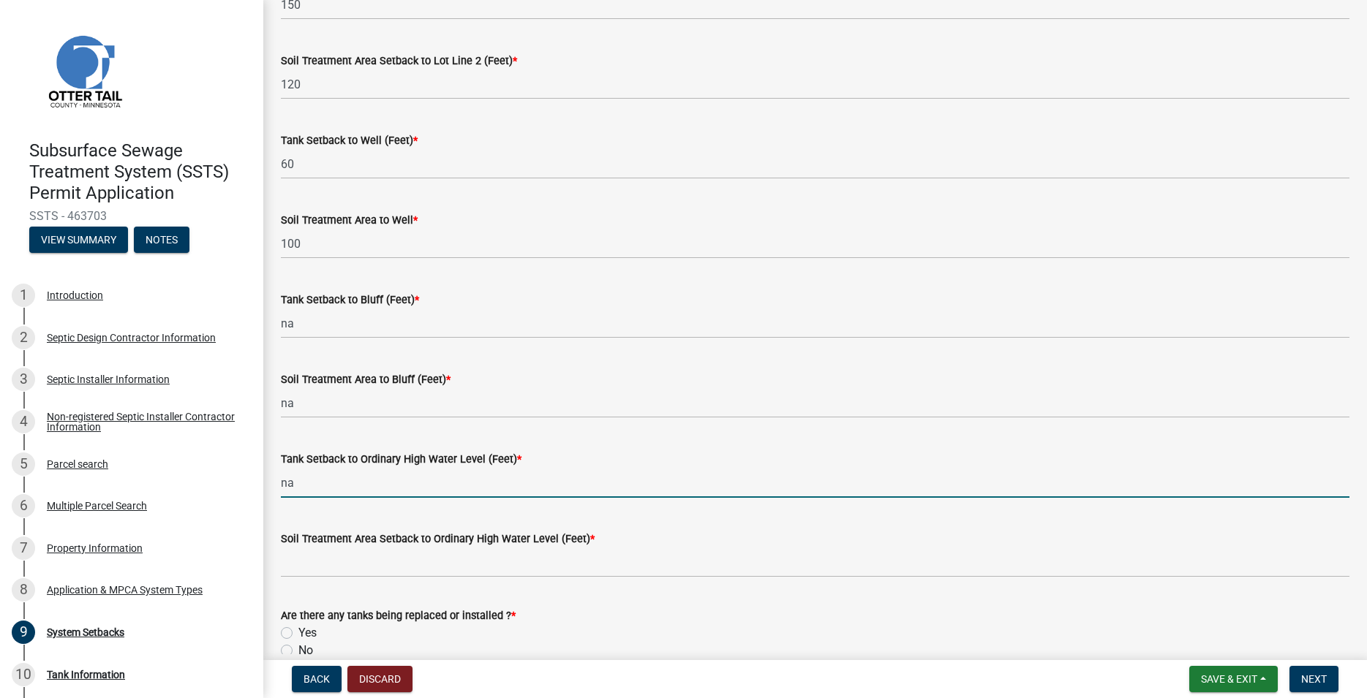
scroll to position [834, 0]
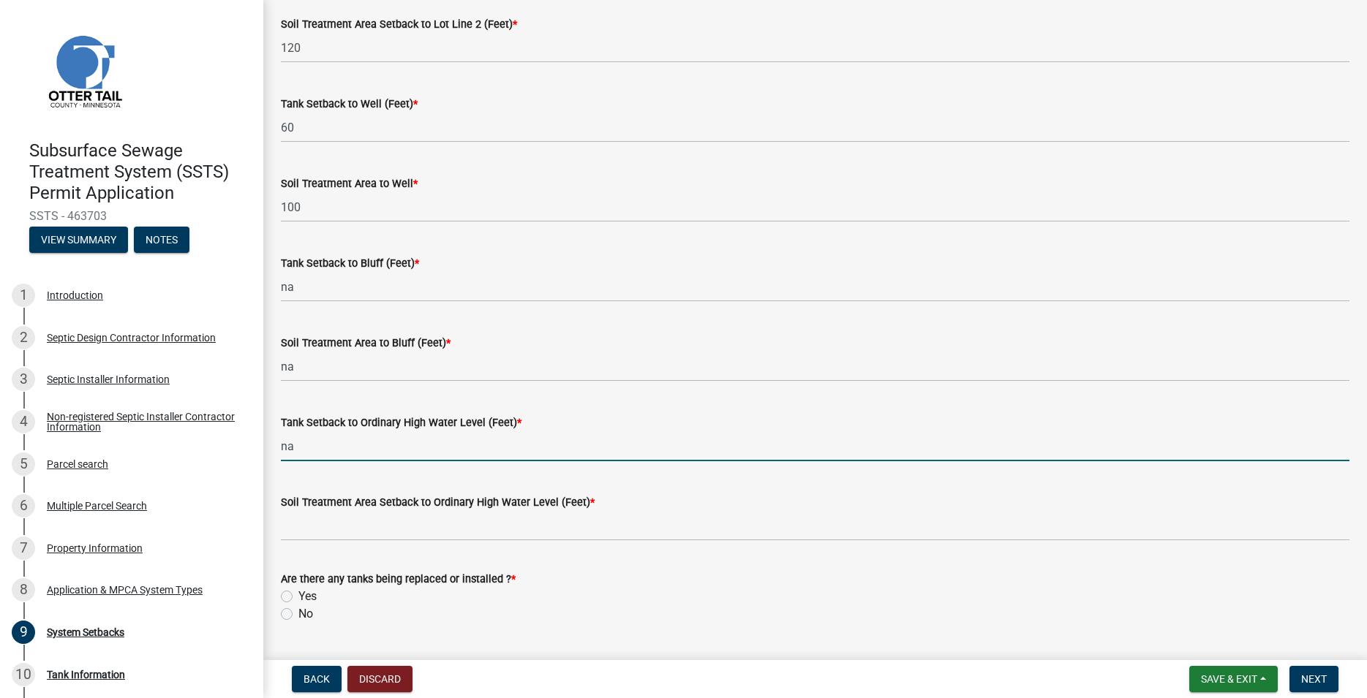
type input "na"
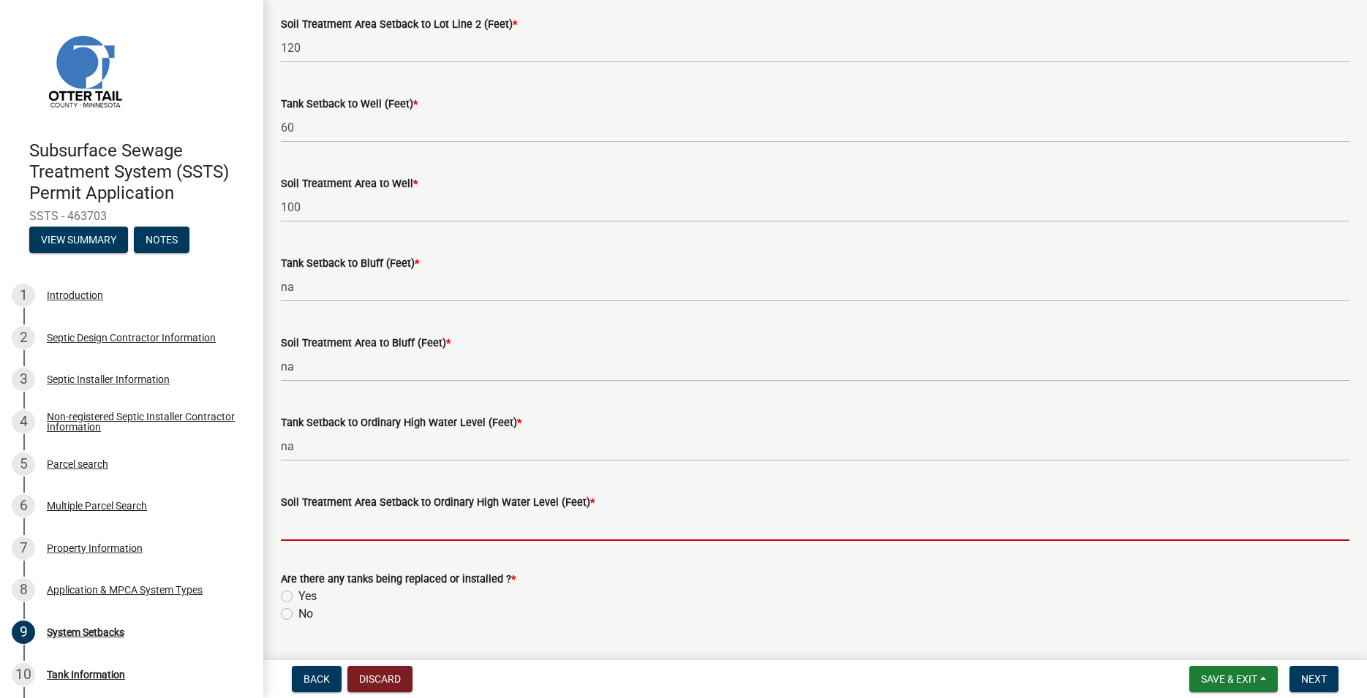
click at [320, 520] on input "Soil Treatment Area Setback to Ordinary High Water Level (Feet) *" at bounding box center [815, 526] width 1068 height 30
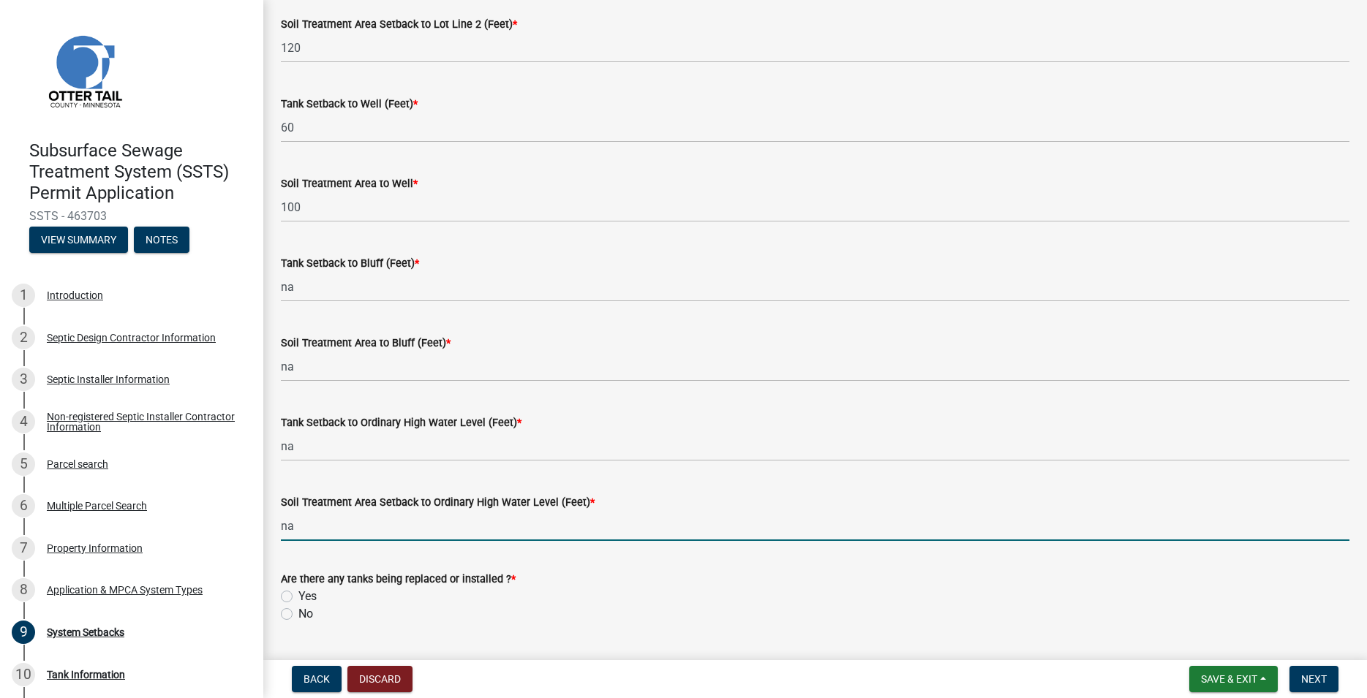
scroll to position [872, 0]
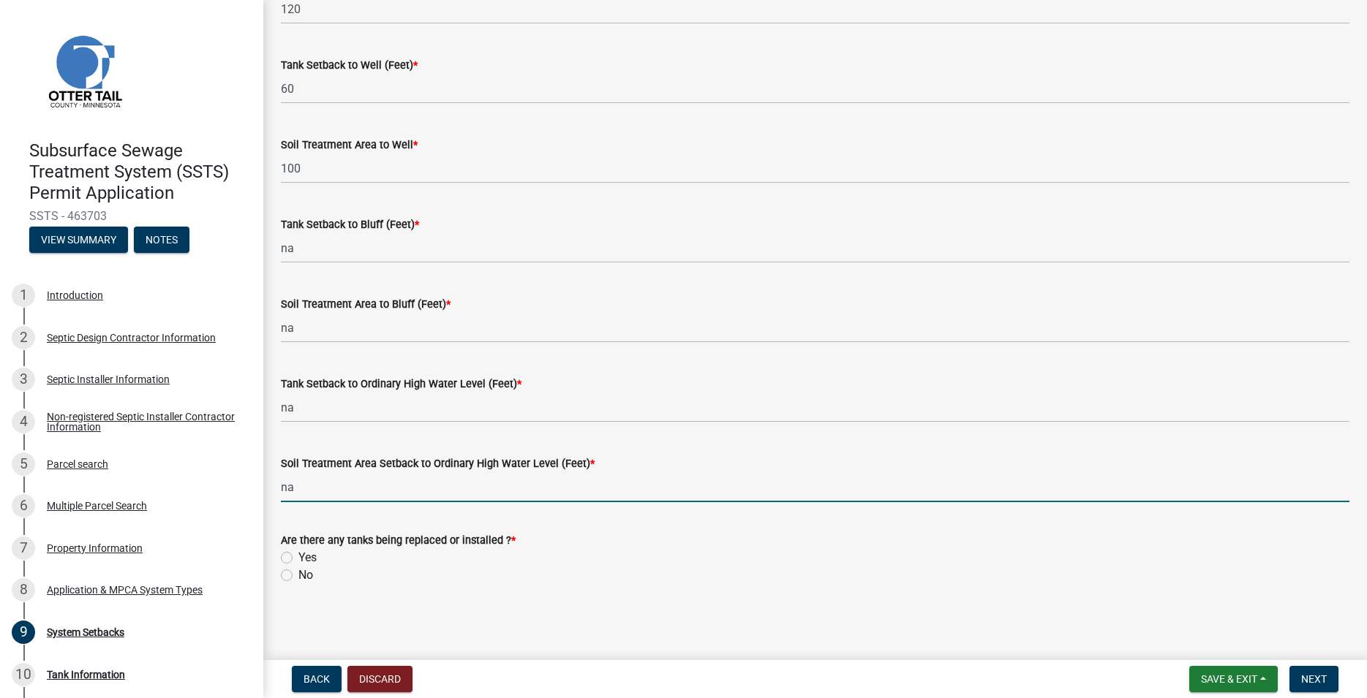
type input "na"
click at [298, 559] on label "Yes" at bounding box center [307, 558] width 18 height 18
click at [298, 559] on input "Yes" at bounding box center [303, 554] width 10 height 10
radio input "true"
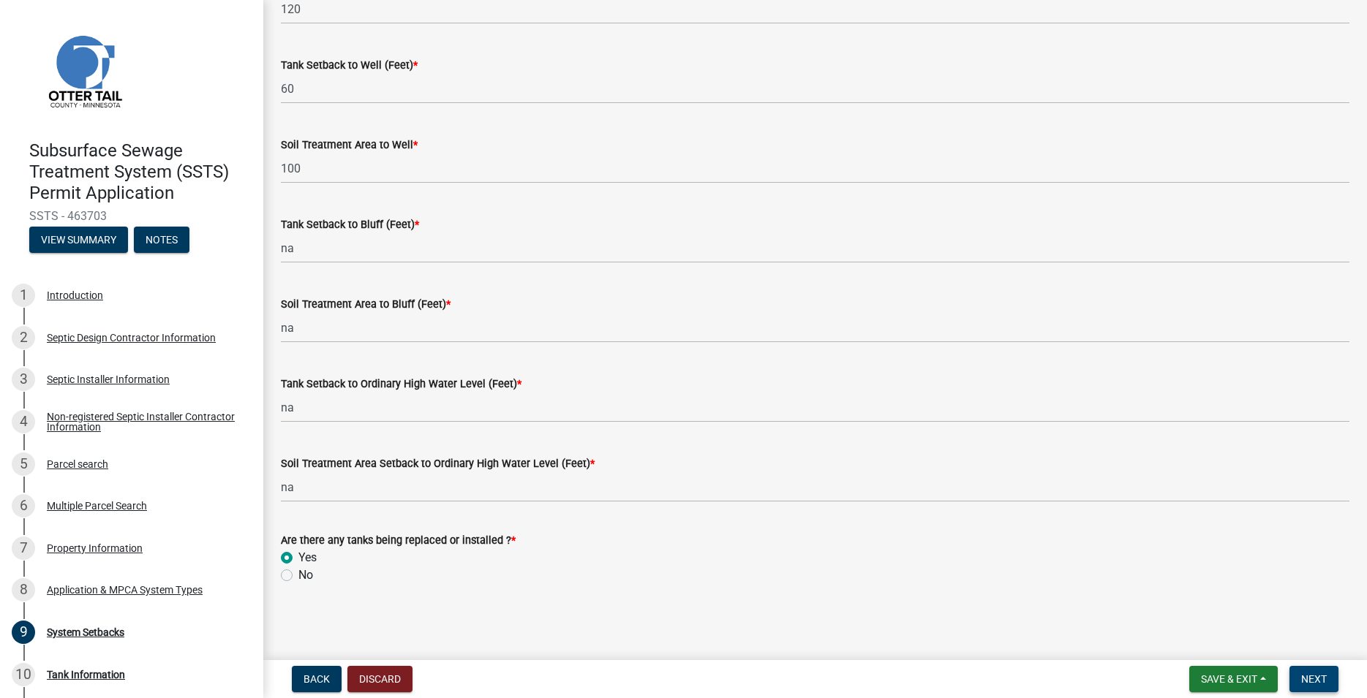
click at [1314, 685] on span "Next" at bounding box center [1314, 680] width 26 height 12
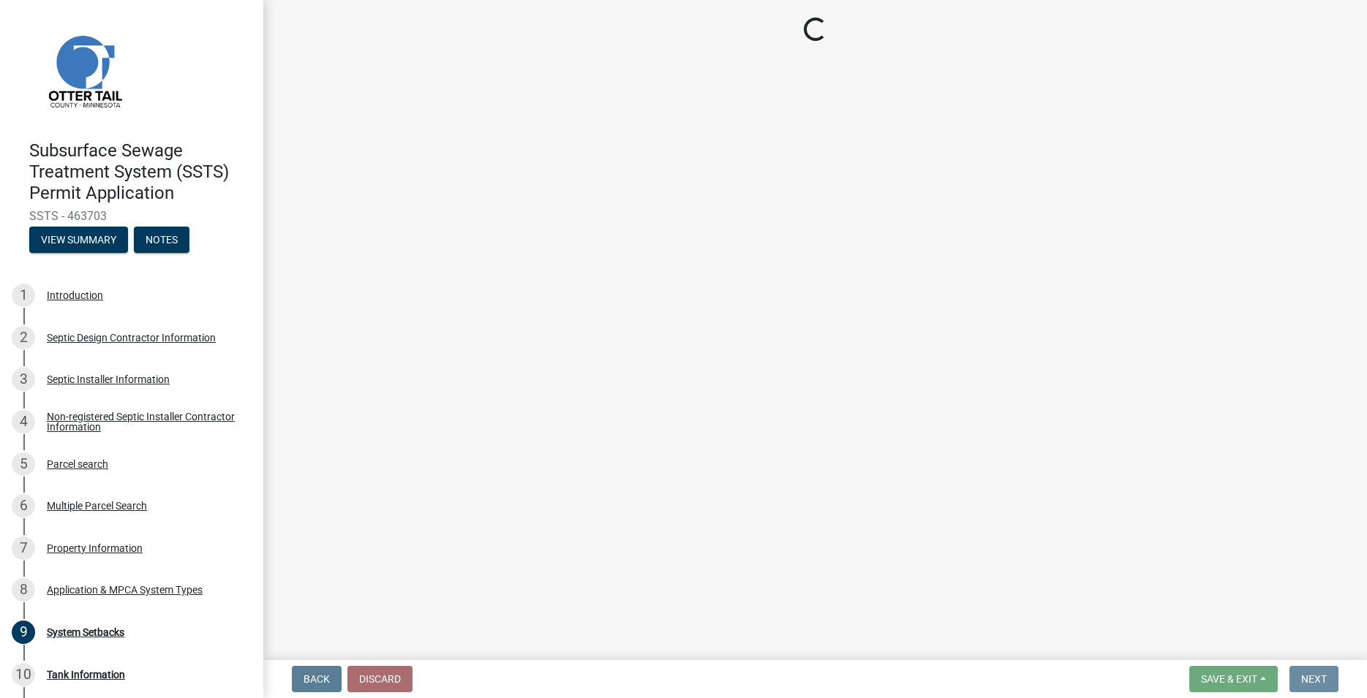
scroll to position [0, 0]
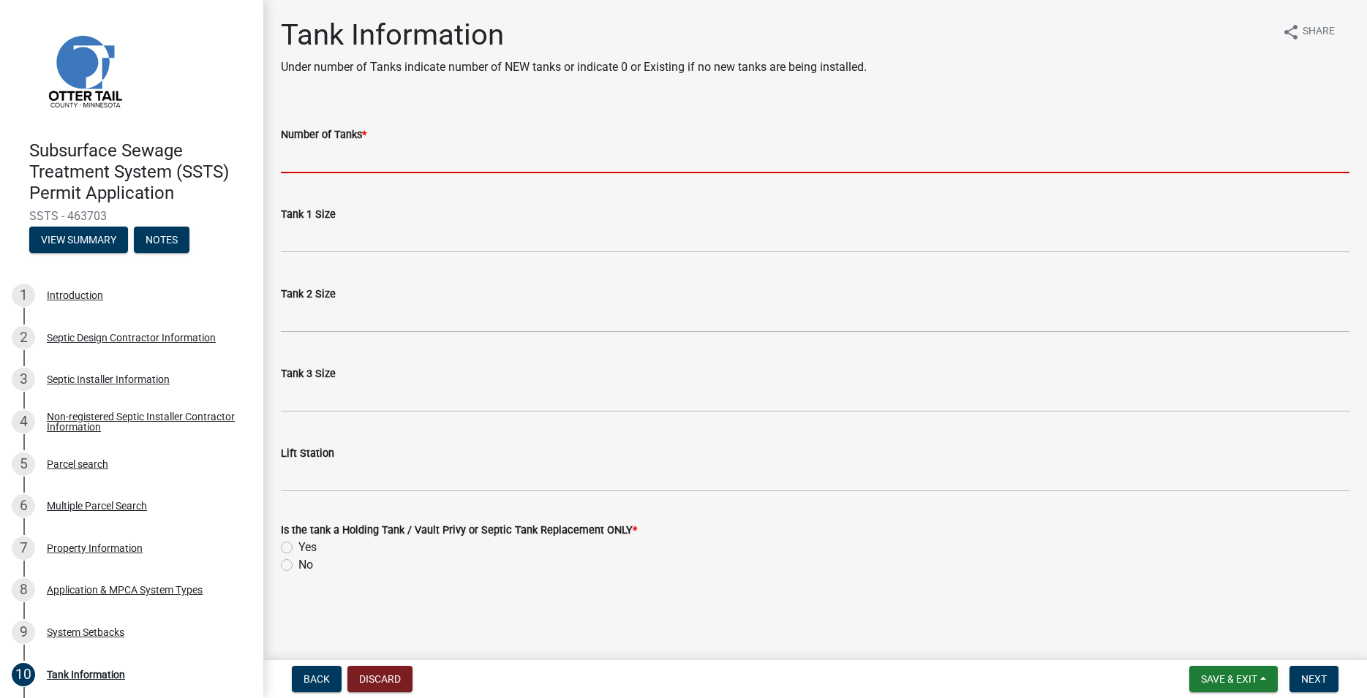
click at [339, 157] on input "Number of Tanks *" at bounding box center [815, 158] width 1068 height 30
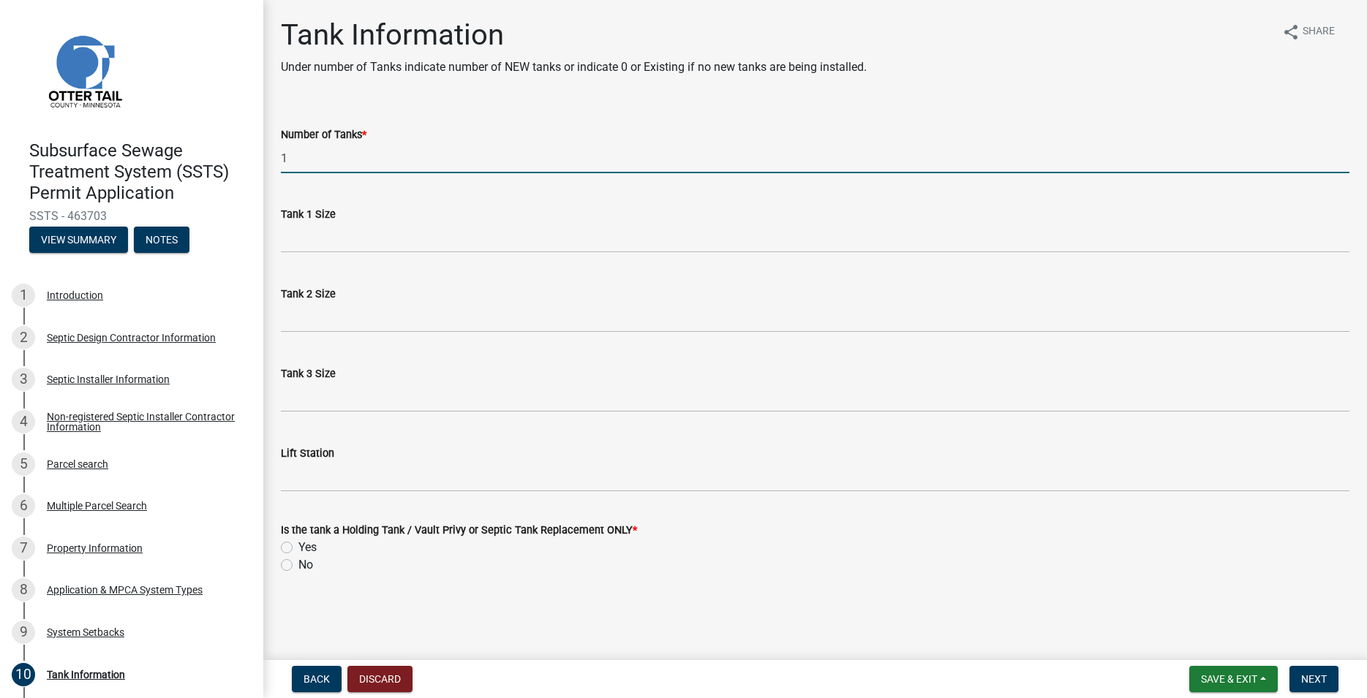
type input "1"
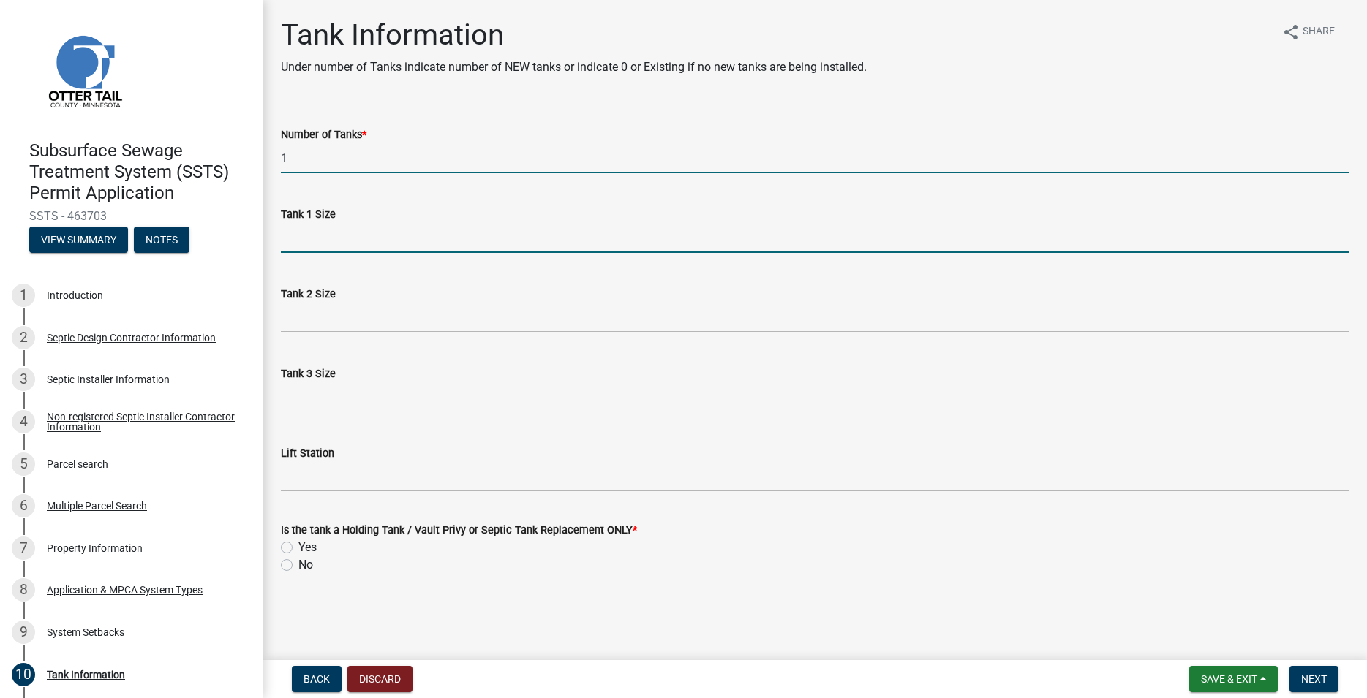
drag, startPoint x: 322, startPoint y: 234, endPoint x: 325, endPoint y: 241, distance: 7.9
click at [322, 235] on input "Tank 1 Size" at bounding box center [815, 238] width 1068 height 30
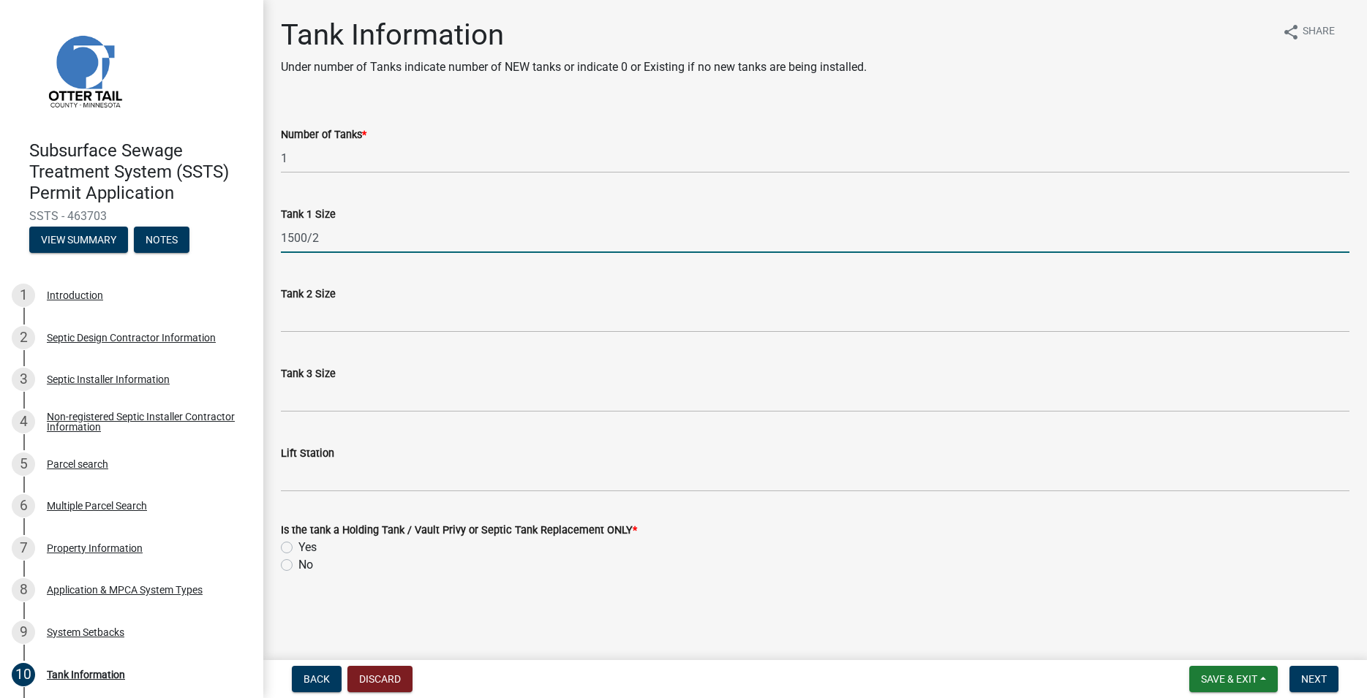
type input "1500/2"
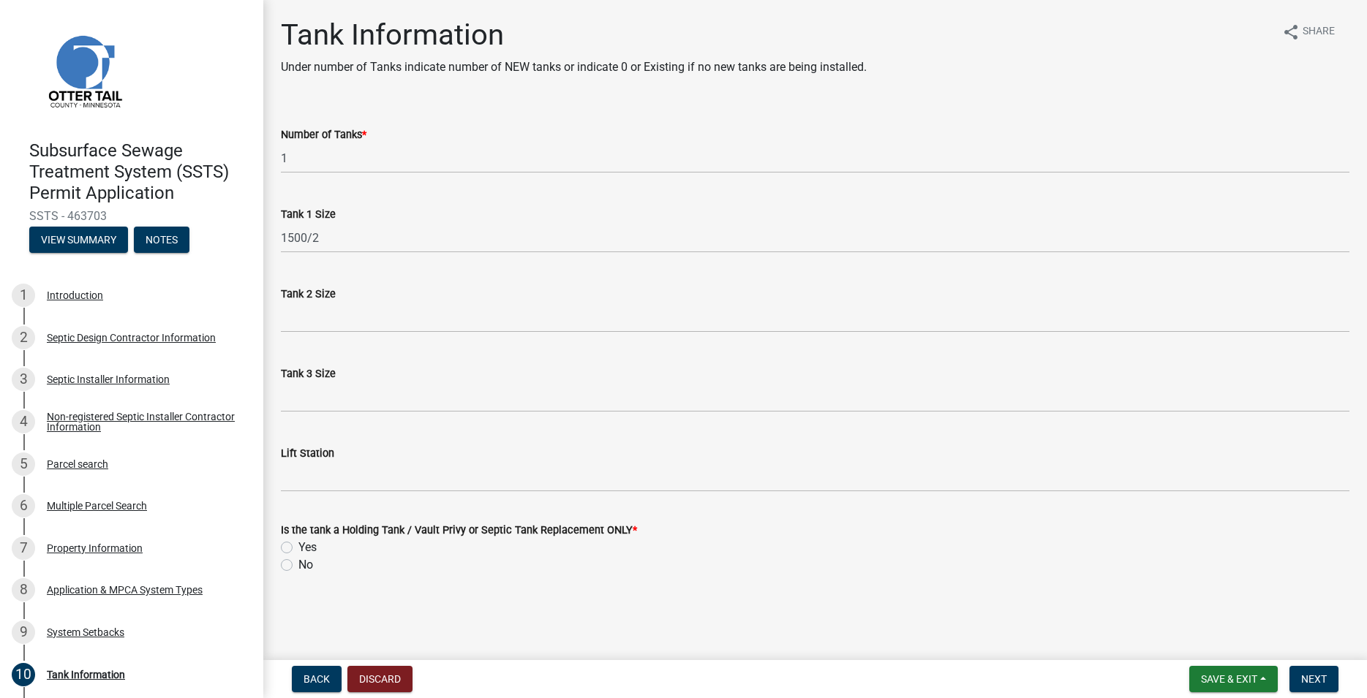
click at [298, 564] on label "No" at bounding box center [305, 566] width 15 height 18
click at [298, 564] on input "No" at bounding box center [303, 562] width 10 height 10
radio input "true"
click at [1316, 681] on span "Next" at bounding box center [1314, 680] width 26 height 12
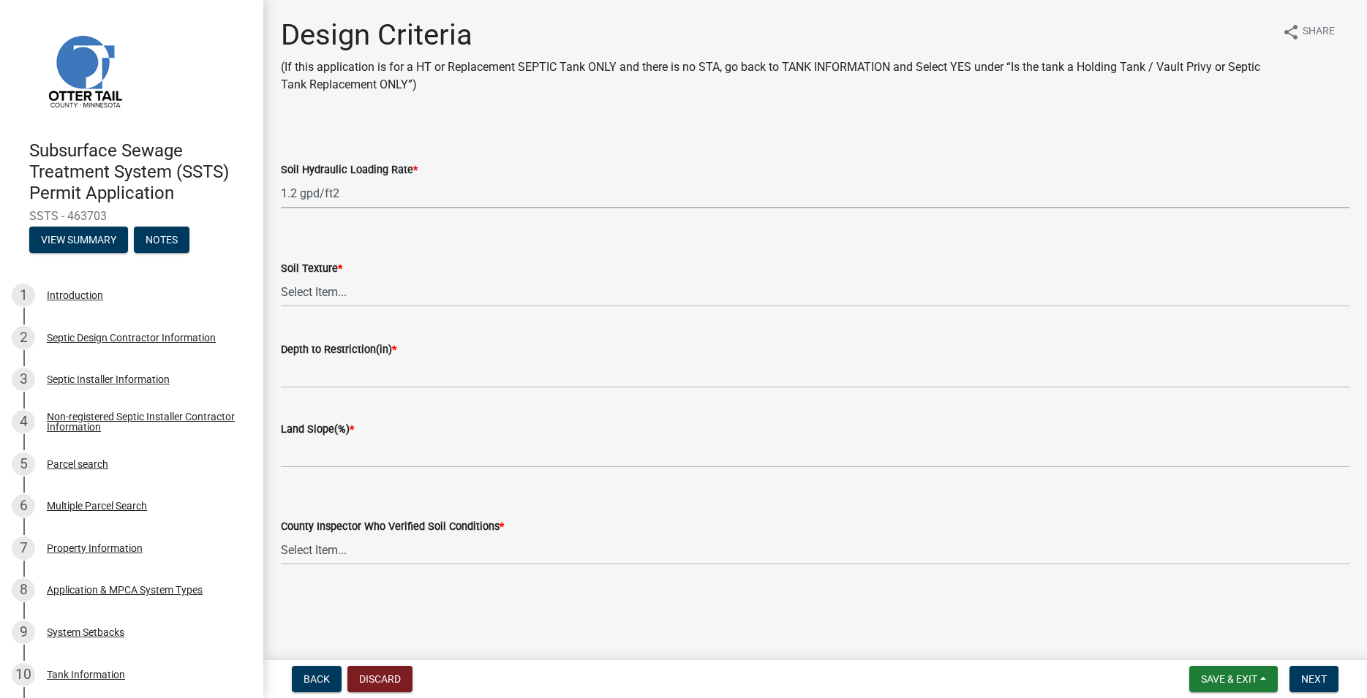
click option "1.2 gpd/ft2" at bounding box center [0, 0] width 0 height 0
select select "eaa6e4cf-be76-4366-bfe5-e87acfaaf3f4"
click at [281, 277] on select "Select Item... Coarse Sand (COS) Sand (S) Fine Sand (FS) Very Fine Sand (VFS) L…" at bounding box center [815, 292] width 1068 height 30
click option "Sand (S)" at bounding box center [0, 0] width 0 height 0
select select "48b77c43-c0ca-4757-a1b1-e2e69db0f822"
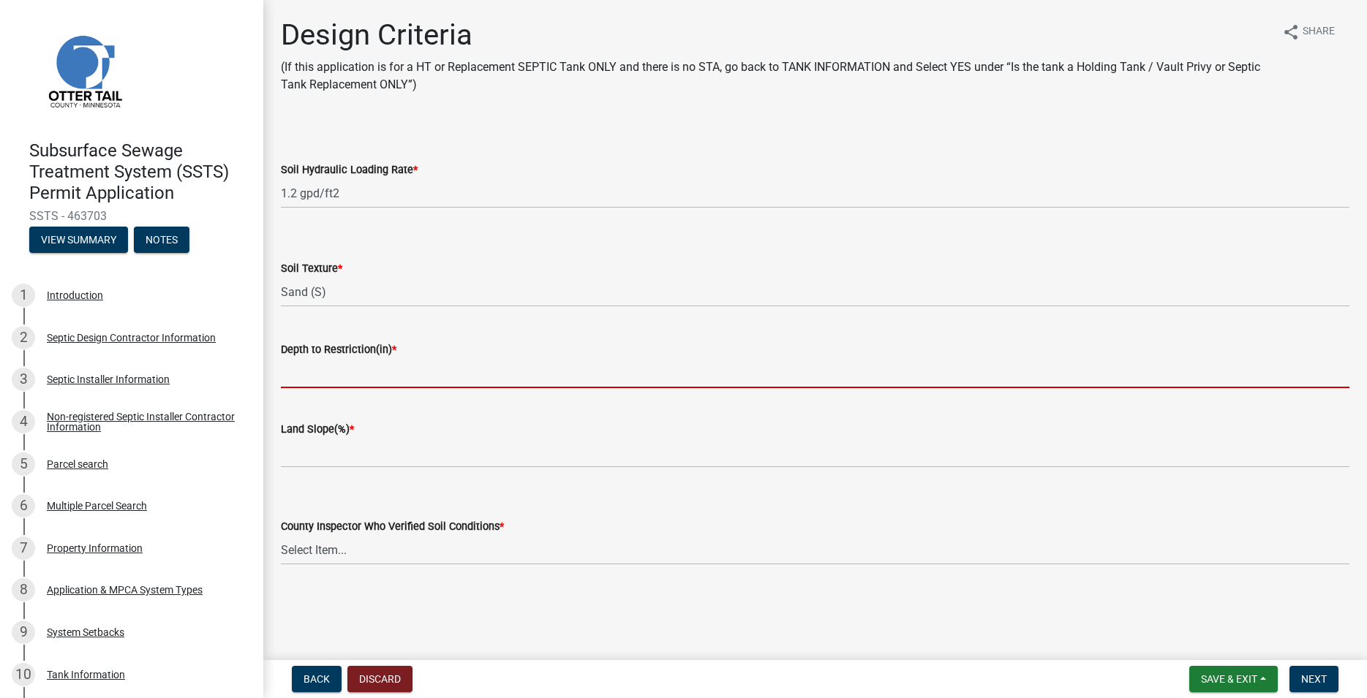
click at [336, 366] on input "Depth to Restriction(in) *" at bounding box center [815, 373] width 1068 height 30
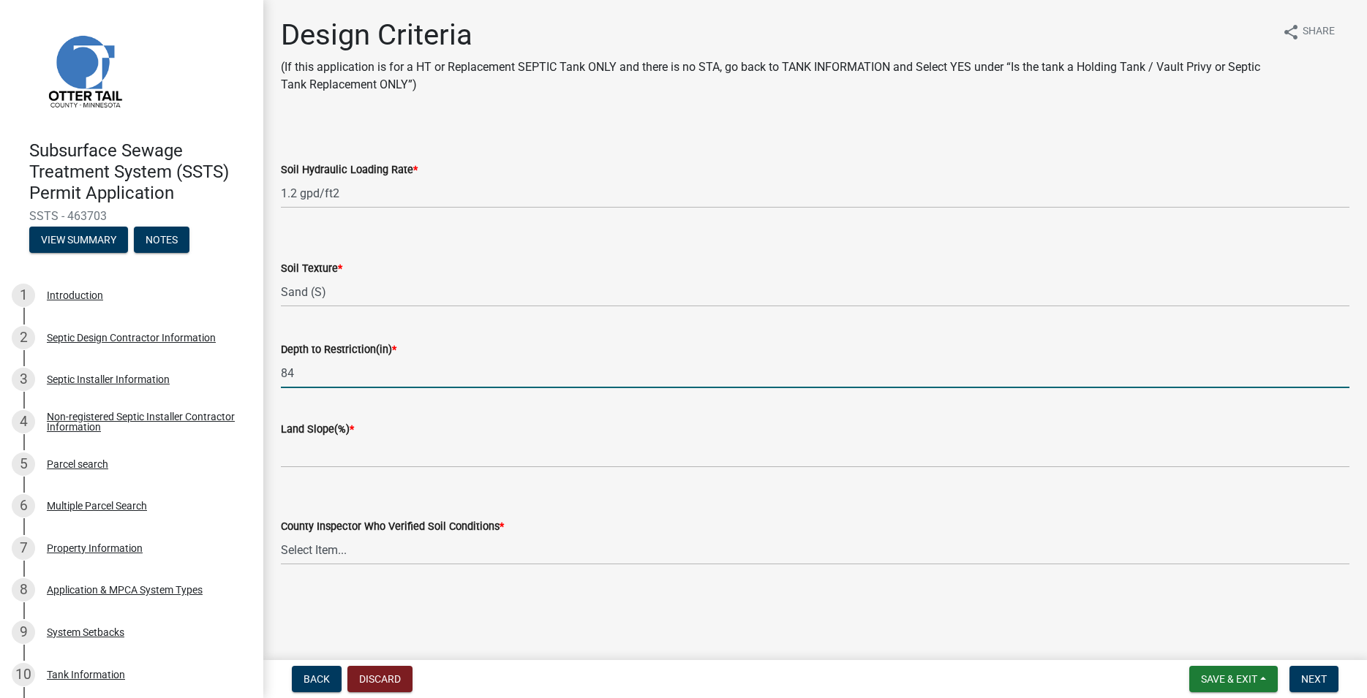
type input "84"
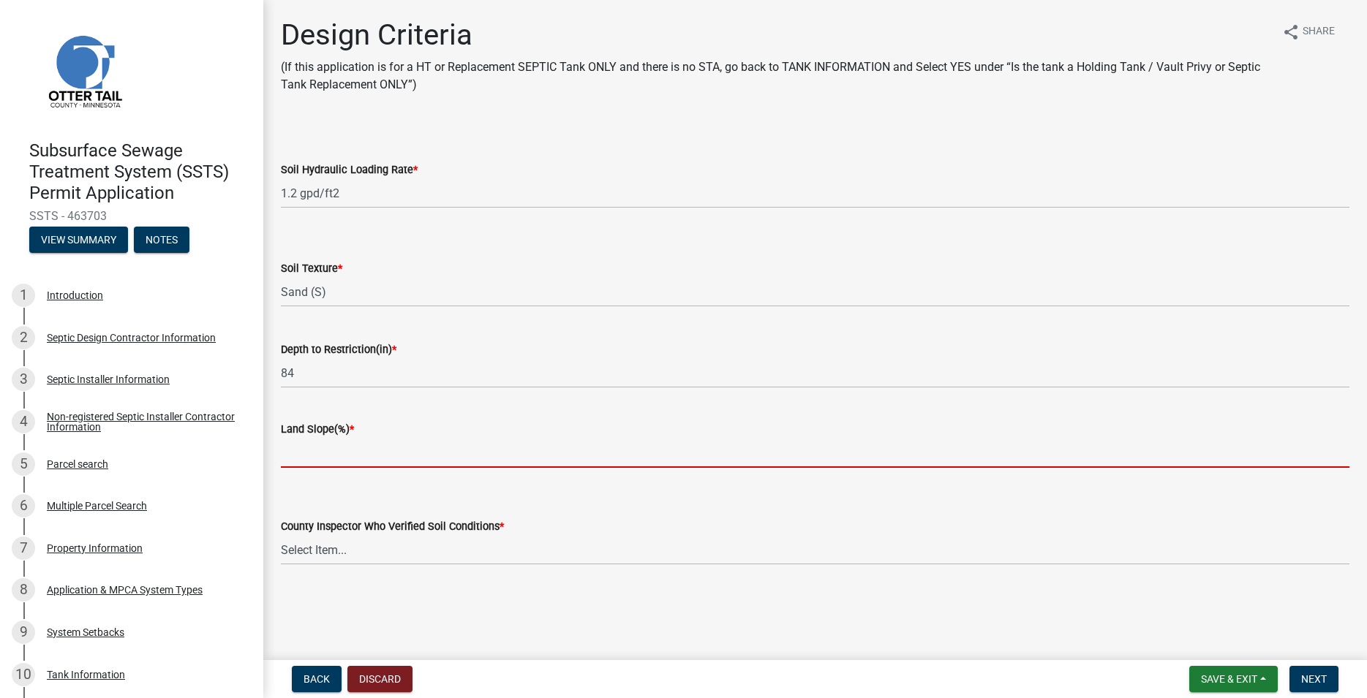
click at [312, 450] on input "Land Slope(%) *" at bounding box center [815, 453] width 1068 height 30
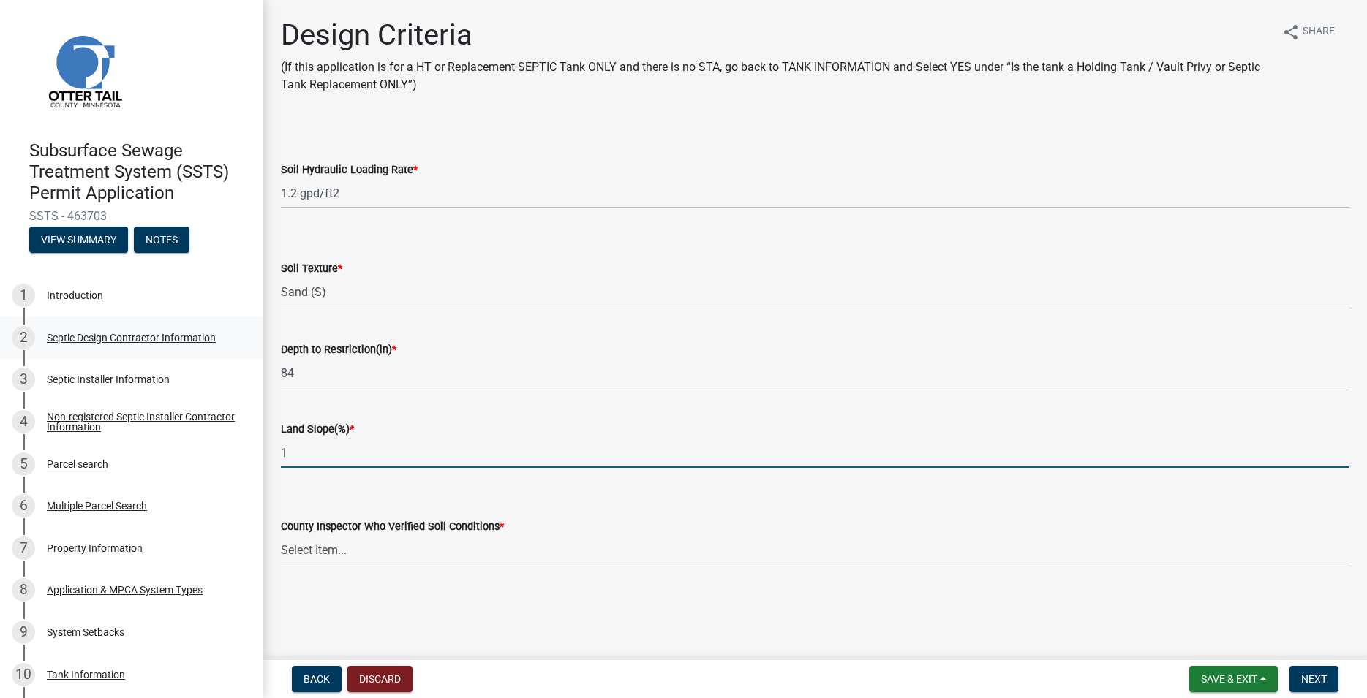
type input "1"
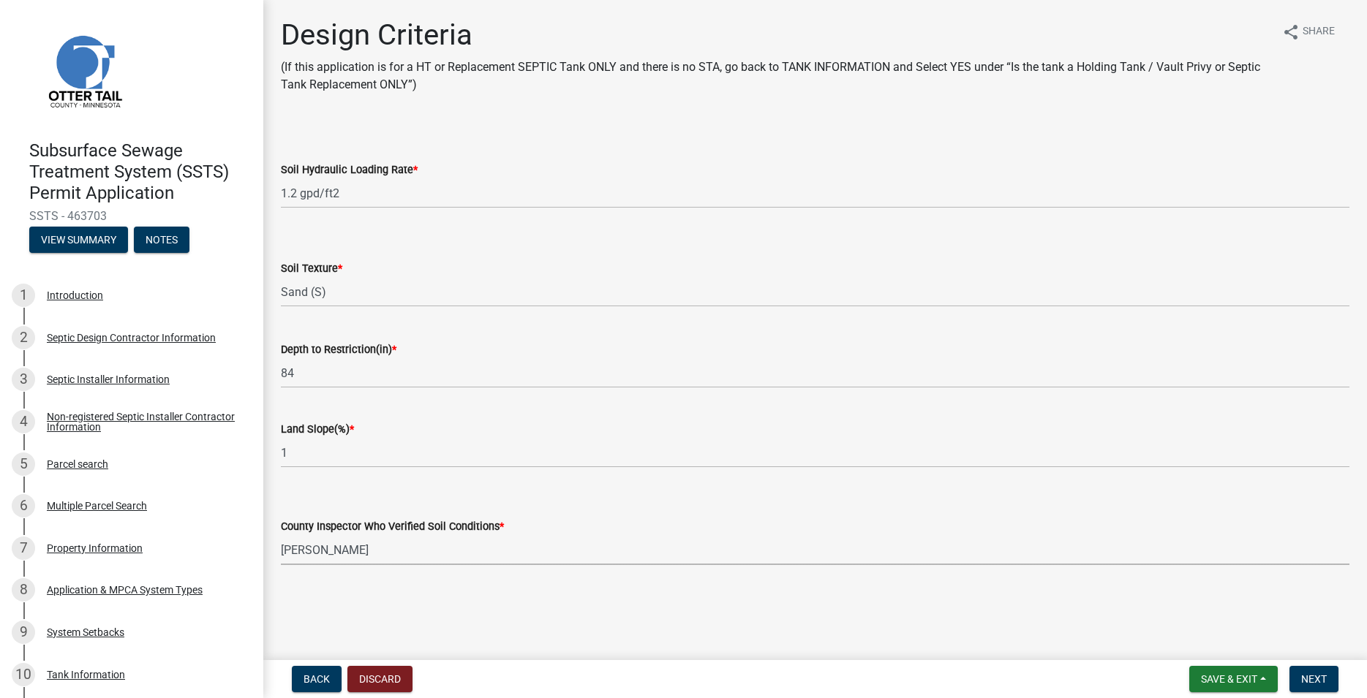
click option "[PERSON_NAME]" at bounding box center [0, 0] width 0 height 0
select select "45db2b75-262a-4f3c-9010-aae25997cba1"
click at [1311, 674] on span "Next" at bounding box center [1314, 680] width 26 height 12
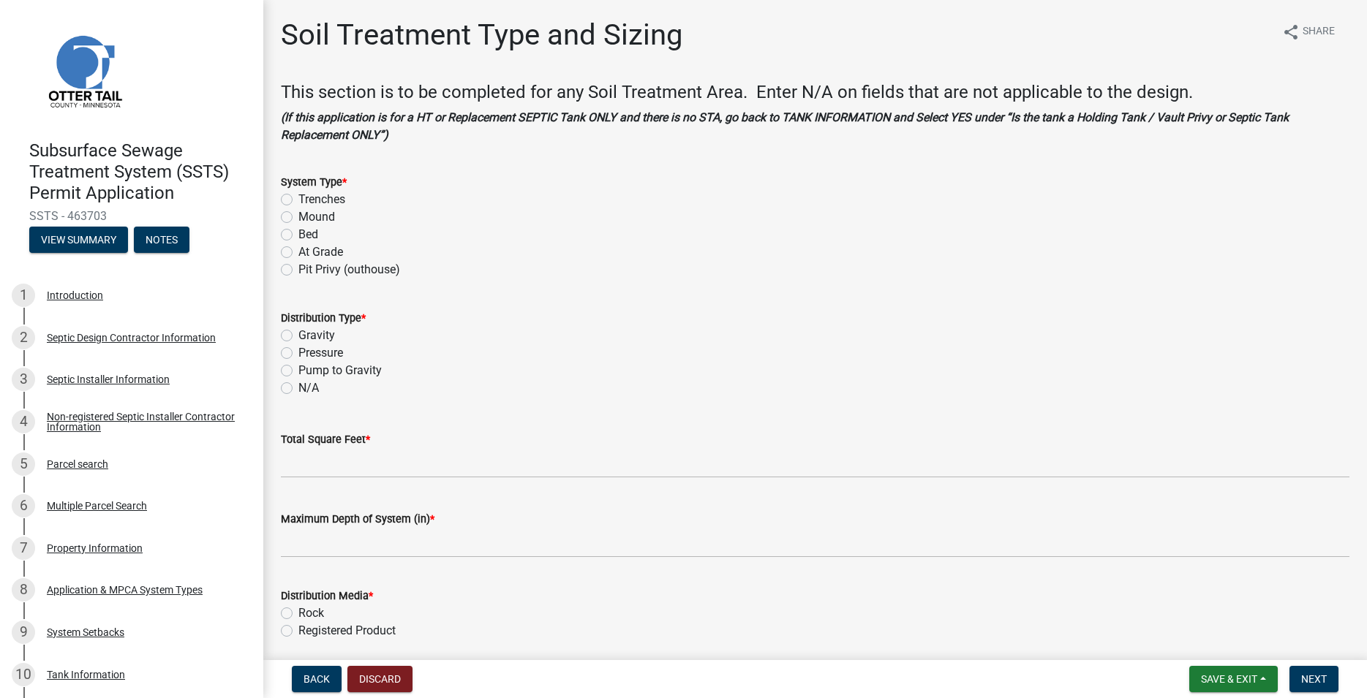
click at [298, 200] on label "Trenches" at bounding box center [321, 200] width 47 height 18
click at [298, 200] on input "Trenches" at bounding box center [303, 196] width 10 height 10
radio input "true"
click at [298, 335] on label "Gravity" at bounding box center [316, 336] width 37 height 18
click at [298, 335] on input "Gravity" at bounding box center [303, 332] width 10 height 10
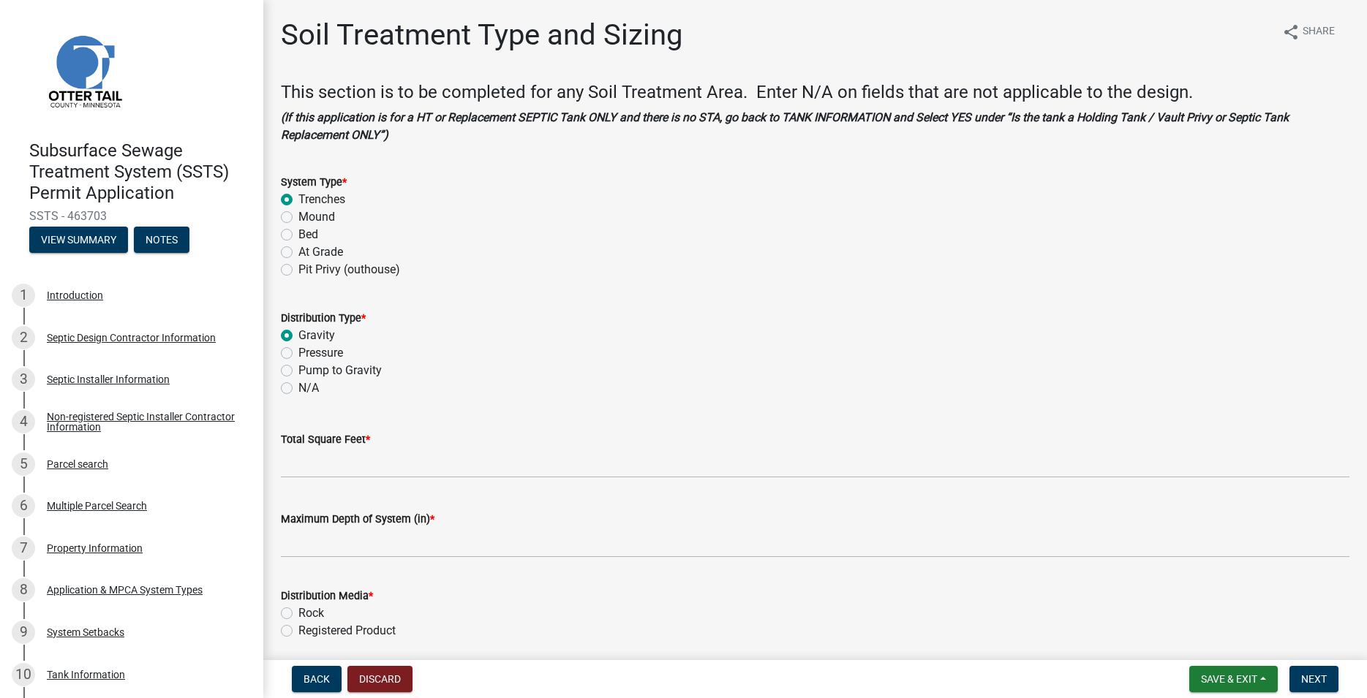
radio input "true"
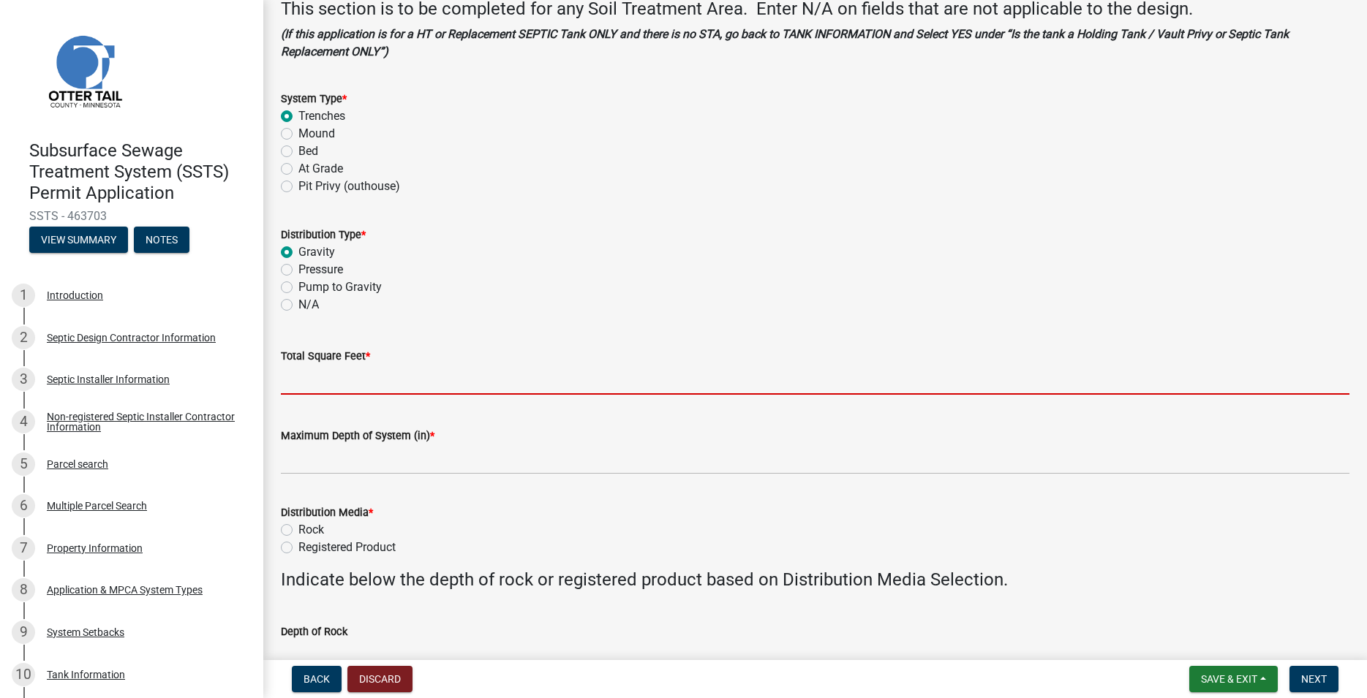
click at [313, 385] on input "Total Square Feet *" at bounding box center [815, 380] width 1068 height 30
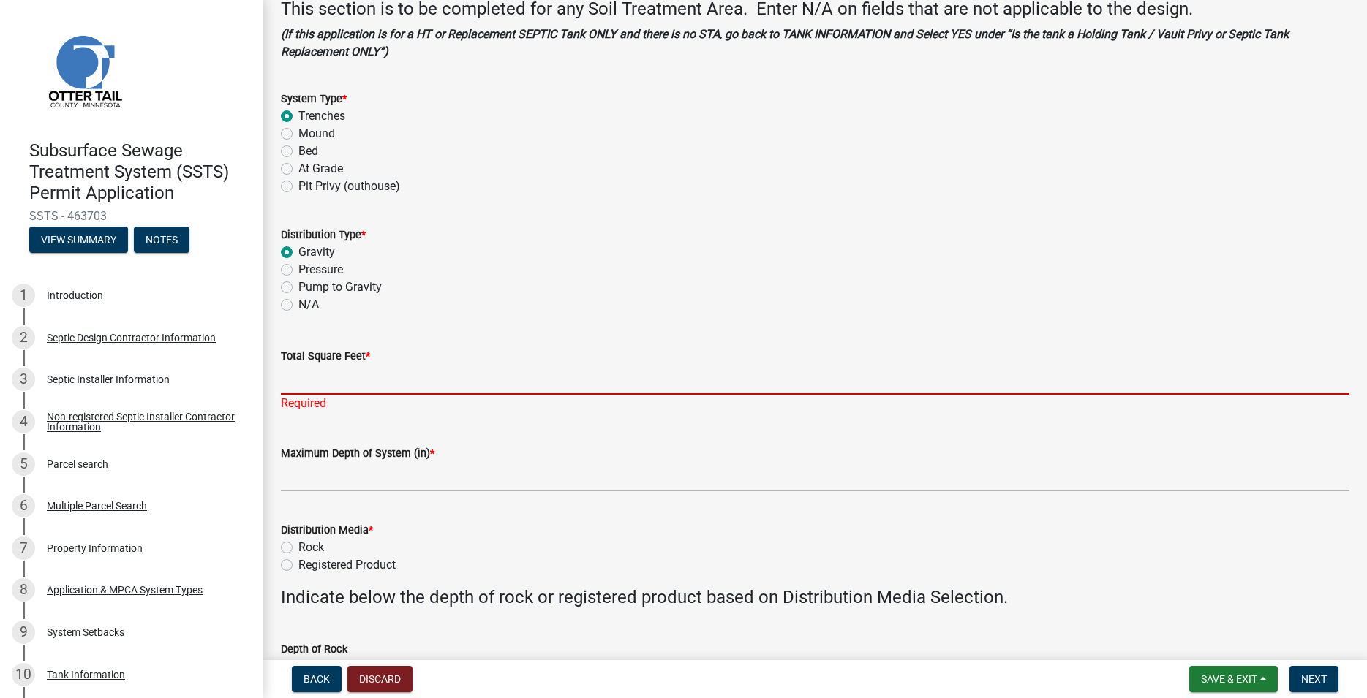
click at [312, 382] on input "Total Square Feet *" at bounding box center [815, 380] width 1068 height 30
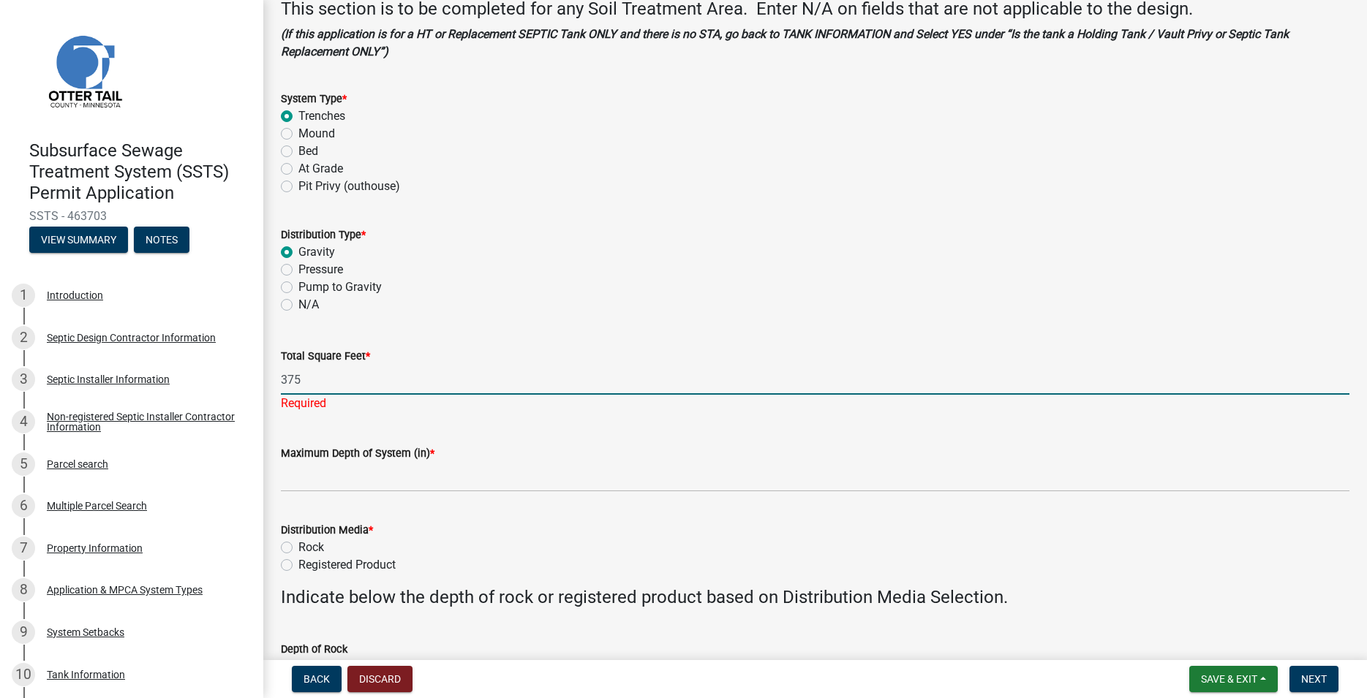
scroll to position [167, 0]
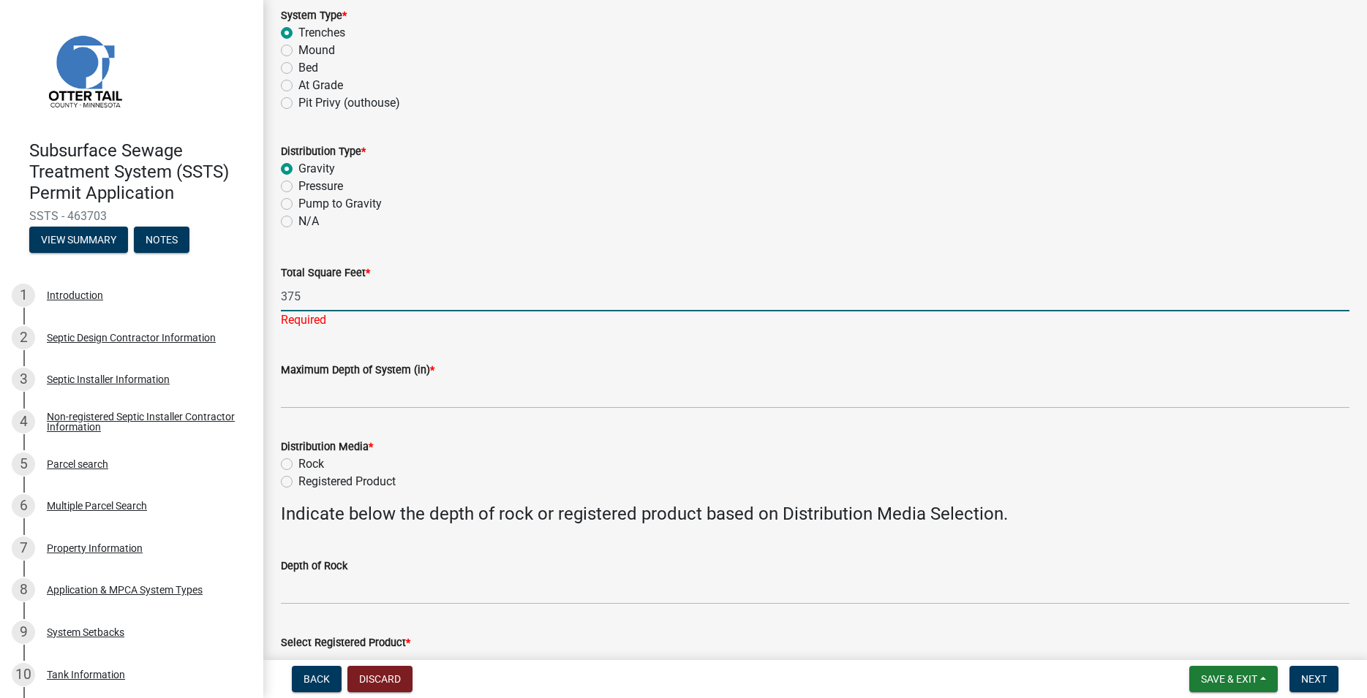
type input "375"
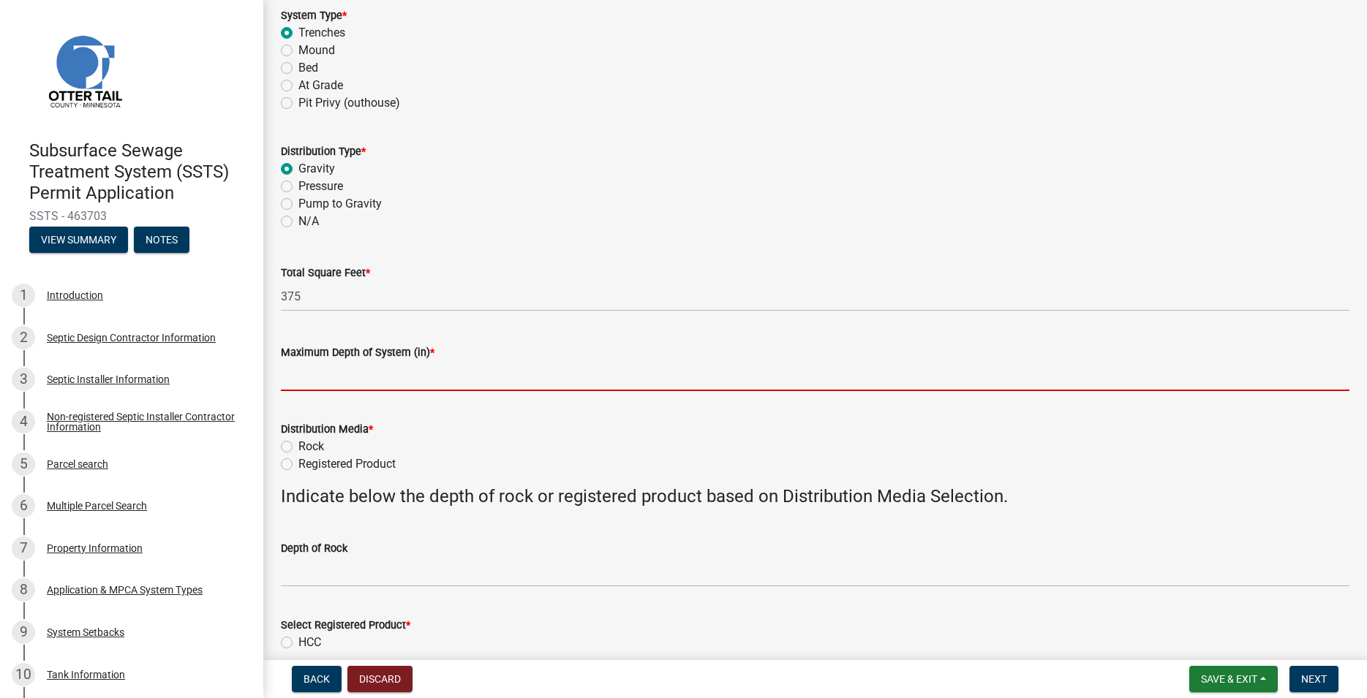
click at [339, 388] on input "Maximum Depth of System (in) *" at bounding box center [815, 376] width 1068 height 30
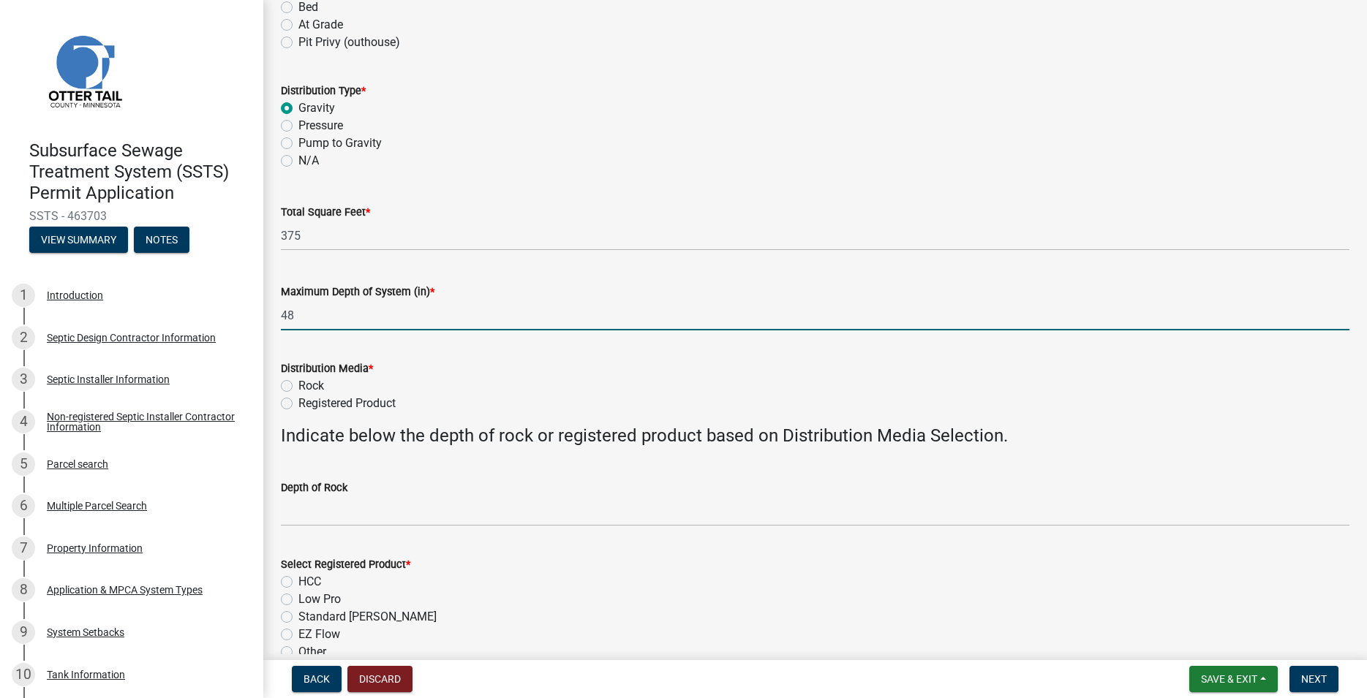
scroll to position [250, 0]
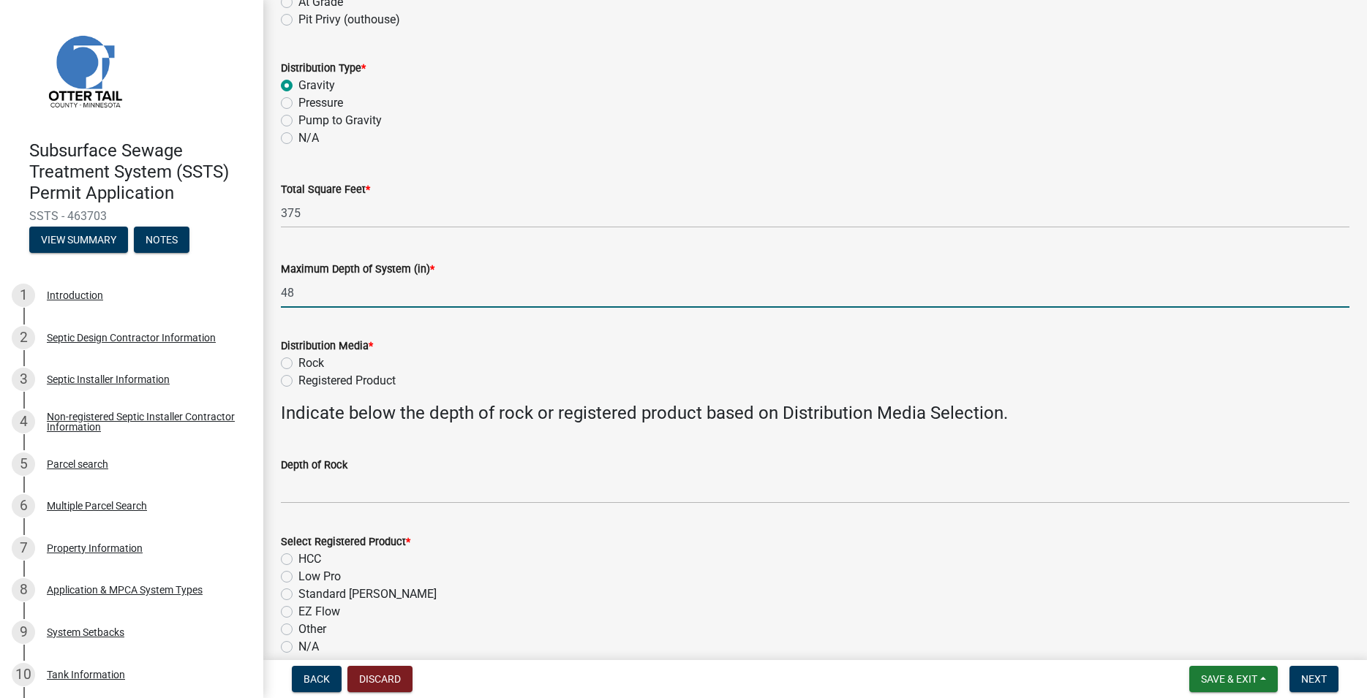
type input "48"
click at [298, 380] on label "Registered Product" at bounding box center [346, 381] width 97 height 18
click at [298, 380] on input "Registered Product" at bounding box center [303, 377] width 10 height 10
radio input "true"
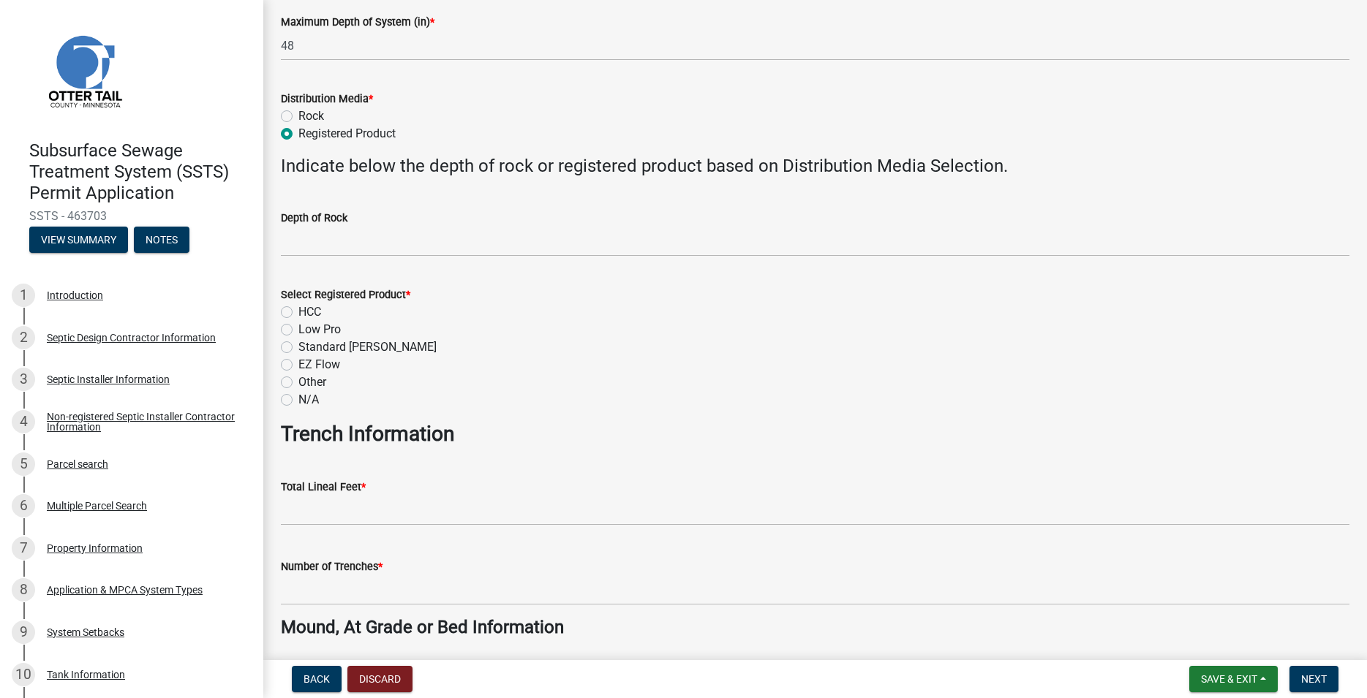
scroll to position [500, 0]
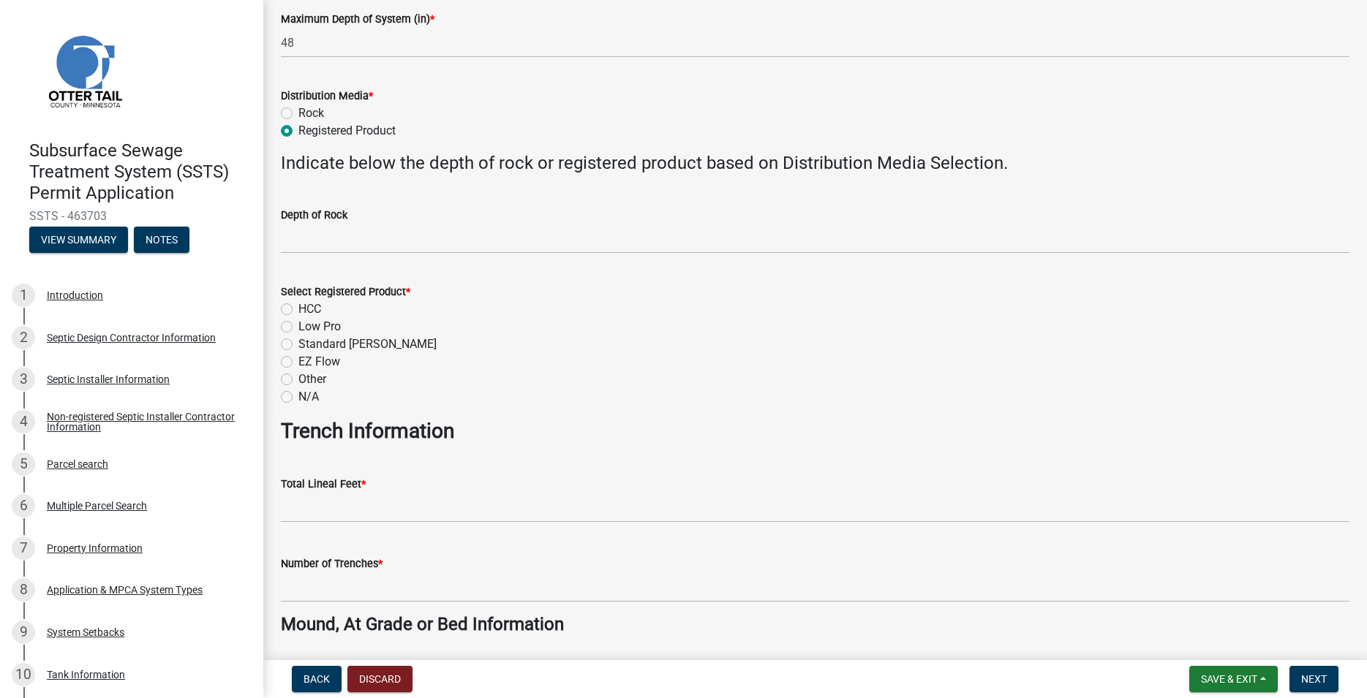
click at [298, 312] on label "HCC" at bounding box center [309, 310] width 23 height 18
click at [298, 310] on input "HCC" at bounding box center [303, 306] width 10 height 10
radio input "true"
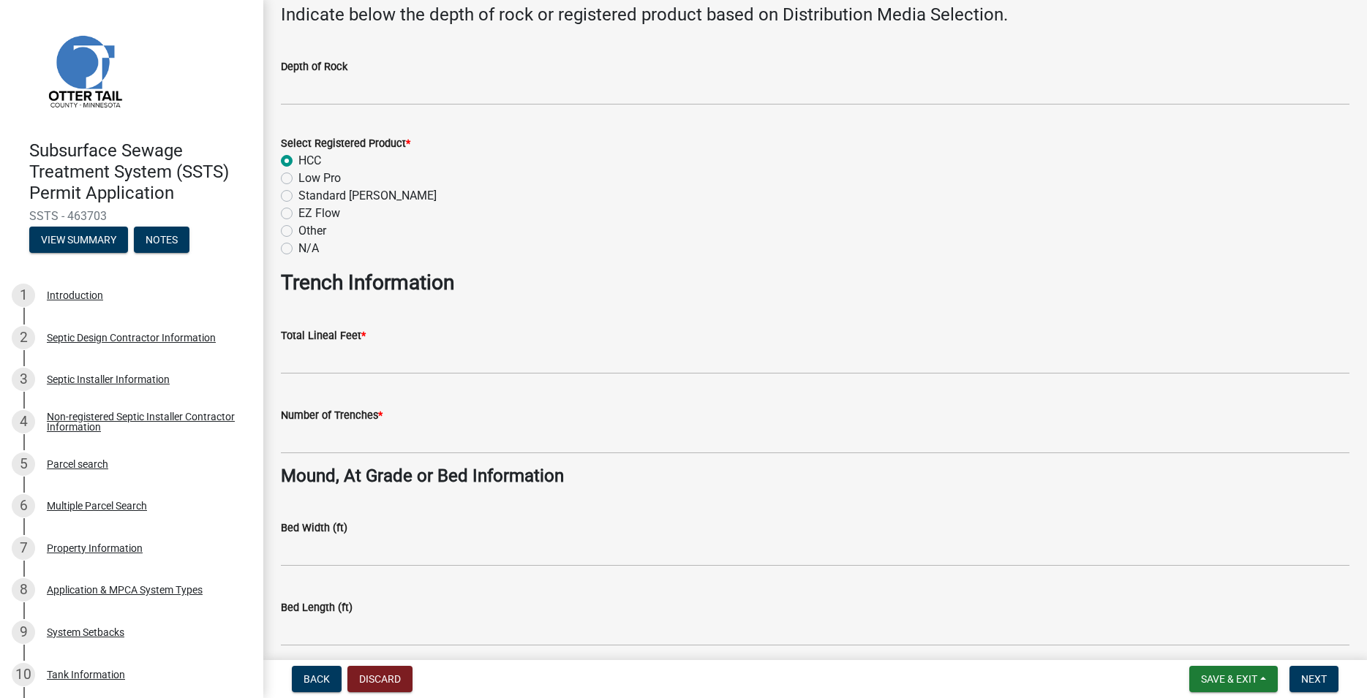
scroll to position [667, 0]
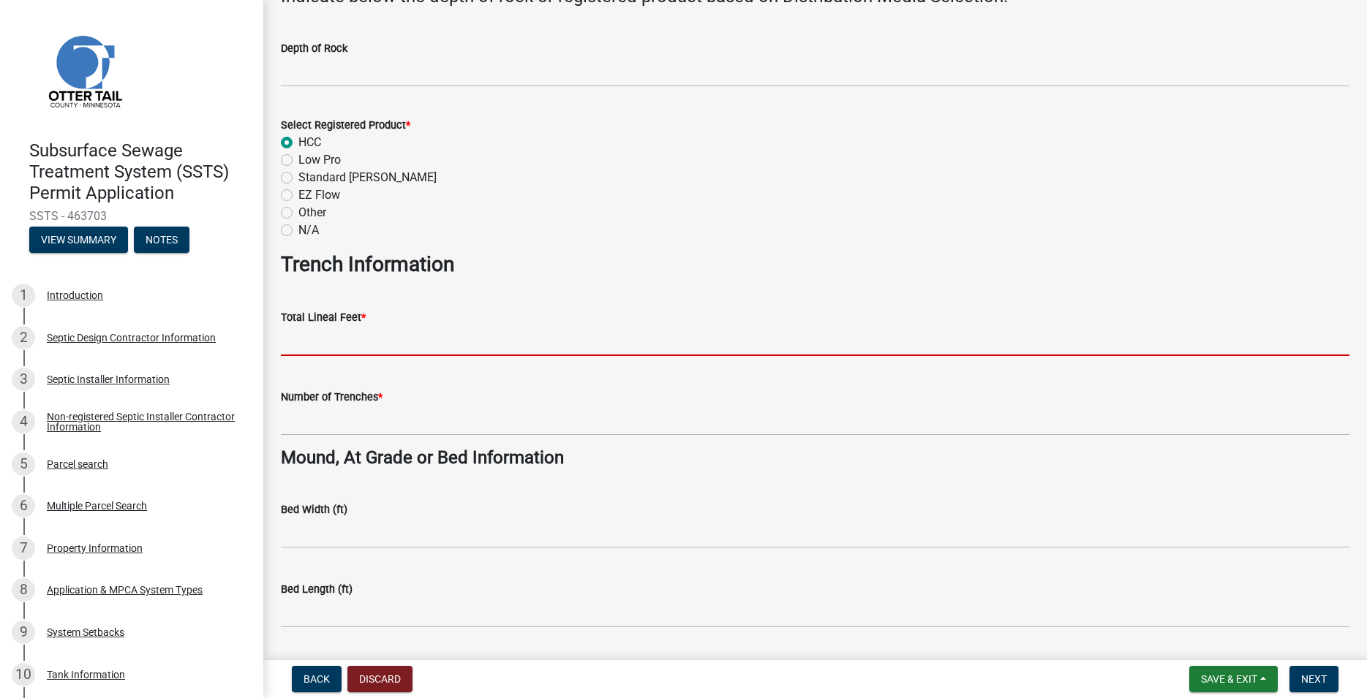
click at [333, 344] on input "Total Lineal Feet *" at bounding box center [815, 341] width 1068 height 30
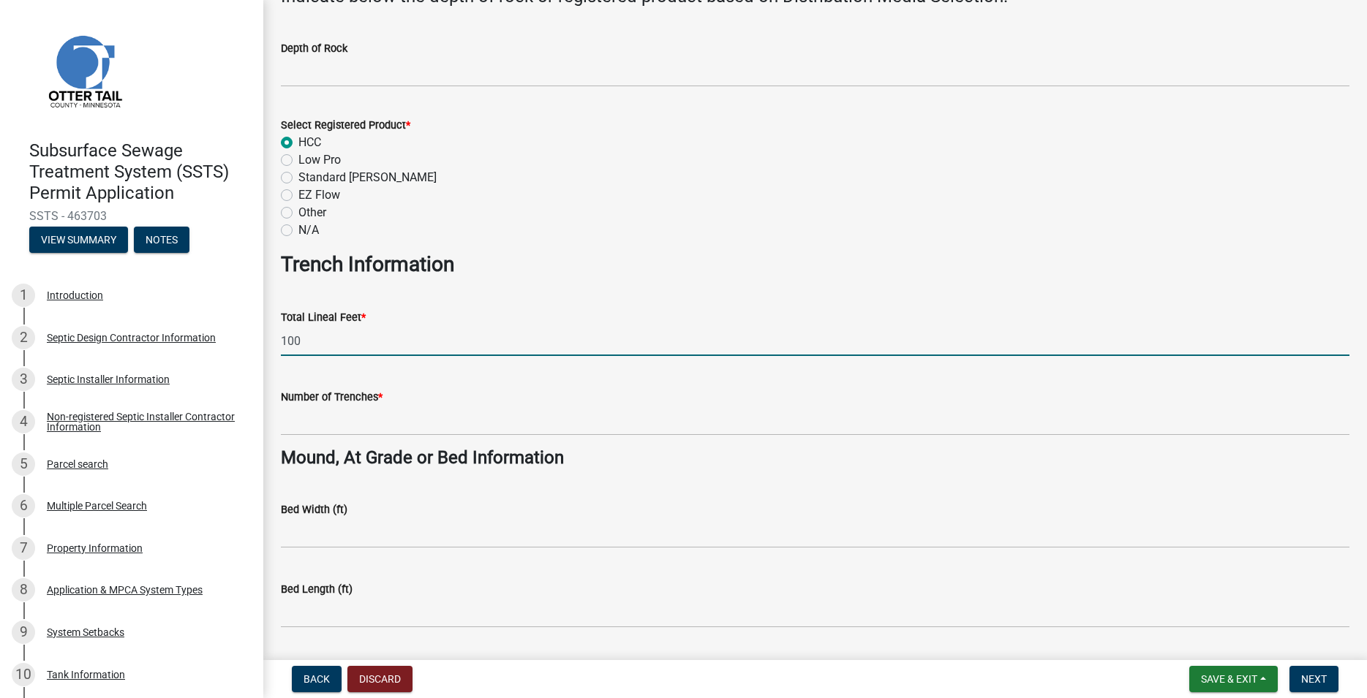
type input "100"
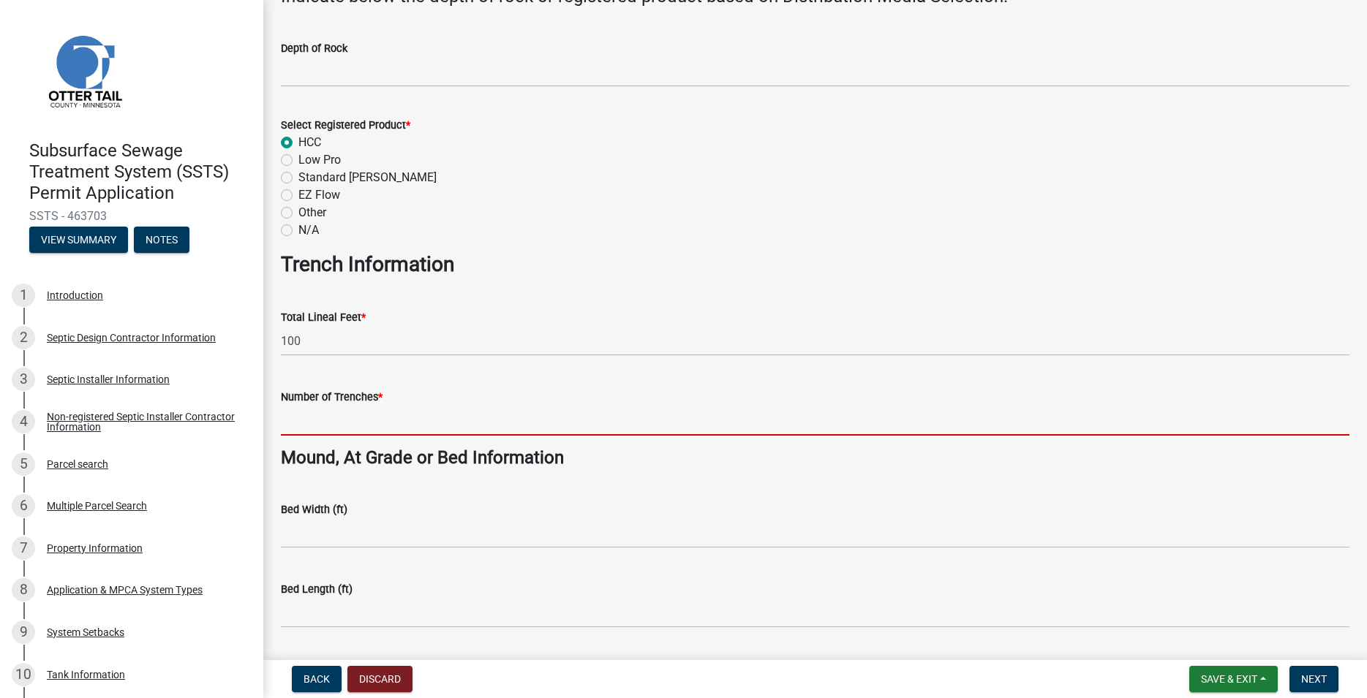
click at [352, 423] on input "Number of Trenches *" at bounding box center [815, 421] width 1068 height 30
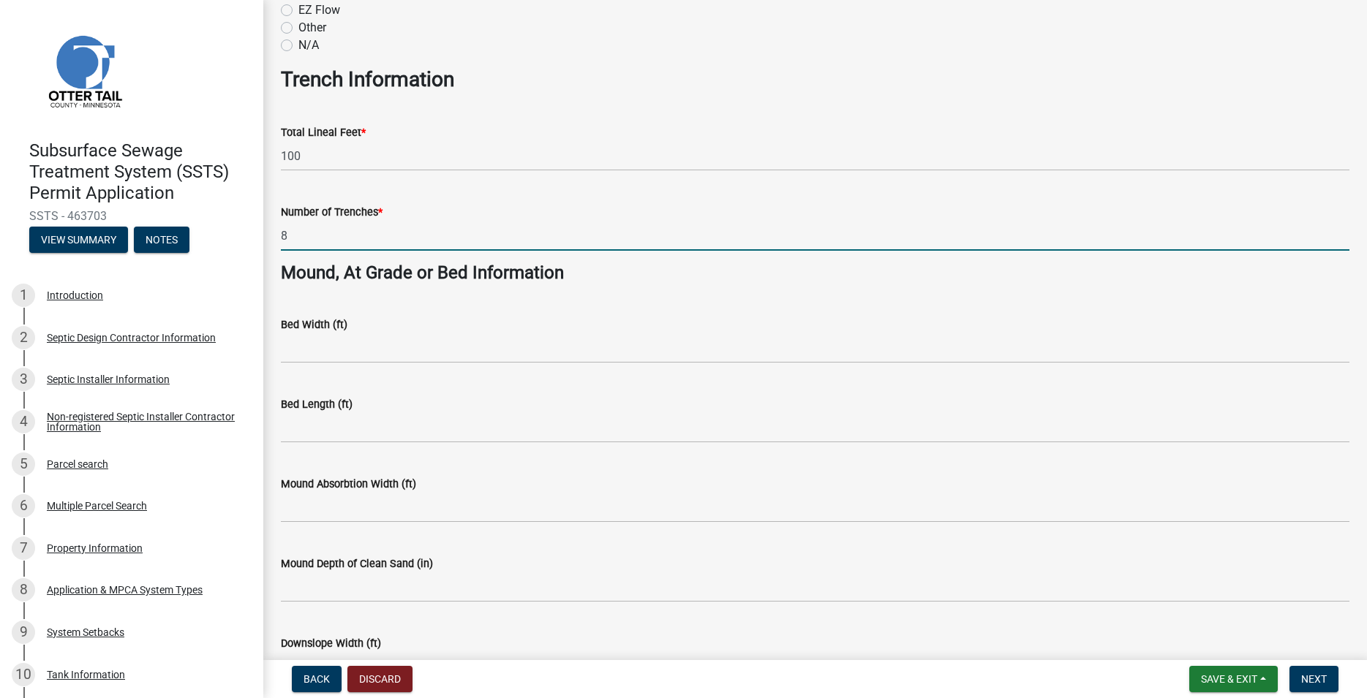
scroll to position [1028, 0]
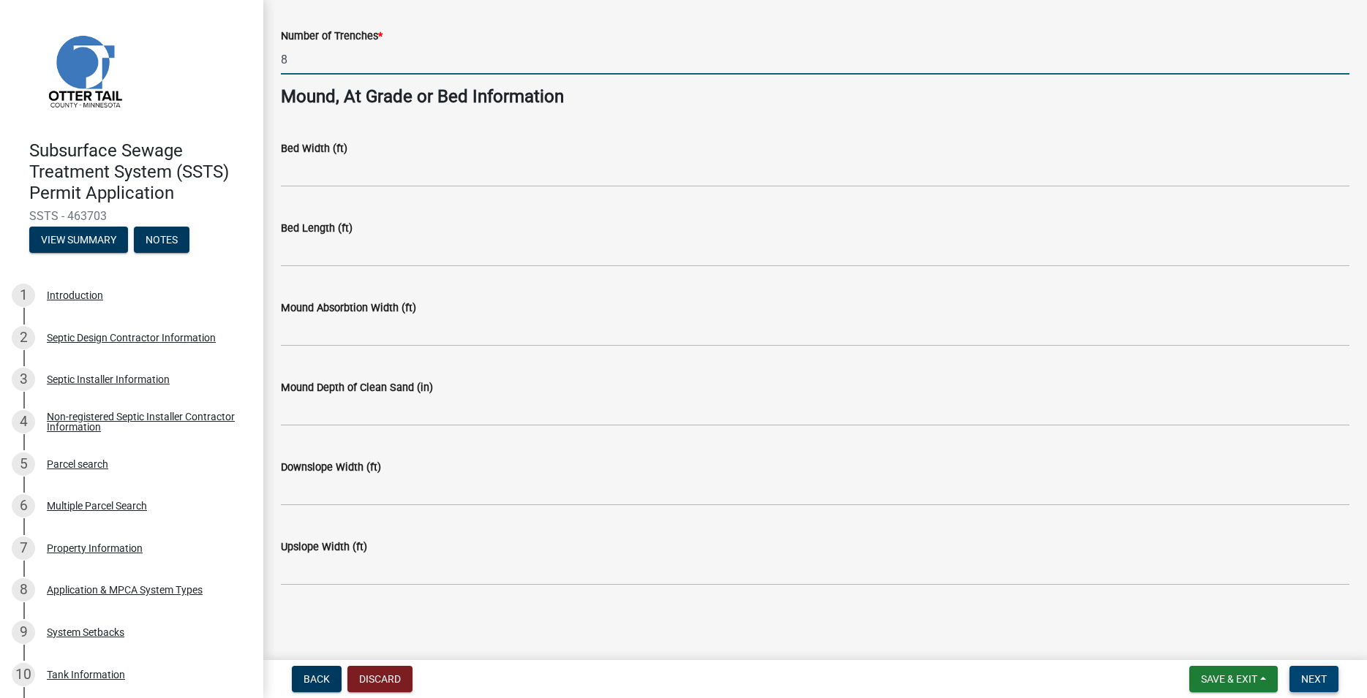
type input "8"
click at [1313, 671] on button "Next" at bounding box center [1313, 679] width 49 height 26
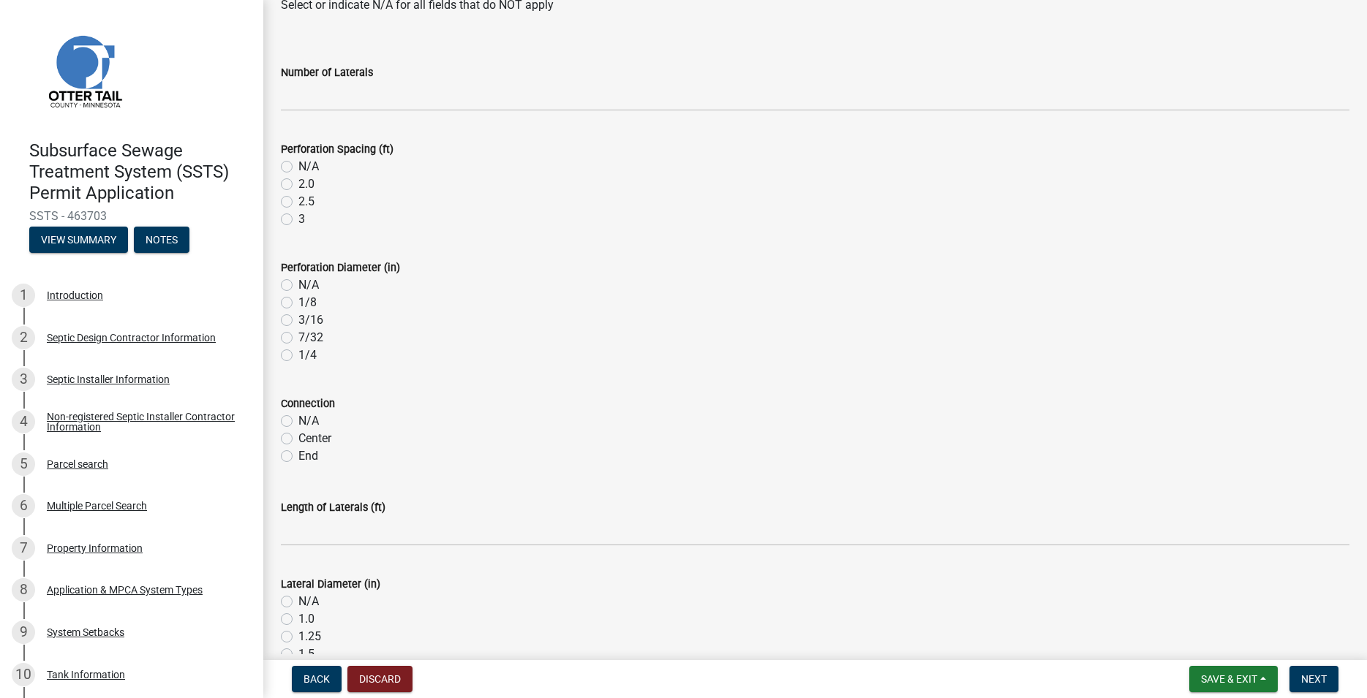
scroll to position [333, 0]
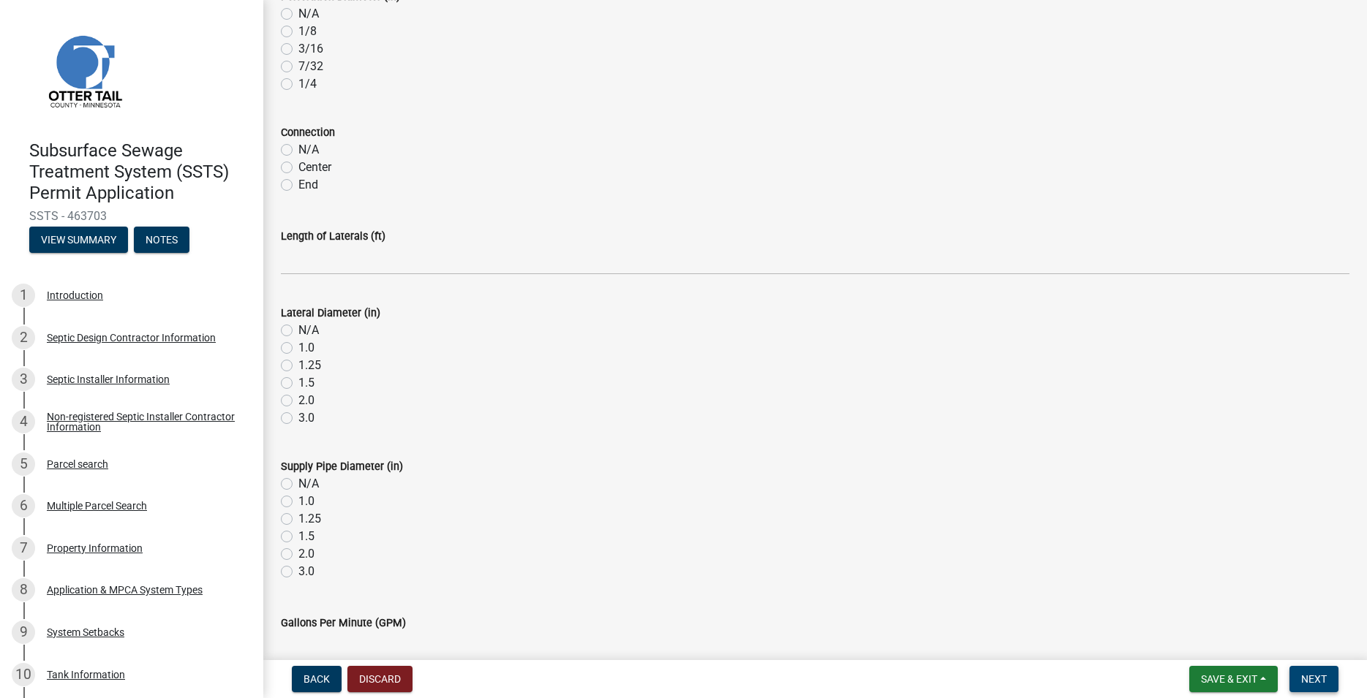
click at [1300, 676] on button "Next" at bounding box center [1313, 679] width 49 height 26
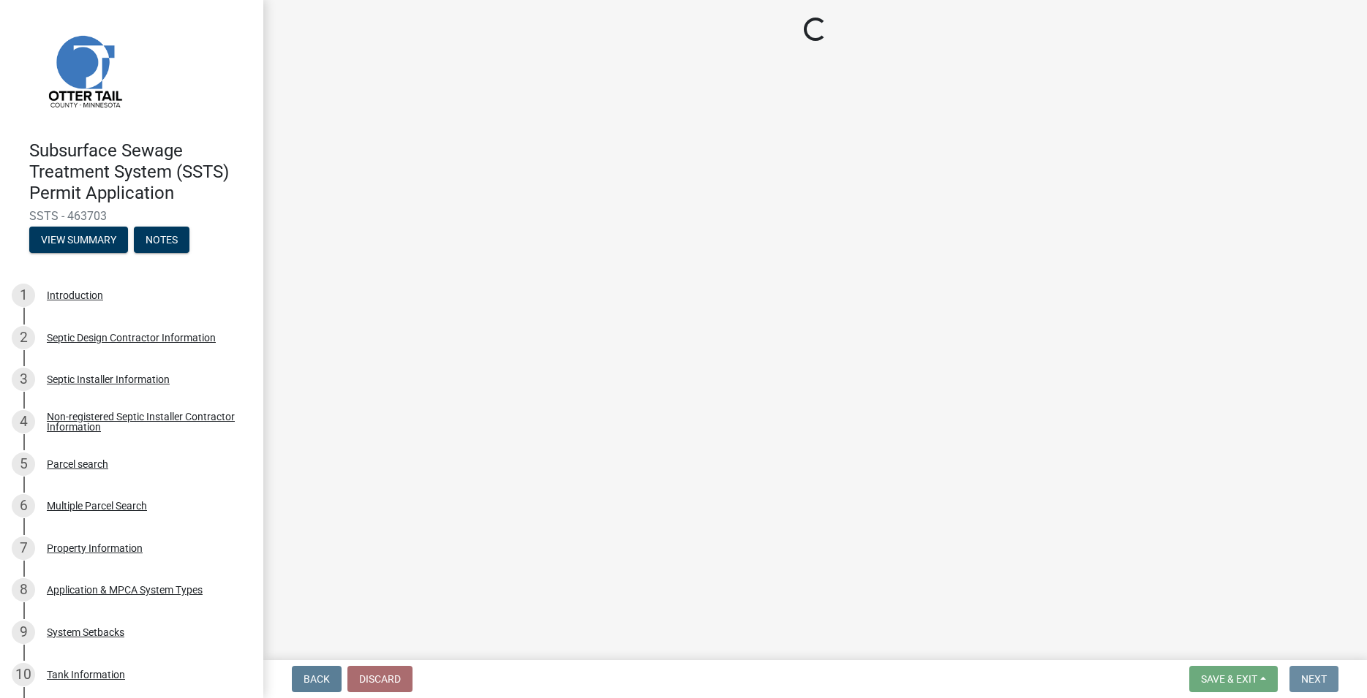
scroll to position [0, 0]
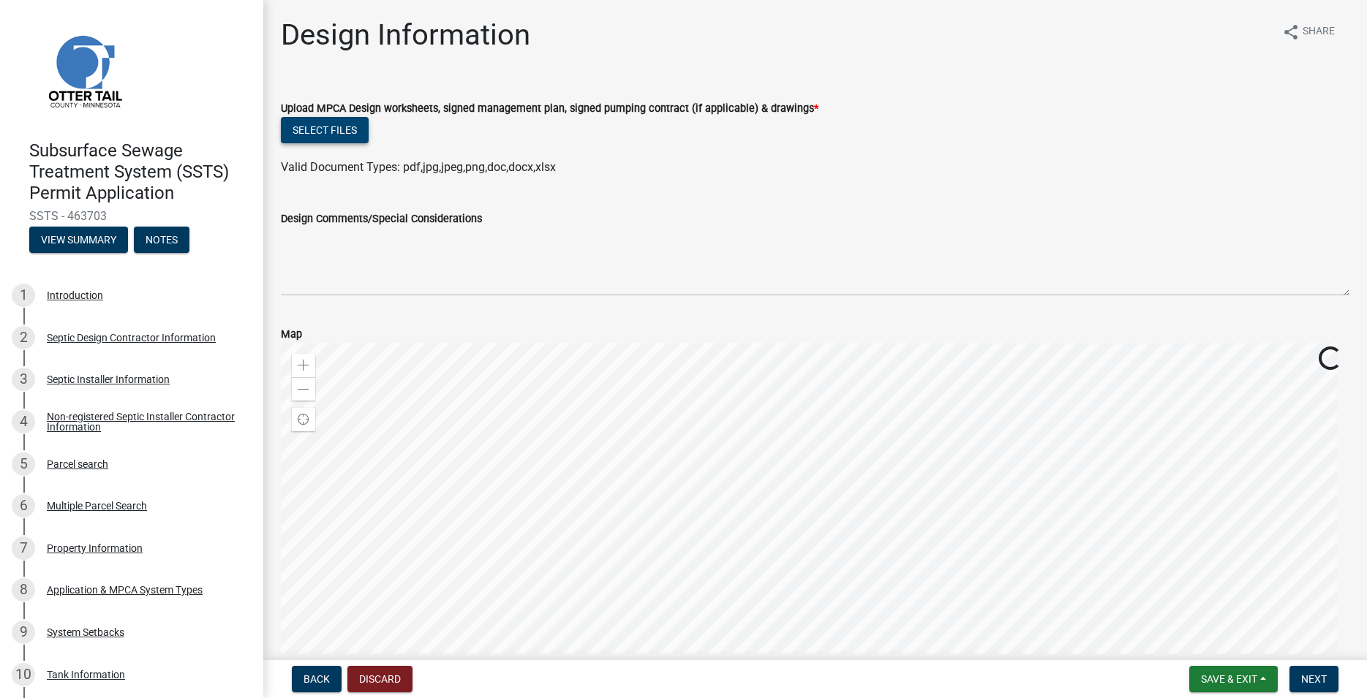
click at [350, 124] on button "Select files" at bounding box center [325, 130] width 88 height 26
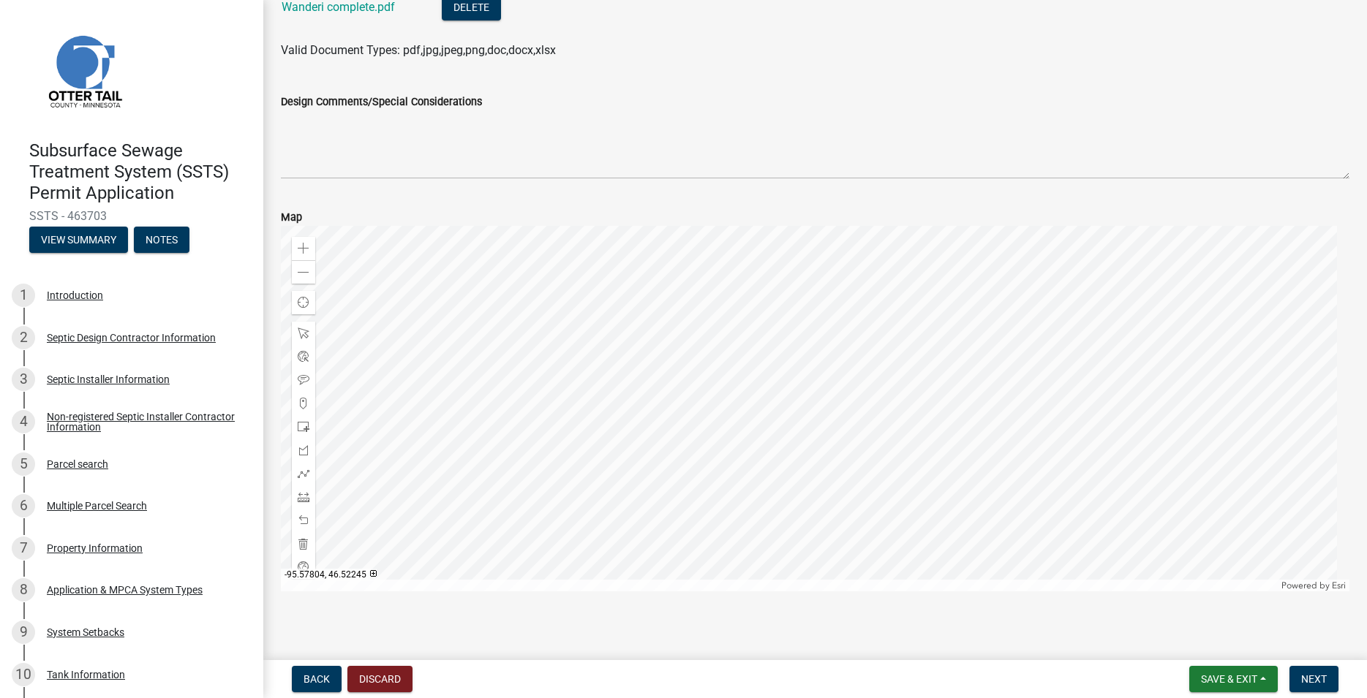
scroll to position [178, 0]
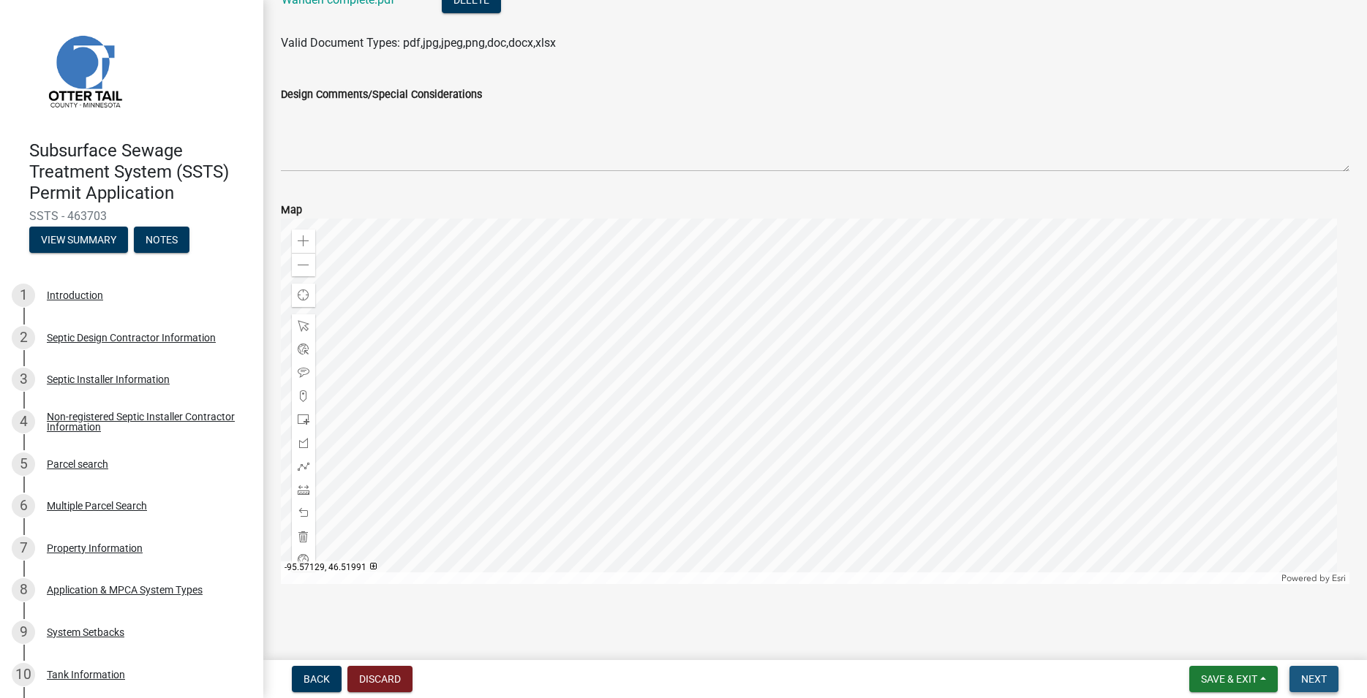
click at [1307, 675] on span "Next" at bounding box center [1314, 680] width 26 height 12
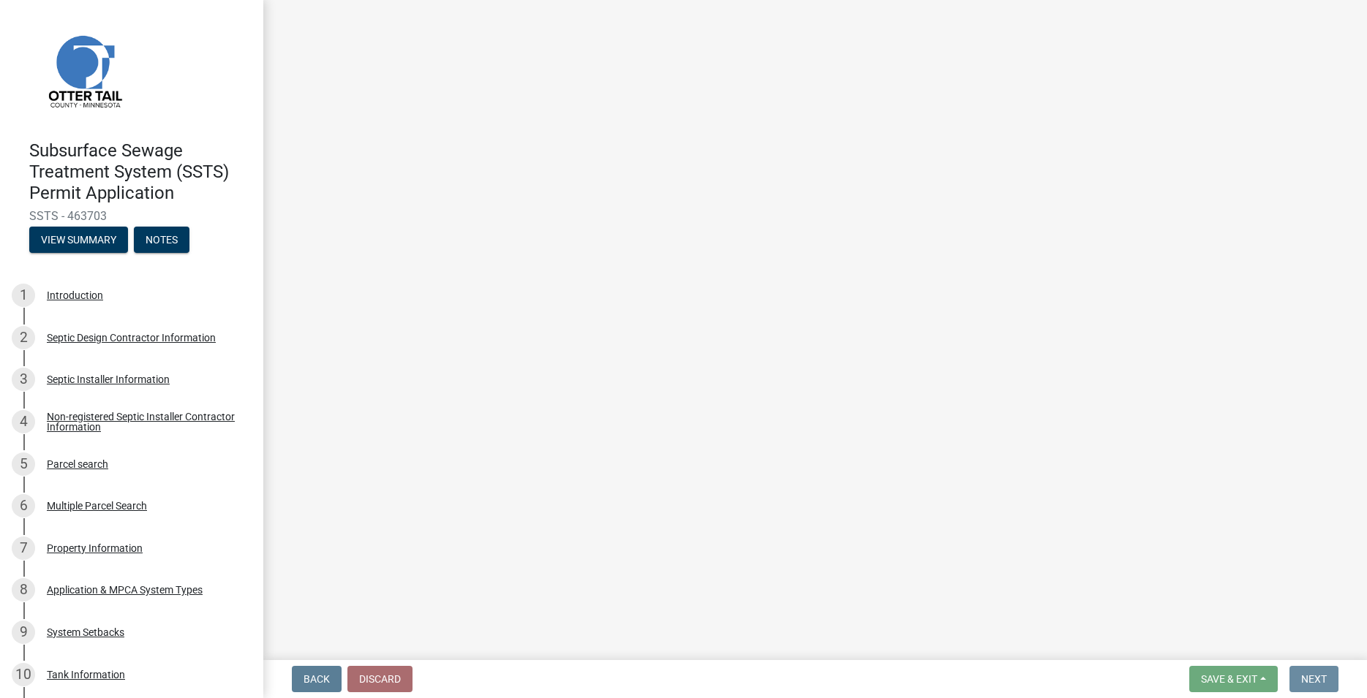
scroll to position [0, 0]
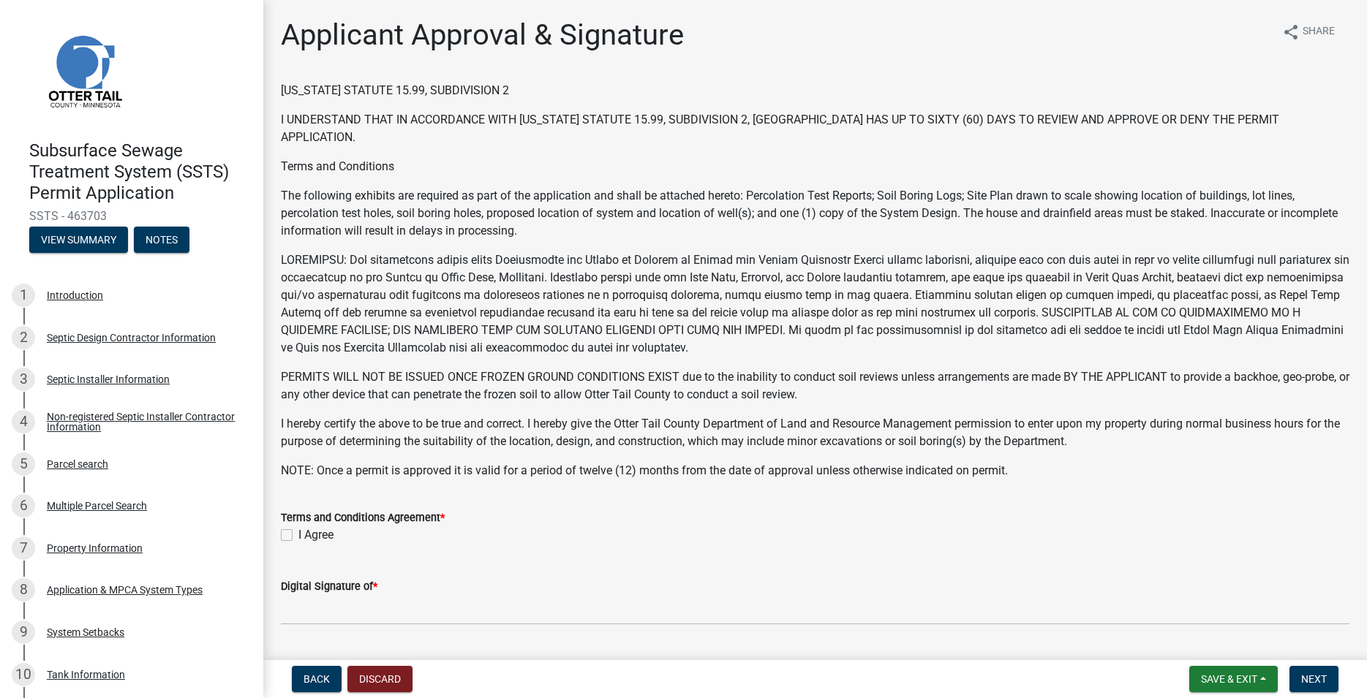
click at [298, 535] on label "I Agree" at bounding box center [315, 536] width 35 height 18
click at [298, 535] on input "I Agree" at bounding box center [303, 532] width 10 height 10
checkbox input "true"
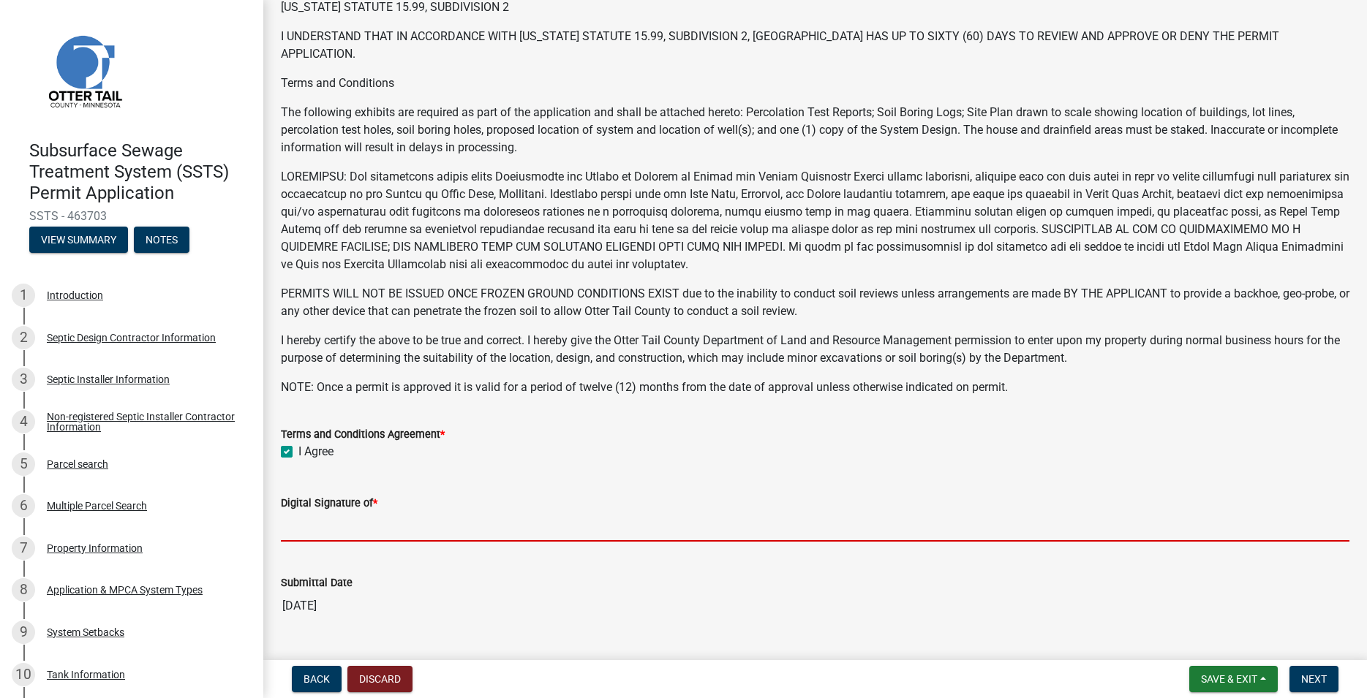
click at [315, 526] on input "Digital Signature of *" at bounding box center [815, 527] width 1068 height 30
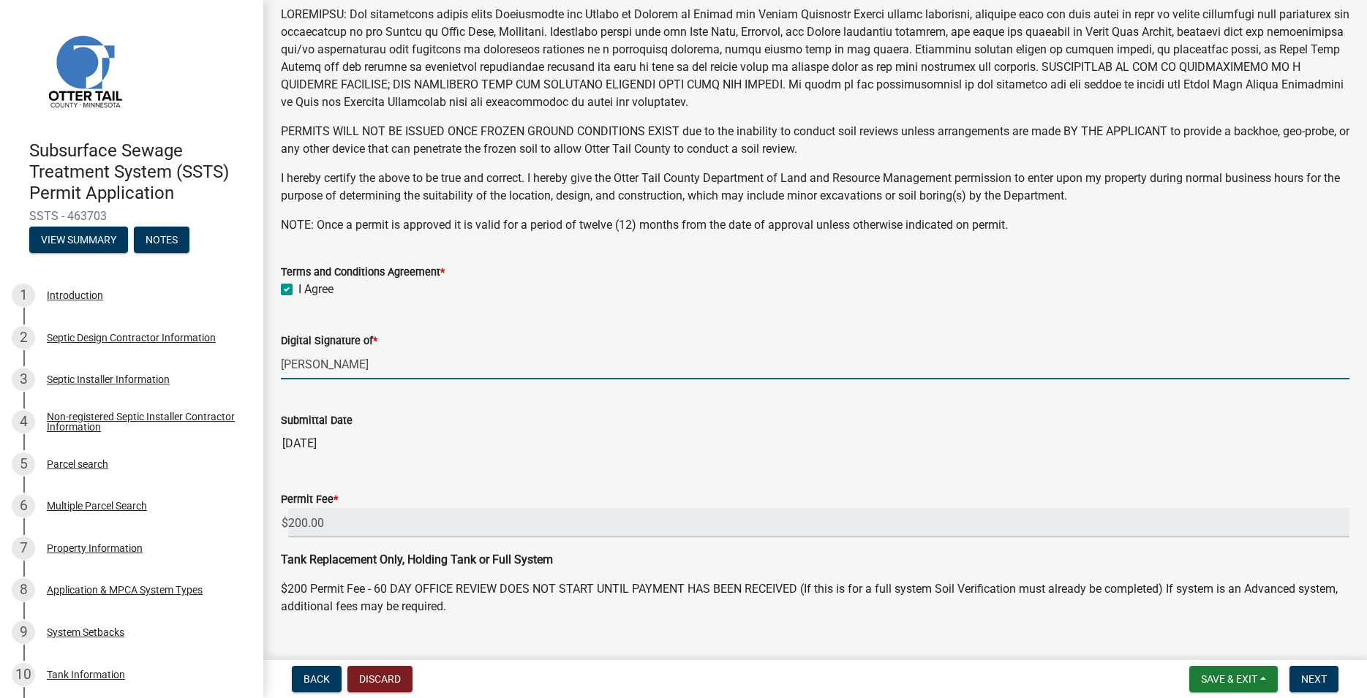
scroll to position [276, 0]
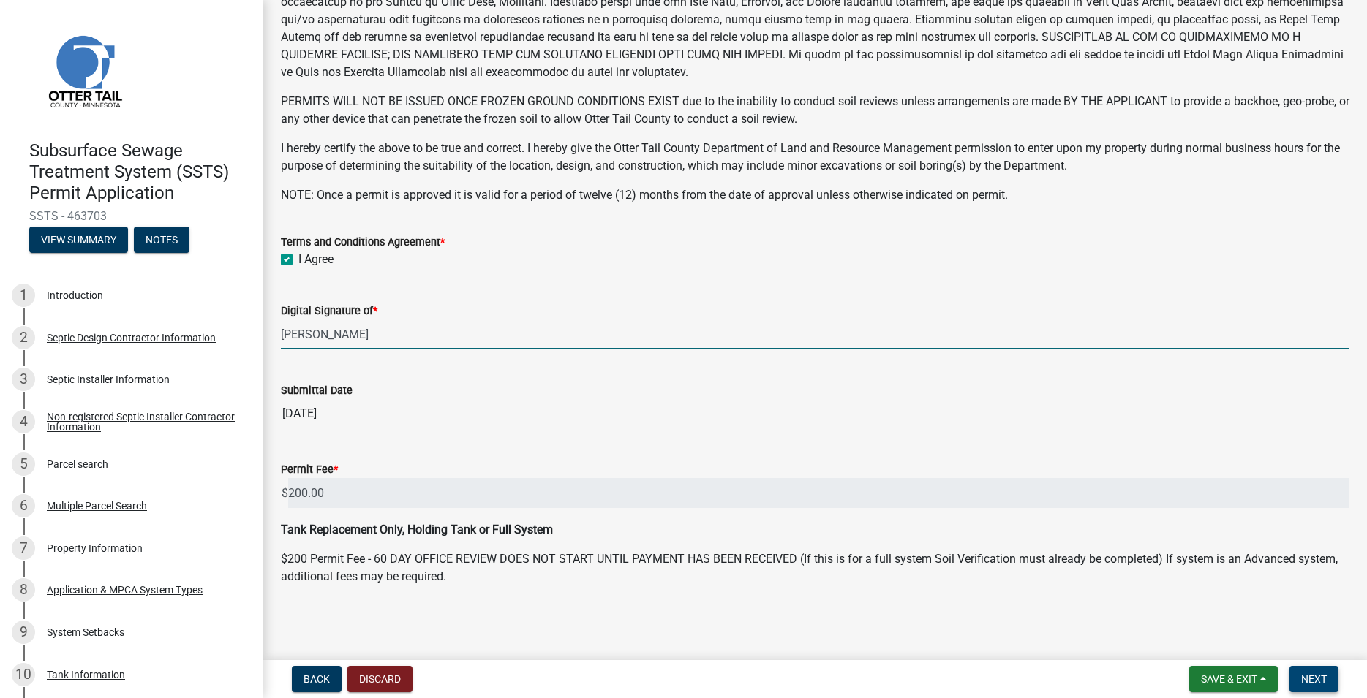
type input "[PERSON_NAME]"
click at [1312, 679] on span "Next" at bounding box center [1314, 680] width 26 height 12
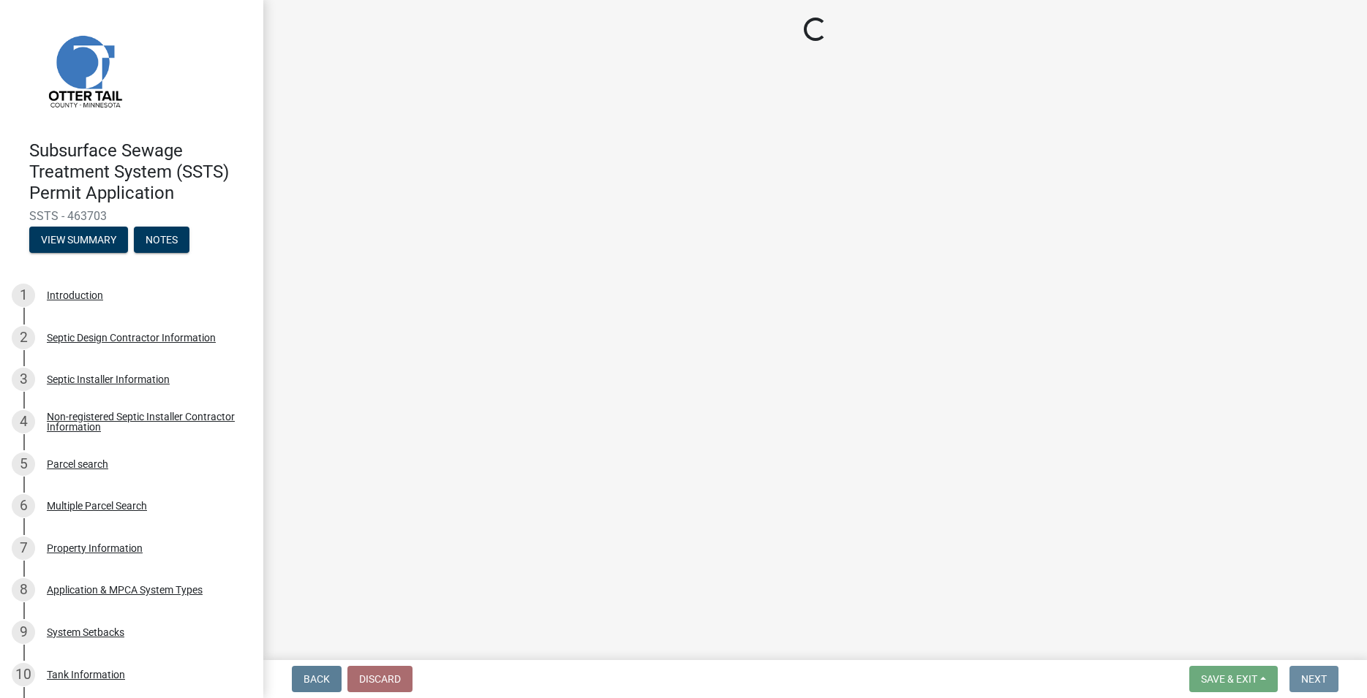
scroll to position [0, 0]
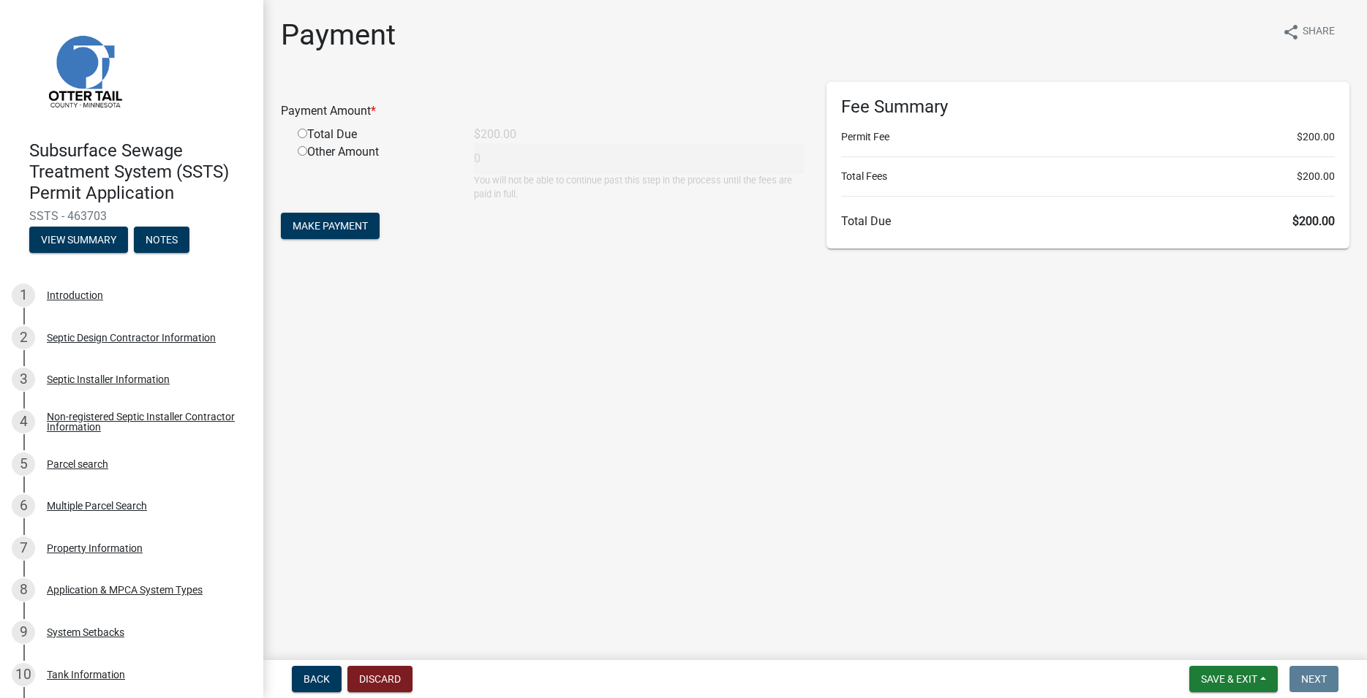
click at [296, 135] on div "Total Due" at bounding box center [375, 135] width 176 height 18
click at [301, 135] on input "radio" at bounding box center [303, 134] width 10 height 10
radio input "true"
type input "200"
click at [332, 235] on button "Make Payment" at bounding box center [330, 226] width 99 height 26
